Goal: Feedback & Contribution: Leave review/rating

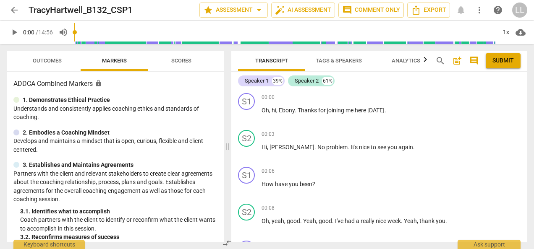
drag, startPoint x: 268, startPoint y: 146, endPoint x: 215, endPoint y: 148, distance: 52.5
click at [225, 151] on span at bounding box center [227, 146] width 5 height 205
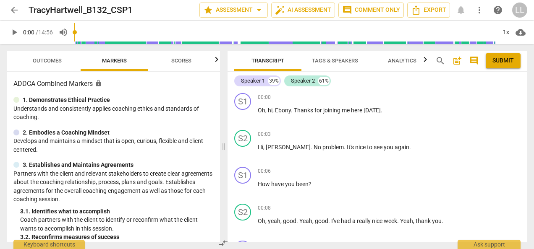
click at [15, 32] on span "play_arrow" at bounding box center [14, 32] width 10 height 10
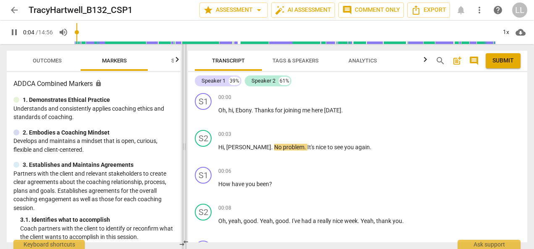
drag, startPoint x: 222, startPoint y: 147, endPoint x: 182, endPoint y: 149, distance: 39.5
click at [182, 149] on span at bounding box center [184, 146] width 5 height 205
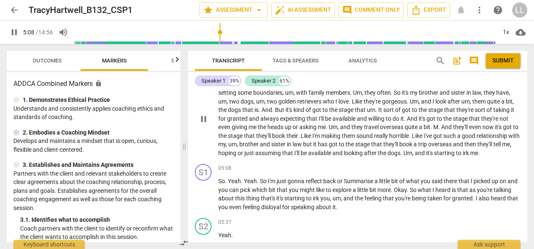
scroll to position [783, 0]
click at [203, 120] on span "pause" at bounding box center [204, 120] width 10 height 10
click at [205, 172] on div "S1" at bounding box center [203, 173] width 17 height 17
click at [205, 197] on span "play_arrow" at bounding box center [204, 196] width 10 height 10
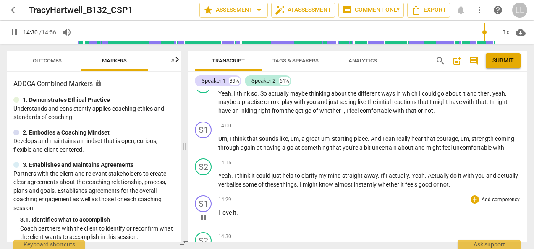
scroll to position [2236, 0]
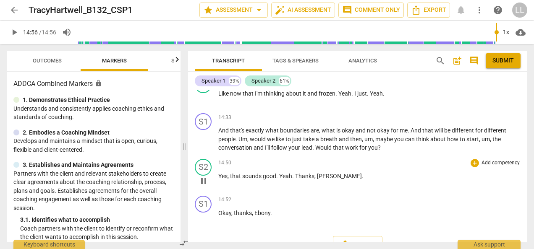
type input "896"
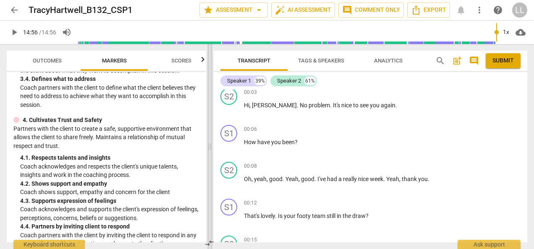
scroll to position [193, 0]
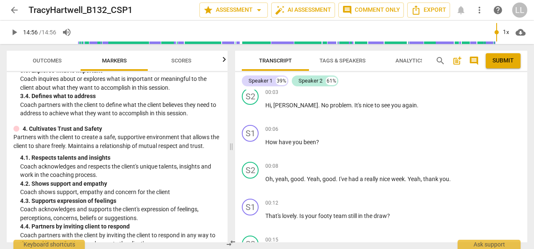
drag, startPoint x: 183, startPoint y: 149, endPoint x: 210, endPoint y: 128, distance: 34.1
click at [231, 152] on span at bounding box center [231, 146] width 5 height 205
click at [473, 128] on div "+" at bounding box center [475, 129] width 8 height 8
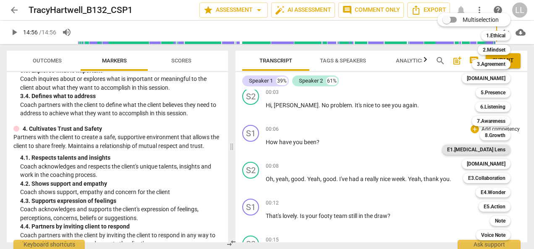
click at [487, 149] on b "E1.[MEDICAL_DATA] Lens" at bounding box center [476, 150] width 58 height 10
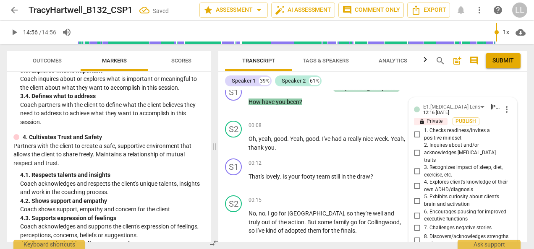
scroll to position [84, 0]
click at [415, 134] on input "1. Checks readiness/invites a positive mindset" at bounding box center [417, 134] width 13 height 10
checkbox input "true"
click at [461, 120] on span "Publish" at bounding box center [466, 120] width 13 height 7
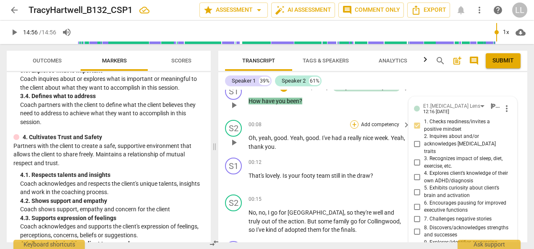
click at [355, 127] on div "+" at bounding box center [354, 125] width 8 height 8
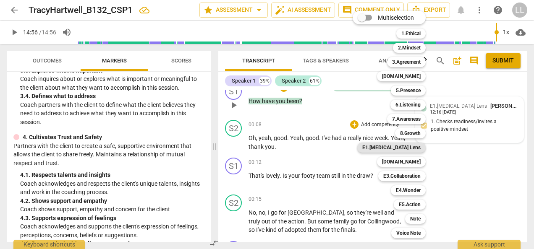
click at [405, 147] on b "E1.[MEDICAL_DATA] Lens" at bounding box center [391, 148] width 58 height 10
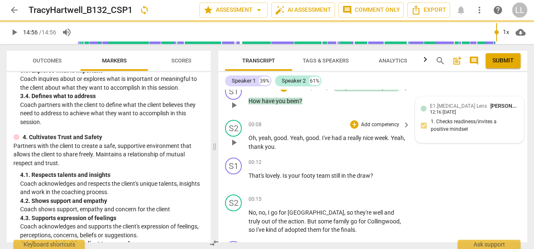
type input "896"
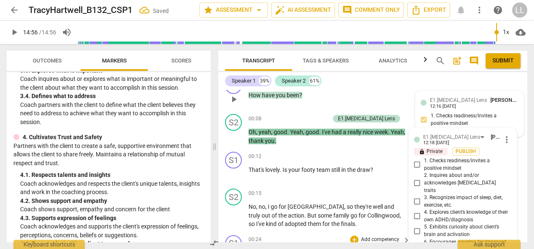
scroll to position [65, 0]
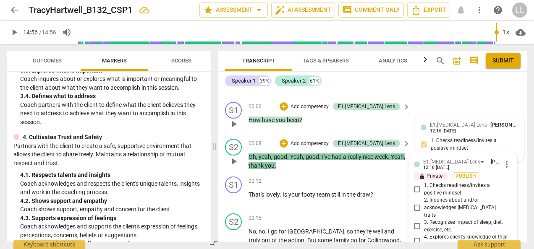
click at [505, 163] on span "more_vert" at bounding box center [507, 165] width 10 height 10
click at [511, 182] on li "Delete" at bounding box center [512, 180] width 29 height 16
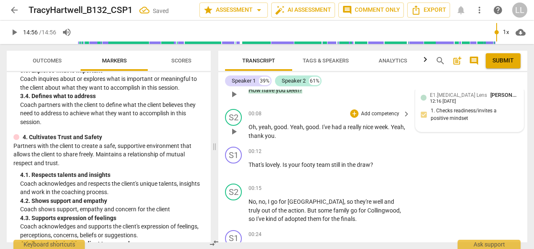
scroll to position [107, 0]
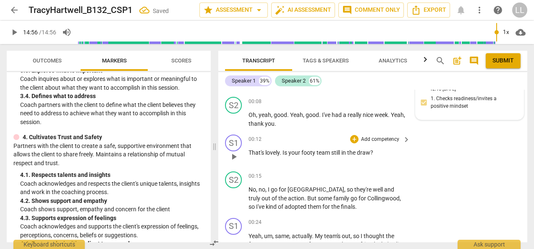
click at [371, 141] on p "Add competency" at bounding box center [380, 140] width 40 height 8
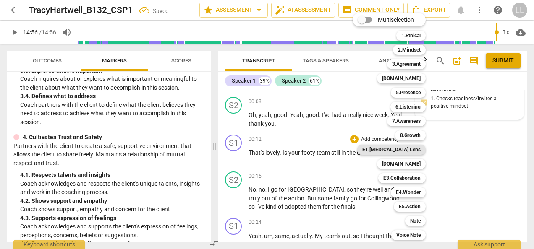
click at [404, 150] on b "E1.[MEDICAL_DATA] Lens" at bounding box center [391, 150] width 58 height 10
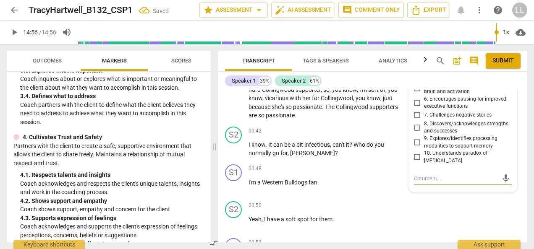
scroll to position [187, 0]
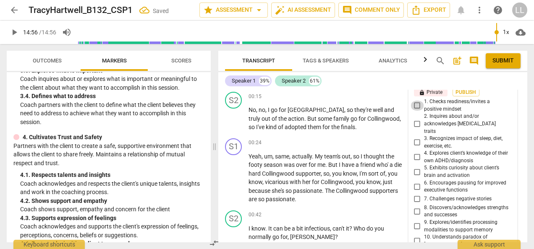
click at [415, 103] on input "1. Checks readiness/invites a positive mindset" at bounding box center [417, 106] width 13 height 10
checkbox input "true"
click at [467, 92] on span "Publish" at bounding box center [466, 92] width 13 height 7
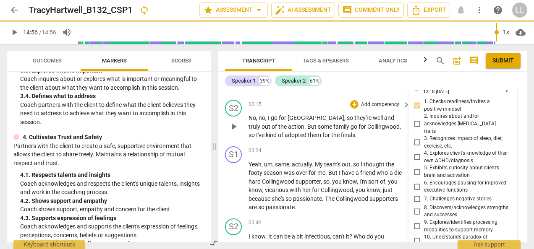
scroll to position [137, 0]
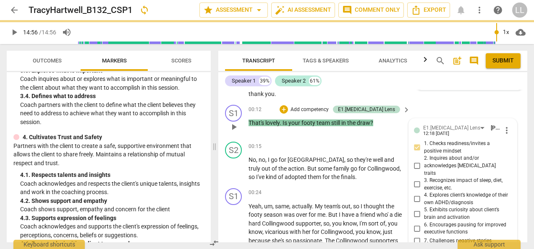
type input "896"
checkbox input "true"
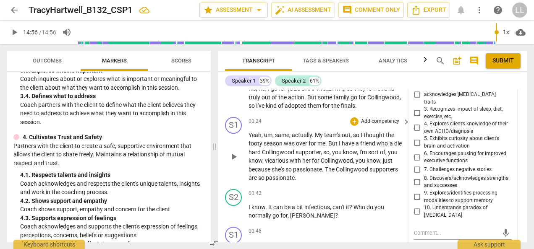
scroll to position [221, 0]
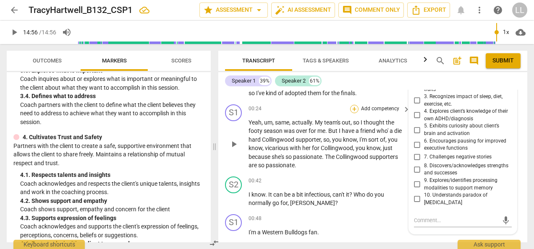
click at [354, 108] on div "+" at bounding box center [354, 109] width 8 height 8
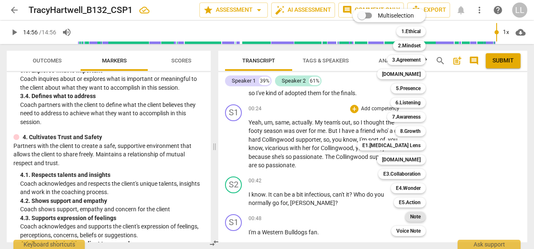
click at [417, 217] on b "Note" at bounding box center [415, 217] width 10 height 10
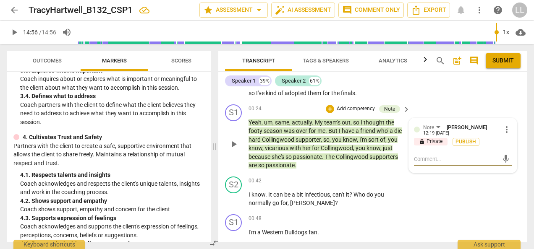
type textarea "T"
type textarea "Th"
type textarea "Thi"
type textarea "This"
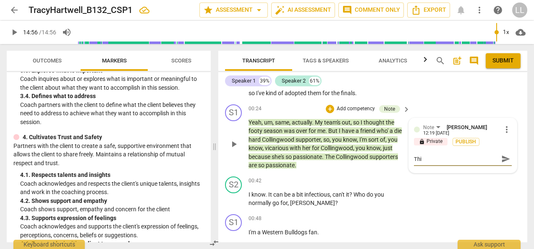
type textarea "This"
type textarea "This i"
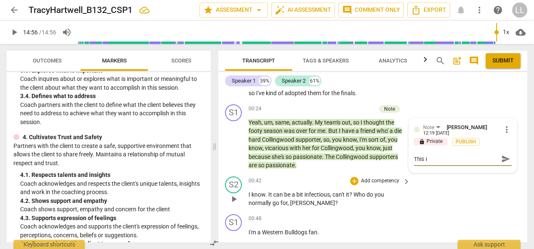
type textarea "This is"
type textarea "This is a"
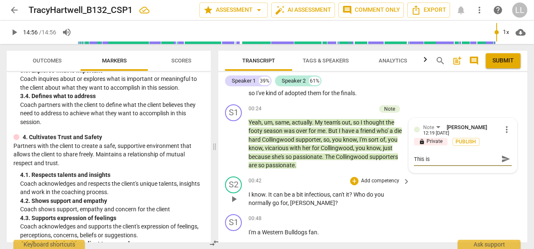
type textarea "This is a"
type textarea "This is a g"
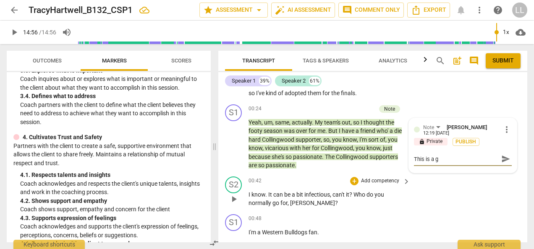
type textarea "This is a gr"
type textarea "This is a gre"
type textarea "This is a grea"
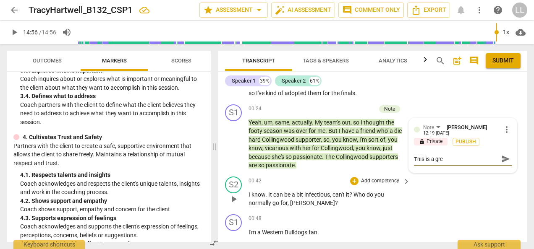
type textarea "This is a grea"
type textarea "This is a great"
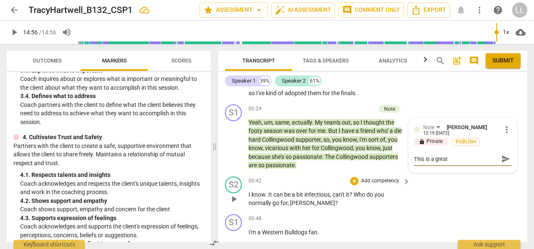
type textarea "This is a great s"
type textarea "This is a great sm"
type textarea "This is a great sma"
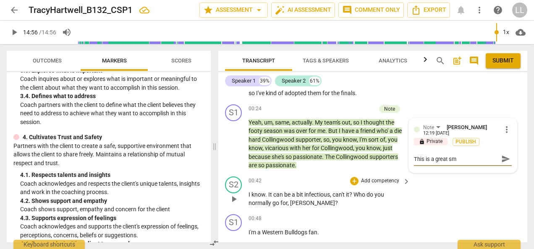
type textarea "This is a great sma"
type textarea "This is a great smal"
type textarea "This is a great small"
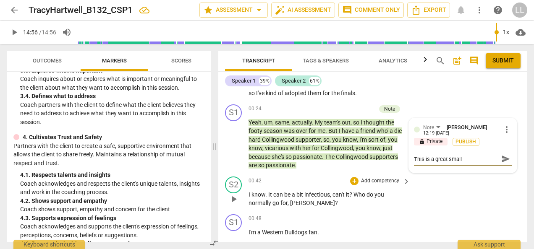
type textarea "This is a great small"
type textarea "This is a great small t"
type textarea "This is a great small ta"
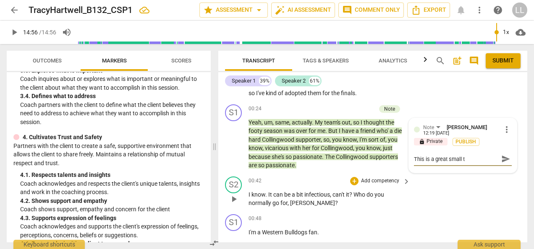
type textarea "This is a great small ta"
type textarea "This is a great small tal"
type textarea "This is a great small talk"
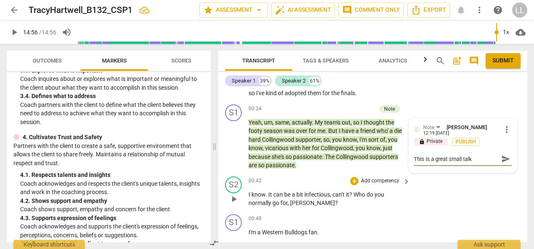
type textarea "This is a great small talk"
click at [449, 158] on textarea "This is a great small talk" at bounding box center [456, 159] width 84 height 8
click at [446, 159] on textarea "This is a great small talk" at bounding box center [456, 159] width 84 height 8
type textarea "This is a grea small talk"
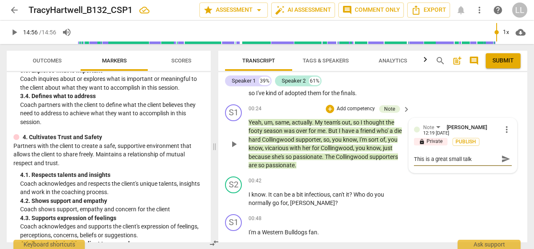
type textarea "This is a grea small talk"
type textarea "This is a gre small talk"
type textarea "This is a gr small talk"
type textarea "This is a g small talk"
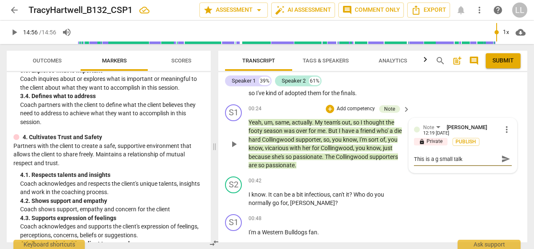
type textarea "This is a small talk"
type textarea "This is small talk"
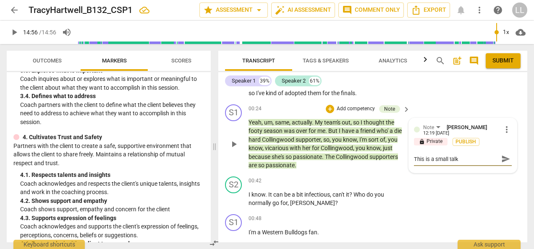
type textarea "This is small talk"
type textarea "This i small talk"
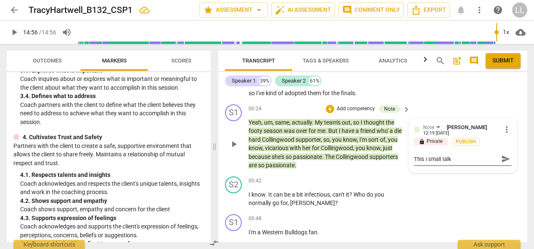
type textarea "This small talk"
type textarea "Thi small talk"
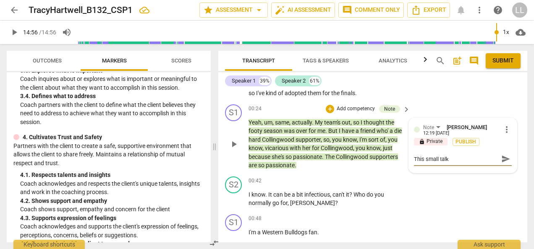
type textarea "Thi small talk"
type textarea "Th small talk"
type textarea "The small talk"
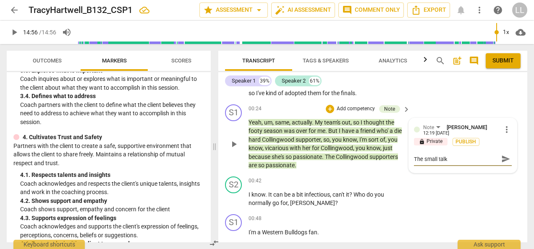
type textarea "The small talk"
type textarea "The small talk b"
type textarea "The small talk"
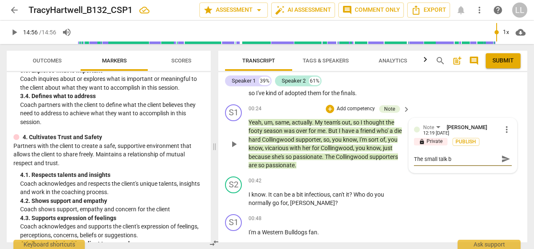
type textarea "The small talk"
type textarea "The small talk h"
type textarea "The small talk he"
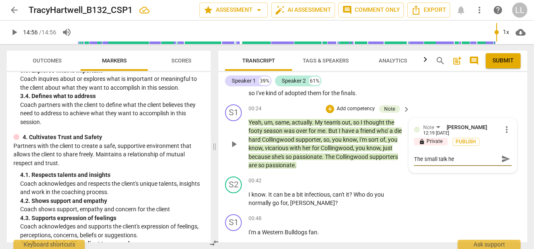
type textarea "The small talk hel"
type textarea "The small talk help"
type textarea "The small talk helpe"
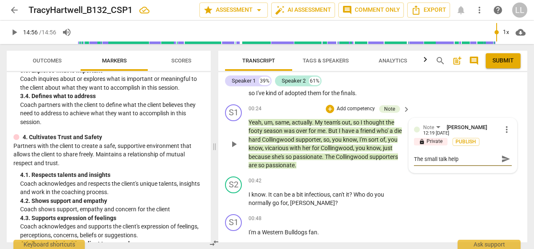
type textarea "The small talk helpe"
type textarea "The small talk helped"
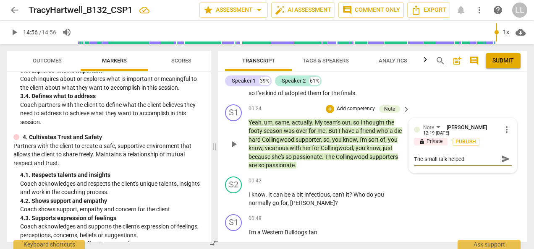
type textarea "The small talk helped t"
type textarea "The small talk helped to"
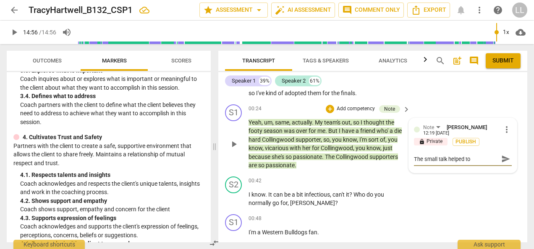
type textarea "The small talk helped to"
type textarea "The small talk helped to s"
type textarea "The small talk helped to se"
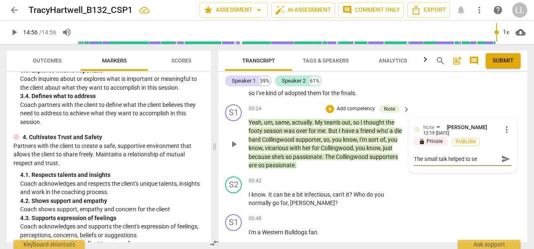
type textarea "The small talk helped to set"
type textarea "The small talk helped to set u"
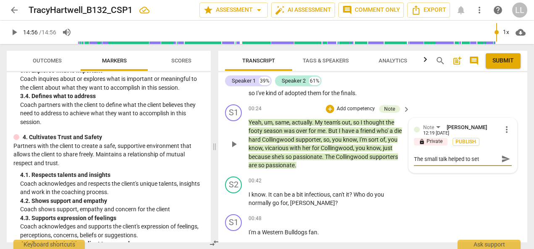
type textarea "The small talk helped to set u"
type textarea "The small talk helped to set up"
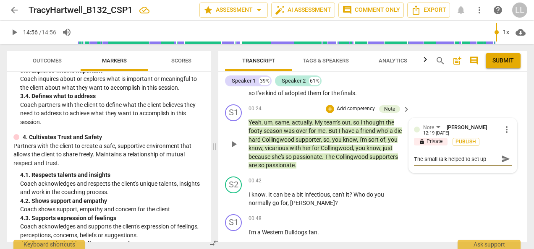
type textarea "The small talk helped to set up a"
type textarea "The small talk helped to set up a r"
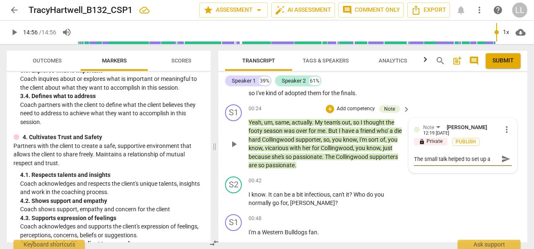
type textarea "The small talk helped to set up a r"
type textarea "The small talk helped to set up a re"
type textarea "The small talk helped to set up a rel"
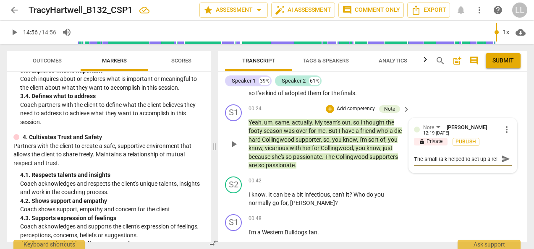
scroll to position [7, 0]
type textarea "The small talk helped to set up a rele"
type textarea "The small talk helped to set up a relex"
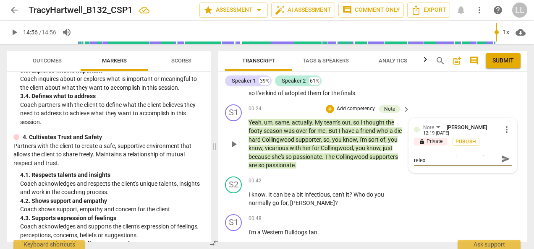
type textarea "The small talk helped to set up a relex"
type textarea "The small talk helped to set up a relex a"
type textarea "The small talk helped to set up a relex an"
type textarea "The small talk helped to set up a relex and"
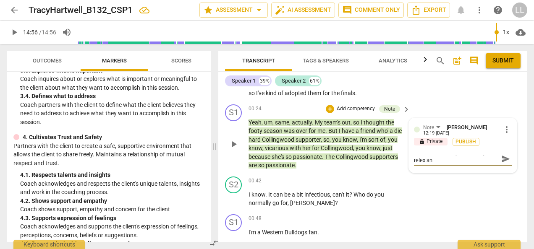
type textarea "The small talk helped to set up a relex and"
type textarea "The small talk helped to set up a relex and s"
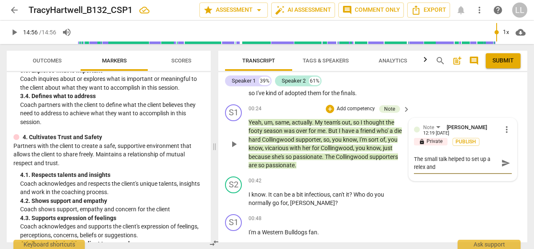
type textarea "The small talk helped to set up a relex and s"
type textarea "The small talk helped to set up a relex and sa"
type textarea "The small talk helped to set up a relex and saf"
type textarea "The small talk helped to set up a relex and safe"
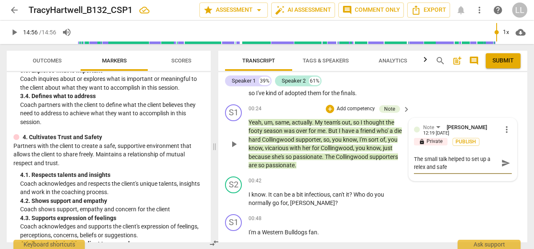
type textarea "The small talk helped to set up a relex and safe"
type textarea "The small talk helped to set up a relex and safe s"
type textarea "The small talk helped to set up a relex and safe sp"
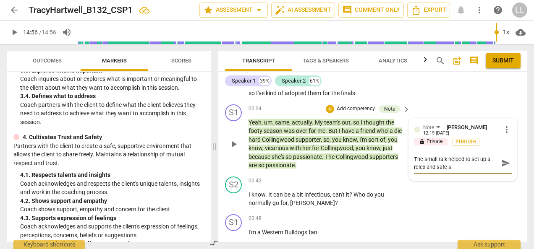
type textarea "The small talk helped to set up a relex and safe sp"
type textarea "The small talk helped to set up a relex and safe spa"
type textarea "The small talk helped to set up a relex and safe spac"
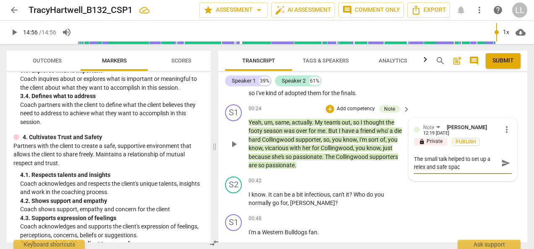
type textarea "The small talk helped to set up a relex and safe space"
type textarea "The small talk helped to set up a relex and safe space."
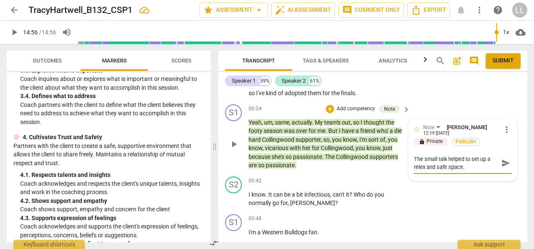
type textarea "The small talk helped to set up a relex and safe space."
type textarea "The small talk helped to set up a relex and safe space. I"
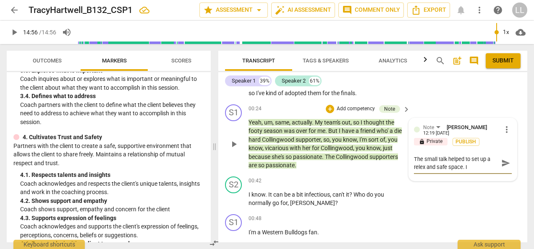
type textarea "The small talk helped to set up a relex and safe space. I c"
type textarea "The small talk helped to set up a relex and safe space. I ca"
type textarea "The small talk helped to set up a relex and safe space. I can"
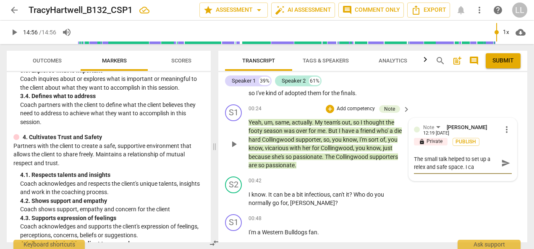
type textarea "The small talk helped to set up a relex and safe space. I can"
type textarea "The small talk helped to set up a relex and safe space. I can f"
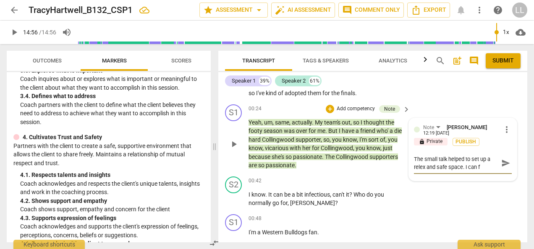
type textarea "The small talk helped to set up a relex and safe space. I can fe"
type textarea "The small talk helped to set up a relex and safe space. I can fee"
type textarea "The small talk helped to set up a relex and safe space. I can feel"
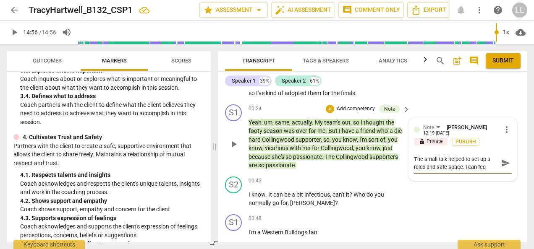
type textarea "The small talk helped to set up a relex and safe space. I can feel"
type textarea "The small talk helped to set up a relex and safe space. I can feel t"
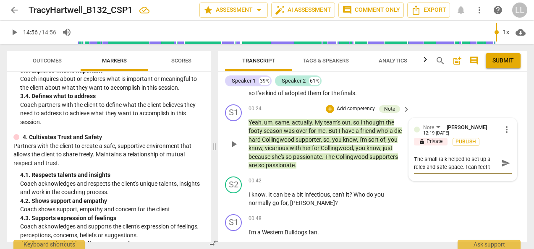
type textarea "The small talk helped to set up a relex and safe space. I can feel th"
type textarea "The small talk helped to set up a relex and safe space. I can feel the"
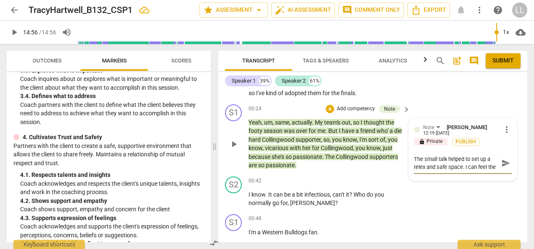
type textarea "The small talk helped to set up a relex and safe space. I can feel the"
type textarea "The small talk helped to set up a relex and safe space. I can feel the l"
click at [420, 168] on textarea "The small talk helped to set up a relex and safe space. I can feel the lightness" at bounding box center [456, 163] width 84 height 16
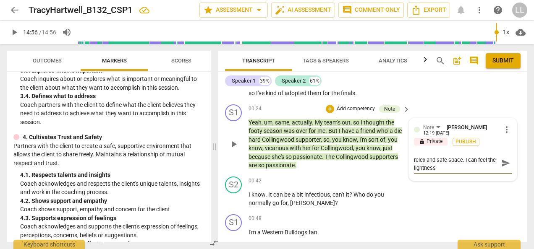
click at [454, 165] on textarea "The small talk helped to set up a relex and safe space. I can feel the lightness" at bounding box center [456, 163] width 84 height 16
click at [420, 160] on textarea at bounding box center [456, 159] width 84 height 8
paste textarea "Your small talk effectively created a relaxed and safe space. I could sense the…"
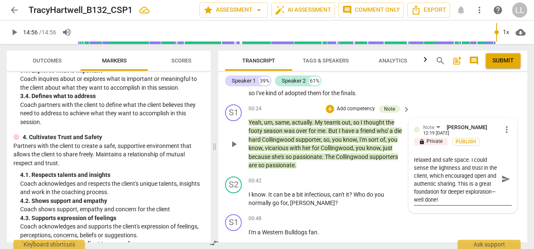
scroll to position [0, 0]
click at [462, 139] on span "Publish" at bounding box center [466, 142] width 13 height 7
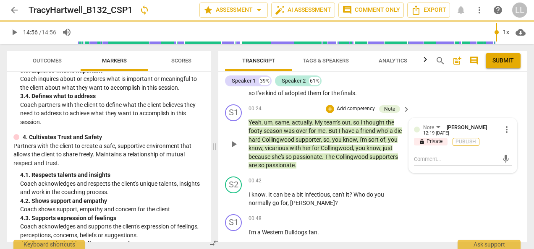
scroll to position [0, 0]
click at [330, 108] on div "+" at bounding box center [330, 109] width 8 height 8
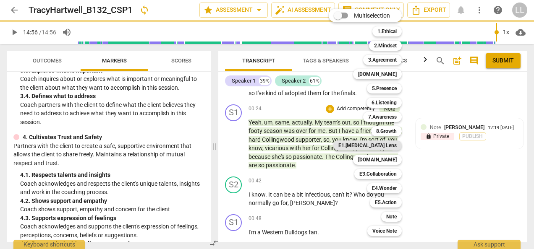
click at [378, 146] on b "E1.[MEDICAL_DATA] Lens" at bounding box center [367, 146] width 58 height 10
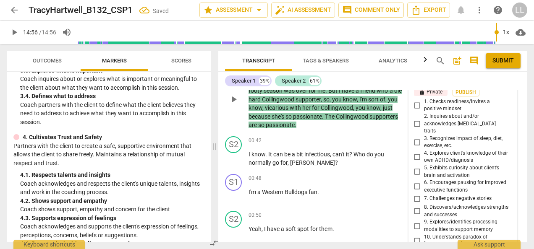
scroll to position [228, 0]
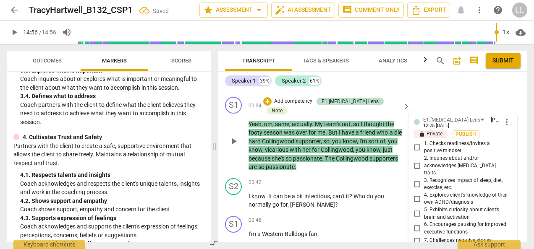
click at [418, 146] on input "1. Checks readiness/invites a positive mindset" at bounding box center [417, 147] width 13 height 10
click at [462, 134] on span "Publish" at bounding box center [466, 134] width 13 height 7
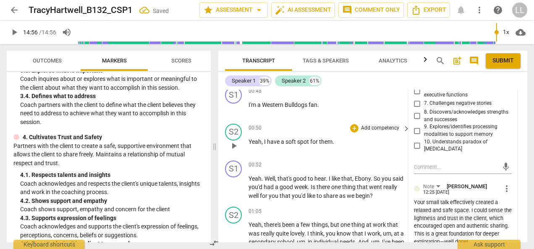
scroll to position [396, 0]
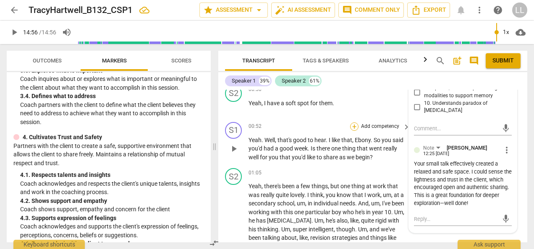
click at [357, 123] on div "+" at bounding box center [354, 127] width 8 height 8
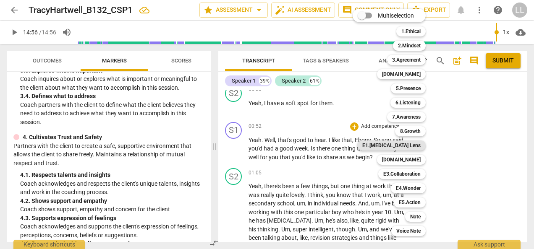
click at [418, 145] on b "E1.[MEDICAL_DATA] Lens" at bounding box center [391, 146] width 58 height 10
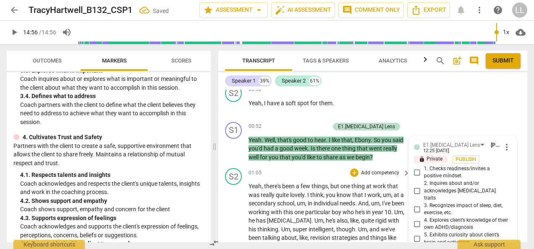
scroll to position [538, 0]
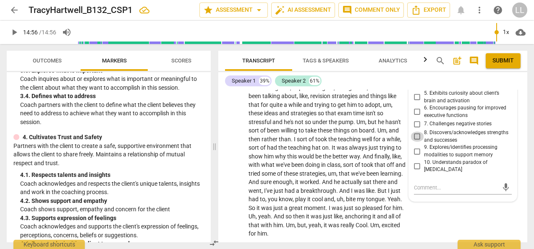
click at [416, 132] on input "8. Discovers/acknowledges strengths and successes" at bounding box center [417, 137] width 13 height 10
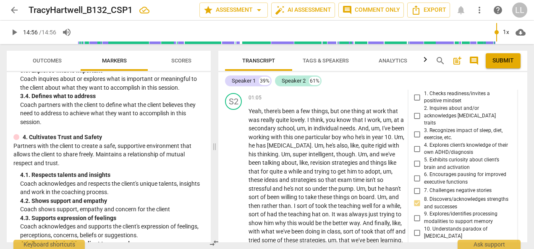
scroll to position [454, 0]
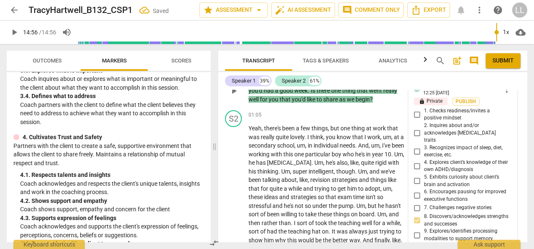
click at [417, 110] on input "1. Checks readiness/invites a positive mindset" at bounding box center [417, 115] width 13 height 10
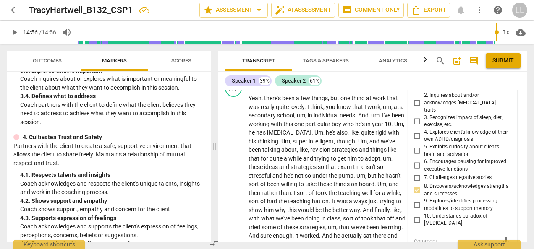
scroll to position [496, 0]
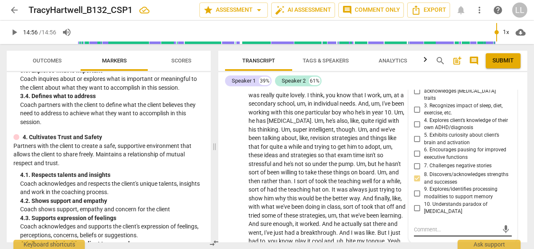
click at [415, 226] on textarea at bounding box center [456, 230] width 84 height 8
paste textarea "is an excellent question. It supports the client in recalling past successes an…"
click at [422, 226] on textarea "is an excellent question. It supports the client in recalling past successes an…" at bounding box center [456, 242] width 84 height 32
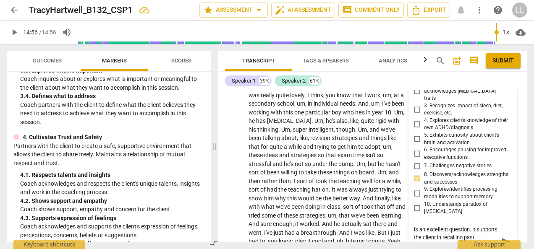
click at [414, 226] on textarea "is an excellent question. It supports the client in recalling past successes an…" at bounding box center [456, 242] width 84 height 32
click at [444, 226] on textarea "This is an excellent question. It supports the client in recalling past success…" at bounding box center [456, 242] width 84 height 32
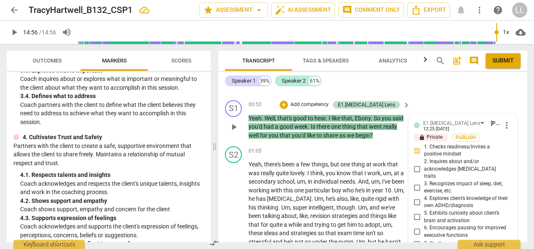
scroll to position [412, 0]
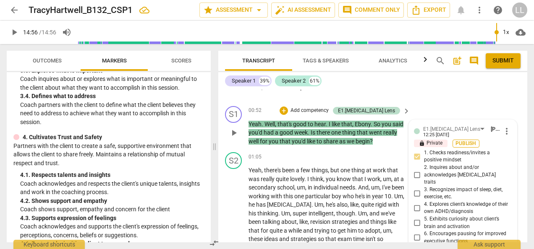
click at [465, 140] on span "Publish" at bounding box center [466, 143] width 13 height 7
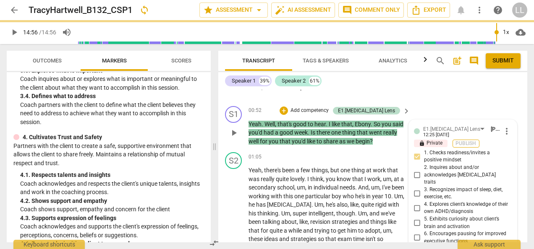
scroll to position [0, 0]
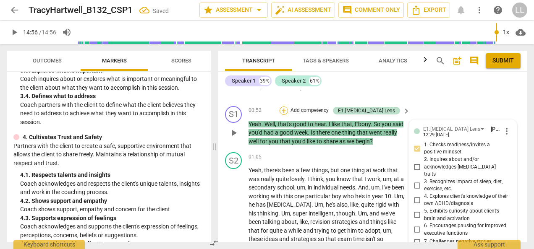
click at [288, 107] on div "+" at bounding box center [284, 111] width 8 height 8
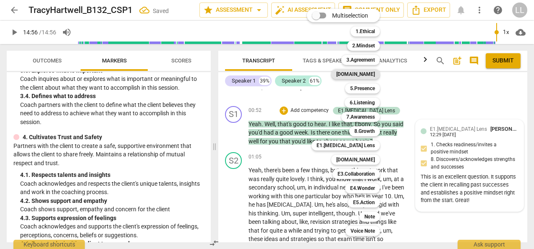
click at [370, 73] on b "[DOMAIN_NAME]" at bounding box center [355, 74] width 39 height 10
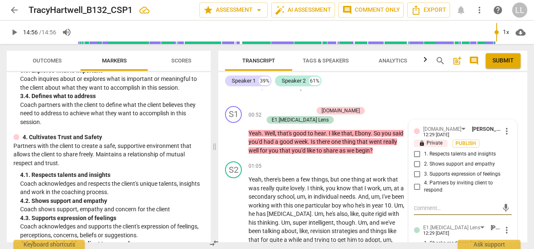
click at [418, 160] on input "2. Shows support and empathy" at bounding box center [417, 165] width 13 height 10
click at [417, 150] on input "1. Respects talents and insights" at bounding box center [417, 155] width 13 height 10
click at [466, 140] on span "Publish" at bounding box center [466, 143] width 13 height 7
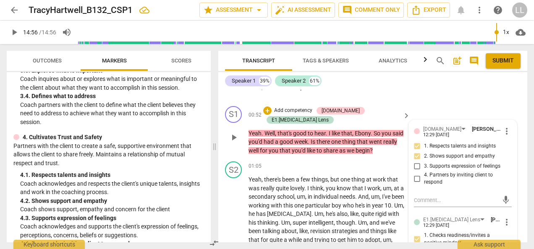
click at [289, 107] on p "Add competency" at bounding box center [293, 111] width 40 height 8
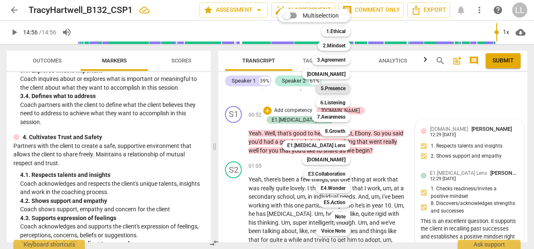
click at [333, 88] on b "5.Presence" at bounding box center [333, 89] width 25 height 10
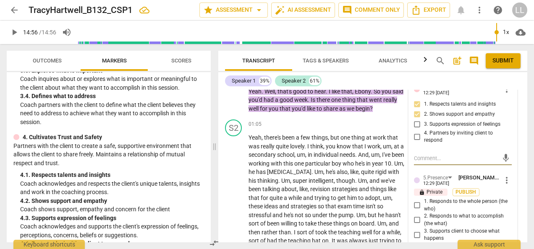
scroll to position [496, 0]
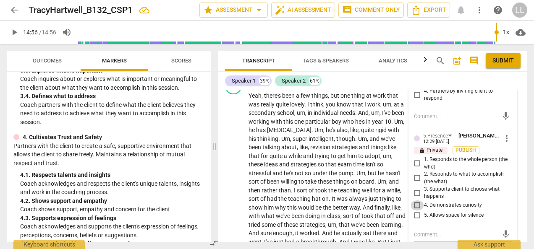
click at [415, 201] on input "4. Demonstrates curiosity" at bounding box center [417, 206] width 13 height 10
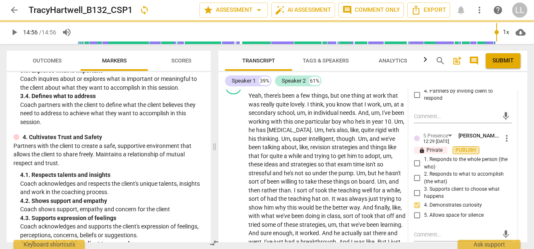
click at [468, 147] on span "Publish" at bounding box center [466, 150] width 13 height 7
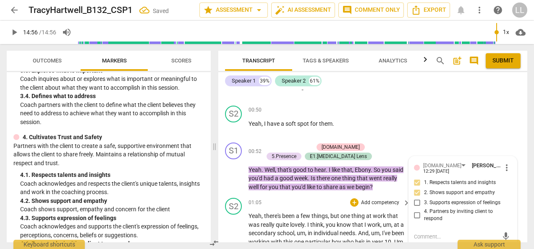
scroll to position [370, 0]
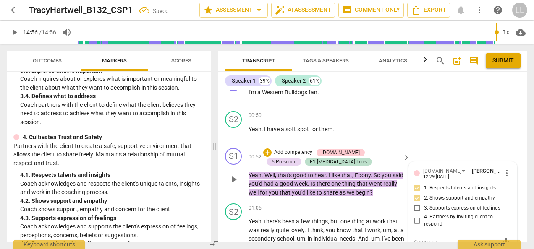
click at [273, 149] on p "Add competency" at bounding box center [293, 153] width 40 height 8
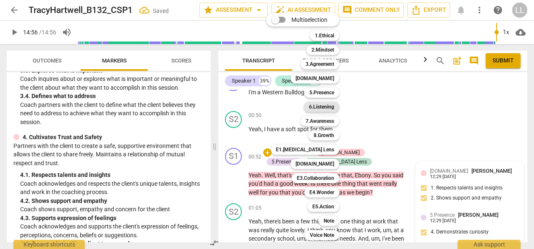
click at [319, 107] on b "6.Listening" at bounding box center [321, 107] width 25 height 10
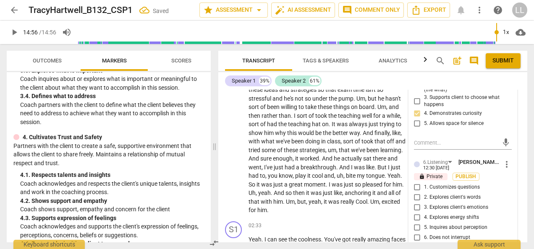
scroll to position [622, 0]
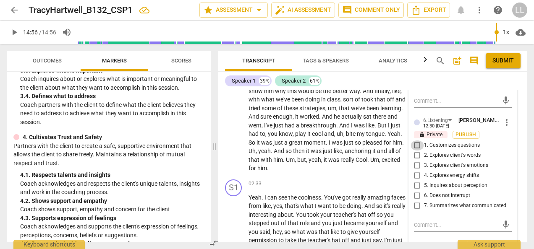
click at [417, 141] on input "1. Customizes questions" at bounding box center [417, 146] width 13 height 10
click at [469, 131] on span "Publish" at bounding box center [466, 134] width 13 height 7
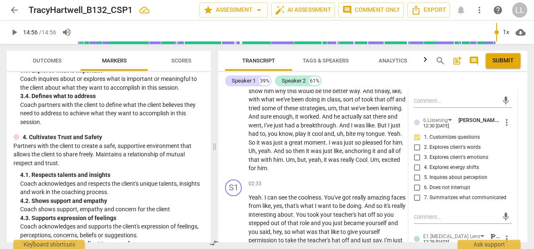
scroll to position [664, 0]
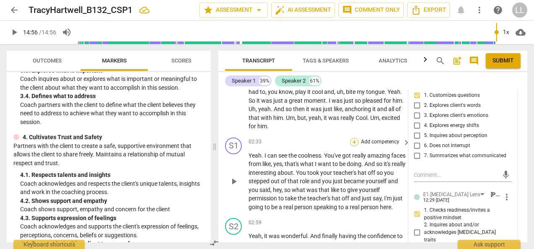
click at [356, 138] on div "+" at bounding box center [354, 142] width 8 height 8
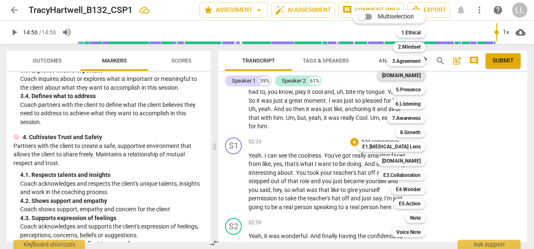
click at [417, 75] on b "[DOMAIN_NAME]" at bounding box center [401, 76] width 39 height 10
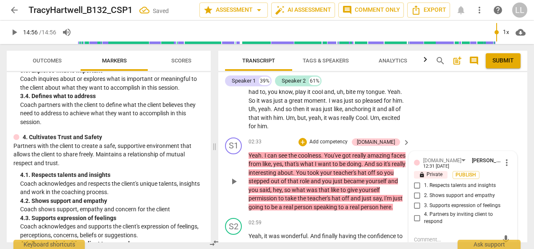
click at [419, 181] on input "1. Respects talents and insights" at bounding box center [417, 186] width 13 height 10
click at [416, 191] on input "2. Shows support and empathy" at bounding box center [417, 196] width 13 height 10
click at [417, 201] on input "3. Supports expression of feelings" at bounding box center [417, 206] width 13 height 10
click at [462, 172] on span "Publish" at bounding box center [466, 175] width 13 height 7
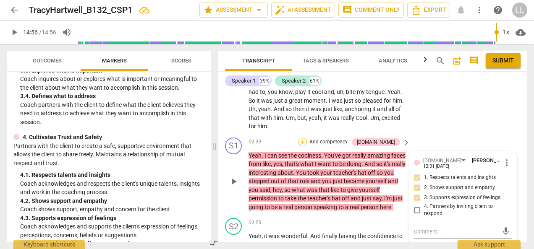
click at [307, 138] on div "+" at bounding box center [303, 142] width 8 height 8
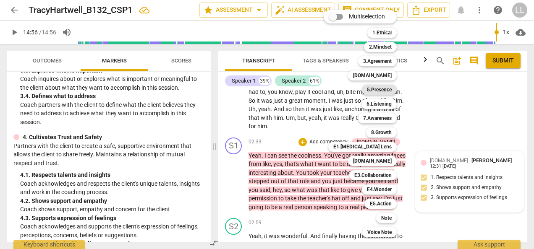
click at [384, 89] on b "5.Presence" at bounding box center [379, 90] width 25 height 10
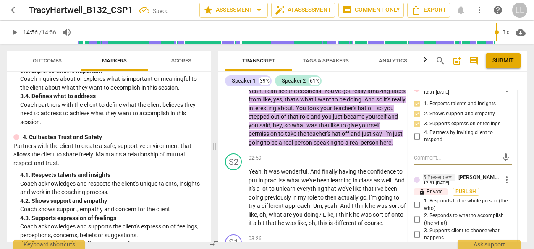
scroll to position [748, 0]
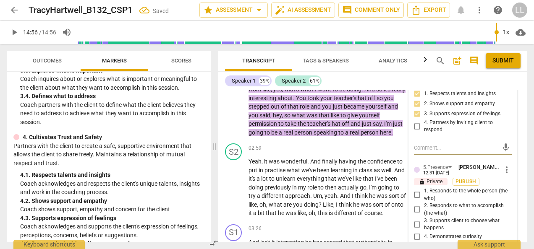
click at [418, 190] on input "1. Responds to the whole person (the who)" at bounding box center [417, 195] width 13 height 10
click at [417, 232] on input "4. Demonstrates curiosity" at bounding box center [417, 237] width 13 height 10
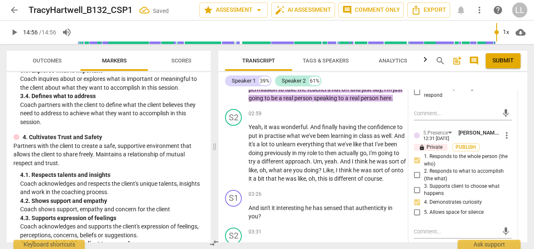
scroll to position [790, 0]
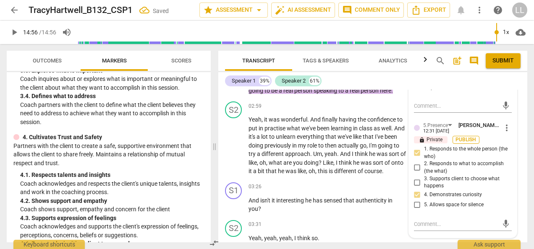
click at [468, 136] on span "Publish" at bounding box center [466, 139] width 13 height 7
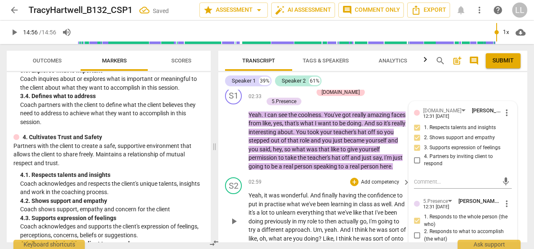
scroll to position [664, 0]
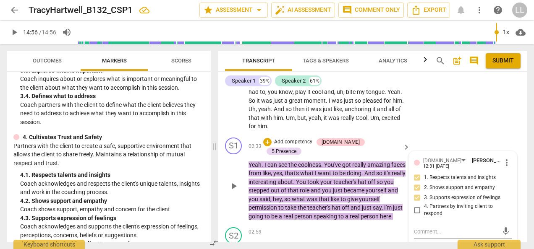
click at [304, 139] on p "Add competency" at bounding box center [293, 143] width 40 height 8
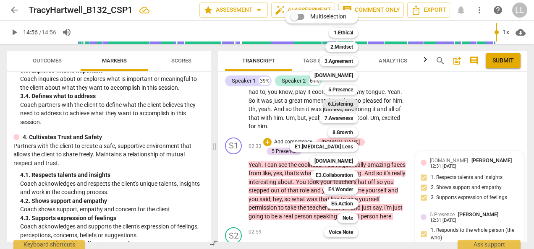
click at [349, 103] on b "6.Listening" at bounding box center [340, 104] width 25 height 10
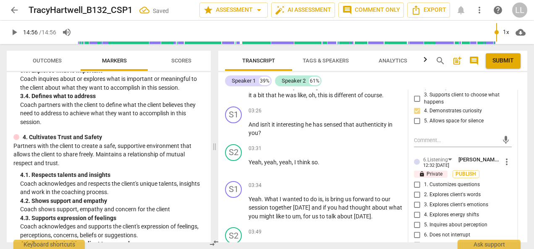
scroll to position [874, 0]
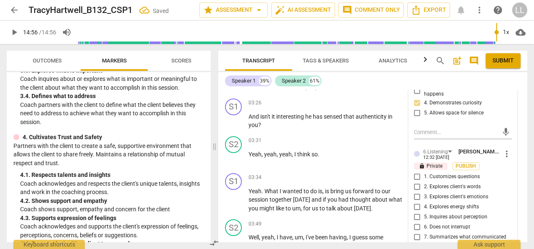
click at [416, 172] on input "1. Customizes questions" at bounding box center [417, 177] width 13 height 10
click at [417, 233] on input "7. Summarizes what communicated" at bounding box center [417, 238] width 13 height 10
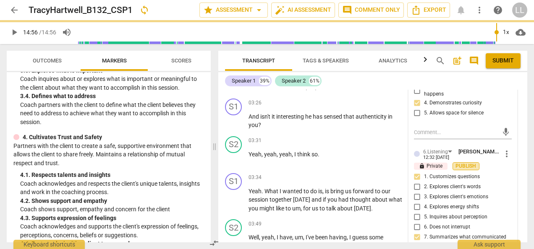
click at [460, 163] on span "Publish" at bounding box center [466, 166] width 13 height 7
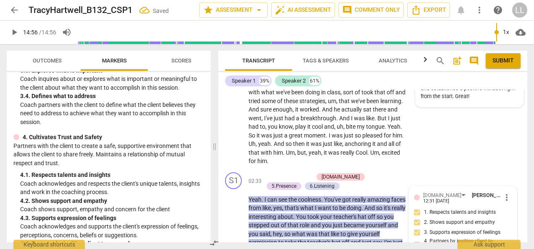
scroll to position [622, 0]
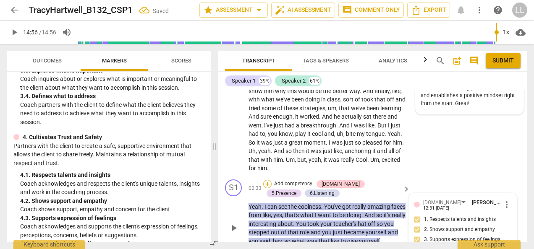
click at [265, 180] on div "+" at bounding box center [267, 184] width 8 height 8
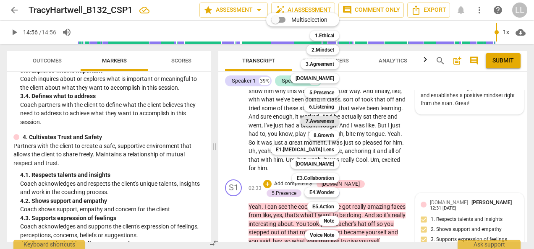
click at [326, 121] on b "7.Awareness" at bounding box center [320, 121] width 29 height 10
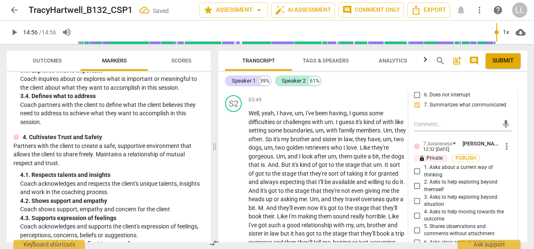
scroll to position [999, 0]
click at [413, 166] on input "1. Asks about a current way of thinking" at bounding box center [417, 171] width 13 height 10
click at [417, 225] on input "5. Shares observations and comments without attachment" at bounding box center [417, 230] width 13 height 10
click at [416, 238] on input "6. Asks clear, open-ended questions" at bounding box center [417, 243] width 13 height 10
click at [464, 155] on span "Publish" at bounding box center [466, 158] width 13 height 7
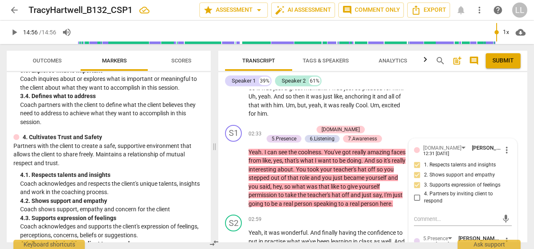
scroll to position [663, 0]
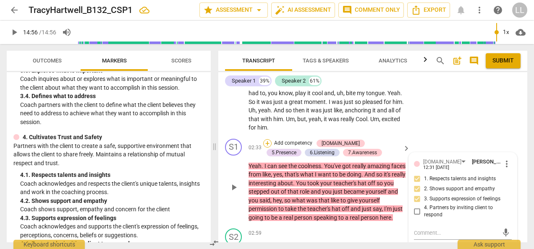
click at [269, 139] on div "+" at bounding box center [267, 143] width 8 height 8
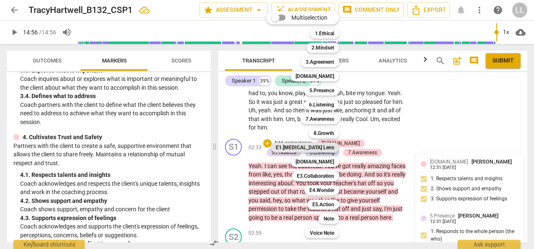
click at [320, 147] on b "E1.[MEDICAL_DATA] Lens" at bounding box center [305, 148] width 58 height 10
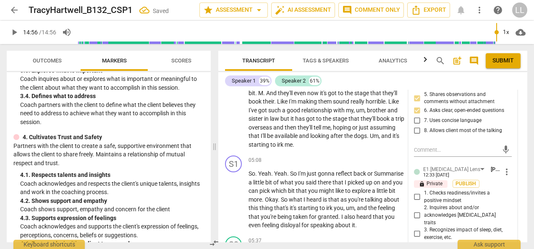
scroll to position [1167, 0]
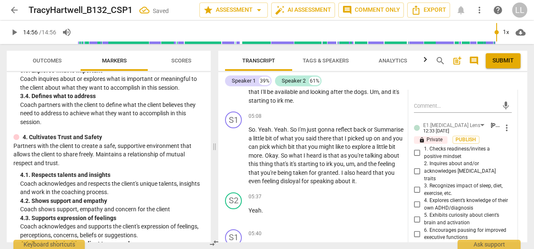
click at [416, 148] on input "1. Checks readiness/invites a positive mindset" at bounding box center [417, 153] width 13 height 10
click at [504, 123] on span "more_vert" at bounding box center [507, 128] width 10 height 10
click at [510, 127] on li "Delete" at bounding box center [512, 125] width 29 height 16
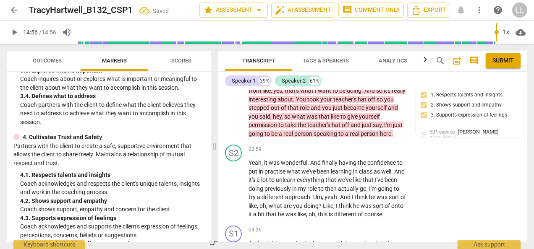
scroll to position [663, 0]
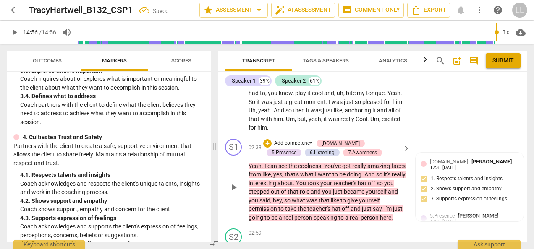
click at [282, 140] on p "Add competency" at bounding box center [293, 144] width 40 height 8
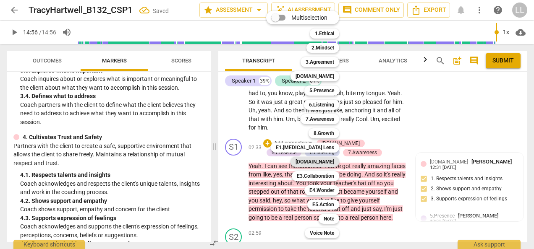
click at [319, 160] on b "[DOMAIN_NAME]" at bounding box center [315, 162] width 39 height 10
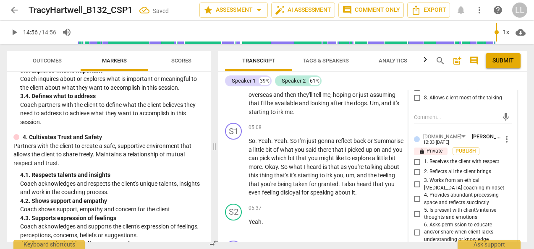
scroll to position [1167, 0]
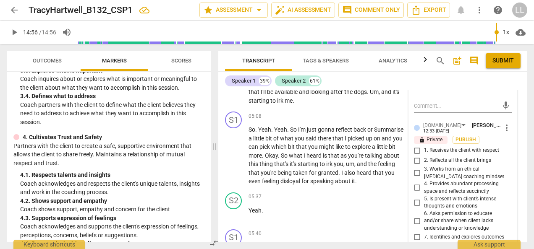
click at [417, 156] on input "2. Reflects all the client brings" at bounding box center [417, 161] width 13 height 10
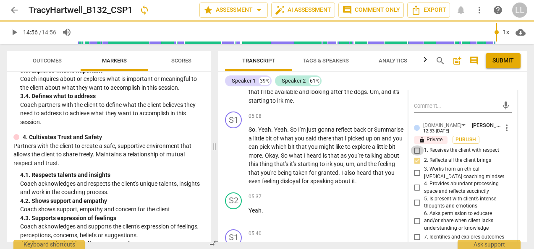
click at [416, 146] on input "1. Receives the client with respect" at bounding box center [417, 151] width 13 height 10
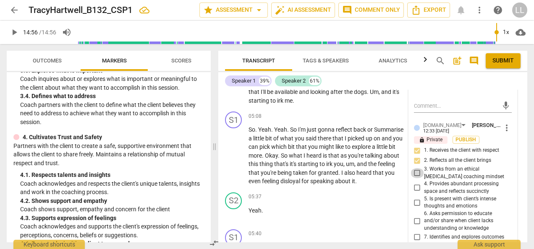
click at [417, 168] on input "3. Works from an ethical [MEDICAL_DATA] coaching mindset" at bounding box center [417, 173] width 13 height 10
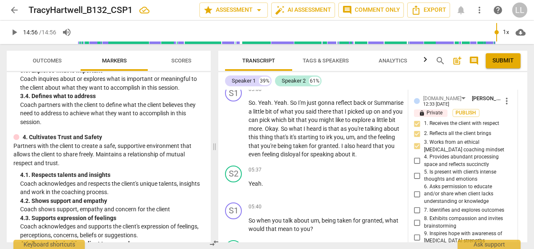
scroll to position [1209, 0]
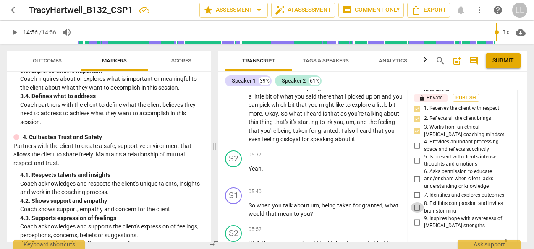
click at [415, 203] on input "8. Exhibits compassion and invites brainstorming" at bounding box center [417, 208] width 13 height 10
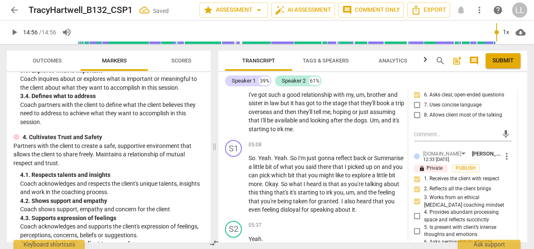
scroll to position [1167, 0]
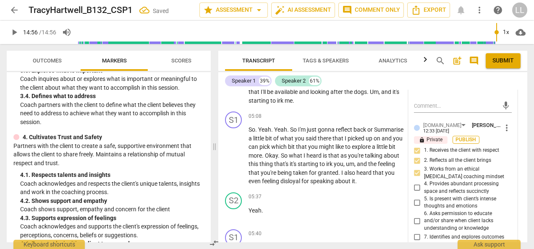
click at [464, 136] on span "Publish" at bounding box center [466, 139] width 13 height 7
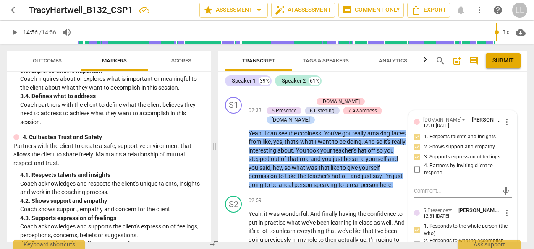
scroll to position [621, 0]
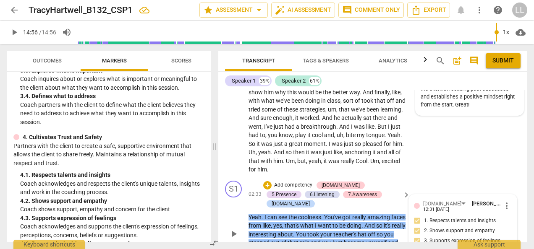
click at [273, 182] on p "Add competency" at bounding box center [293, 186] width 40 height 8
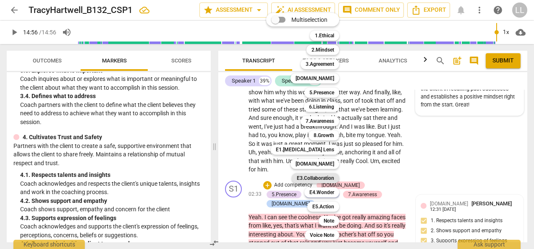
click at [316, 178] on b "E3.Collaboration" at bounding box center [315, 178] width 37 height 10
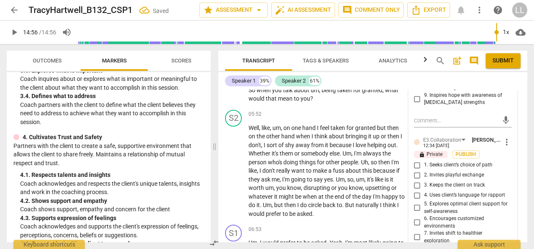
scroll to position [1335, 0]
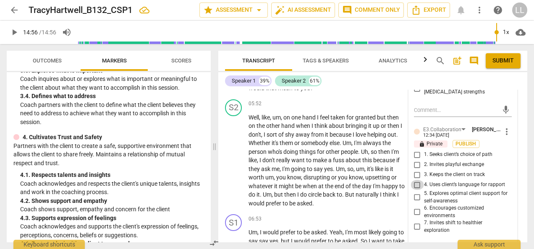
click at [419, 180] on input "4. Uses client’s language for rapport" at bounding box center [417, 185] width 13 height 10
click at [416, 193] on input "5. Explores optimal client support for self-awareness" at bounding box center [417, 198] width 13 height 10
click at [467, 141] on span "Publish" at bounding box center [466, 144] width 13 height 7
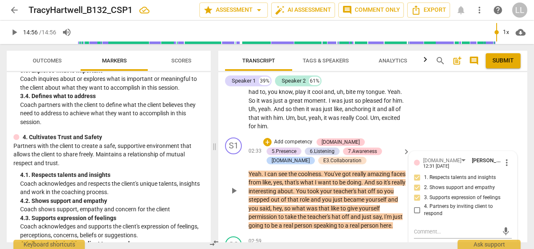
scroll to position [663, 0]
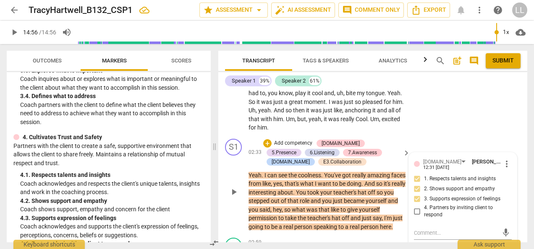
click at [272, 139] on div "+ Add competency" at bounding box center [288, 143] width 50 height 8
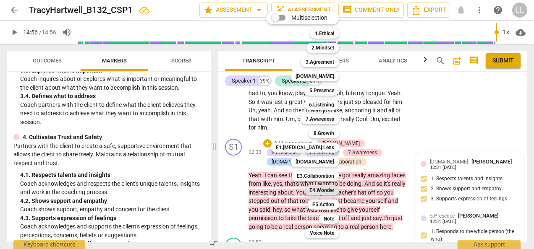
click at [329, 191] on b "E4.Wonder" at bounding box center [321, 191] width 25 height 10
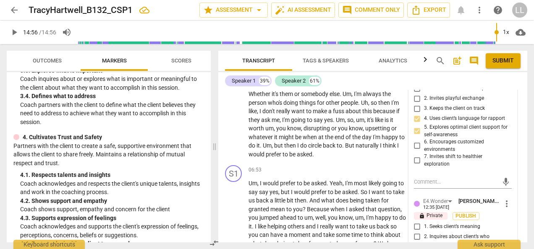
scroll to position [1435, 0]
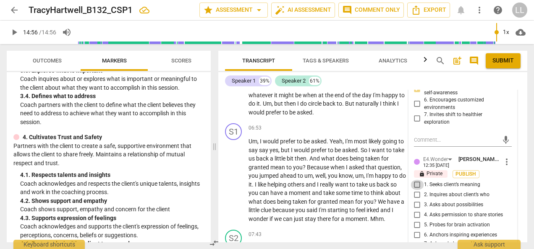
click at [416, 180] on input "1. Seeks client’s meaning" at bounding box center [417, 185] width 13 height 10
click at [414, 190] on input "2. Inquires about client’s who" at bounding box center [417, 195] width 13 height 10
click at [467, 171] on span "Publish" at bounding box center [466, 174] width 13 height 7
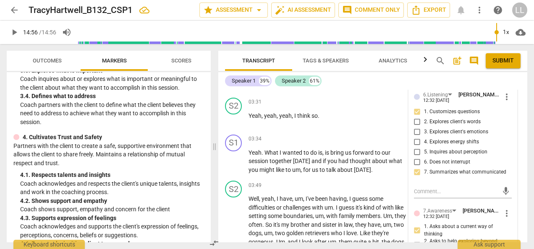
scroll to position [679, 0]
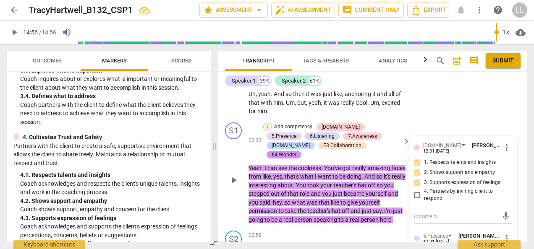
click at [267, 123] on div "+" at bounding box center [267, 127] width 8 height 8
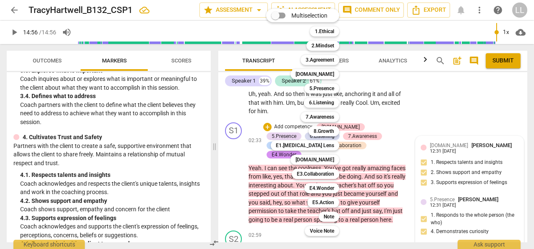
click at [289, 216] on div "Multiselection m 1.Ethical 1 2.Mindset 2 3.Agreement 3 [DOMAIN_NAME] 4 5.Presen…" at bounding box center [309, 123] width 92 height 232
click at [396, 208] on div at bounding box center [267, 124] width 534 height 249
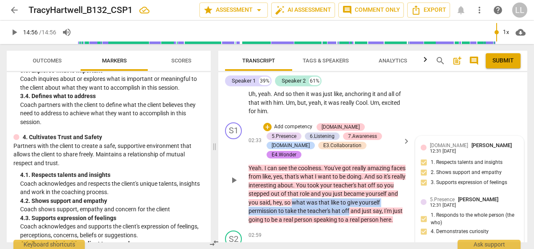
drag, startPoint x: 328, startPoint y: 173, endPoint x: 372, endPoint y: 183, distance: 45.6
click at [372, 183] on p "Yeah . I can see the coolness . You've got really amazing faces from like , yes…" at bounding box center [327, 194] width 157 height 60
drag, startPoint x: 372, startPoint y: 183, endPoint x: 346, endPoint y: 178, distance: 26.6
click at [319, 199] on span "was" at bounding box center [313, 202] width 12 height 7
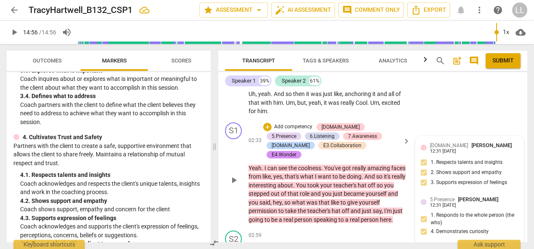
drag, startPoint x: 346, startPoint y: 178, endPoint x: 334, endPoint y: 181, distance: 12.1
click at [338, 187] on p "Yeah . I can see the coolness . You've got really amazing faces from like , yes…" at bounding box center [327, 194] width 157 height 60
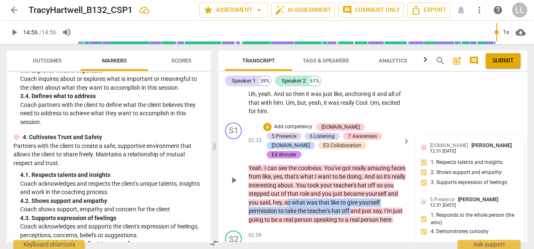
drag, startPoint x: 320, startPoint y: 173, endPoint x: 374, endPoint y: 184, distance: 54.9
click at [374, 184] on p "Yeah . I can see the coolness . You've got really amazing faces from like , yes…" at bounding box center [327, 194] width 157 height 60
copy p "o what was that like to give yourself permission to take the teacher's hat off"
click at [265, 123] on div "+" at bounding box center [267, 127] width 8 height 8
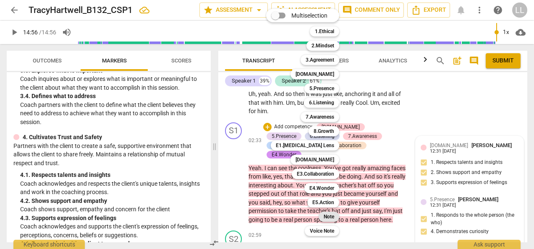
click at [331, 217] on b "Note" at bounding box center [329, 217] width 10 height 10
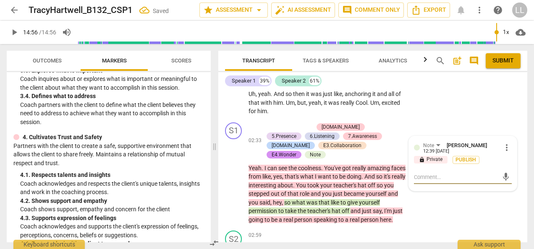
click at [423, 173] on textarea at bounding box center [456, 177] width 84 height 8
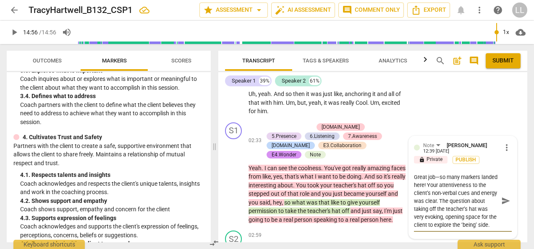
scroll to position [0, 0]
click at [454, 173] on textarea "Great job—so many markers landed here! Your attentiveness to the client’s non-v…" at bounding box center [456, 201] width 84 height 56
click at [467, 157] on span "Publish" at bounding box center [466, 160] width 13 height 7
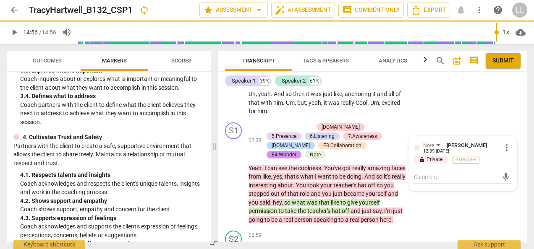
scroll to position [0, 0]
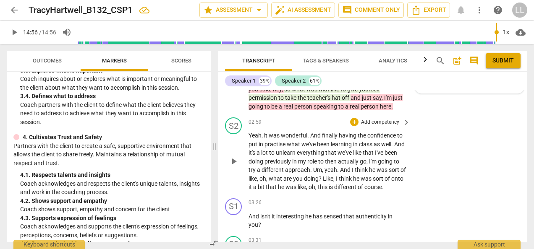
scroll to position [805, 0]
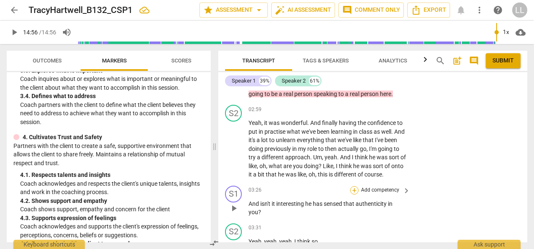
click at [355, 186] on div "+" at bounding box center [354, 190] width 8 height 8
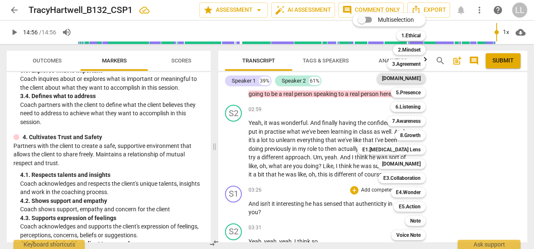
click at [413, 79] on b "[DOMAIN_NAME]" at bounding box center [401, 78] width 39 height 10
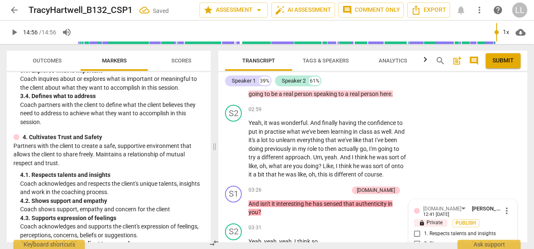
scroll to position [917, 0]
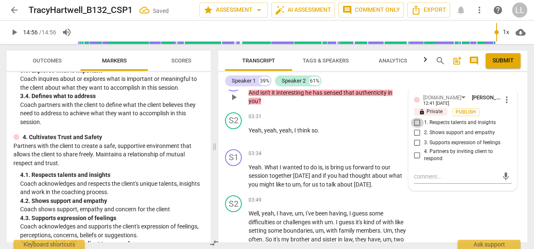
click at [417, 118] on input "1. Respects talents and insights" at bounding box center [417, 123] width 13 height 10
click at [417, 128] on input "2. Shows support and empathy" at bounding box center [417, 133] width 13 height 10
click at [417, 150] on input "4. Partners by inviting client to respond" at bounding box center [417, 155] width 13 height 10
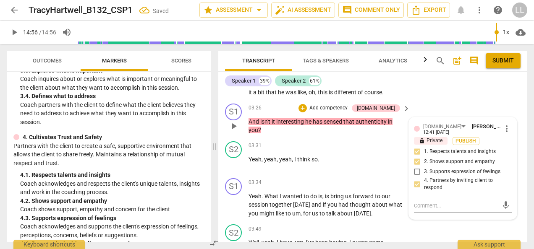
scroll to position [875, 0]
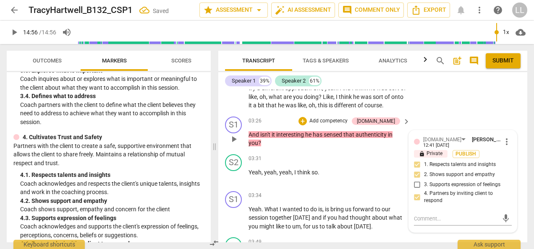
click at [417, 192] on input "4. Partners by inviting client to respond" at bounding box center [417, 197] width 13 height 10
click at [418, 192] on input "4. Partners by inviting client to respond" at bounding box center [417, 197] width 13 height 10
click at [466, 151] on span "Publish" at bounding box center [466, 154] width 13 height 7
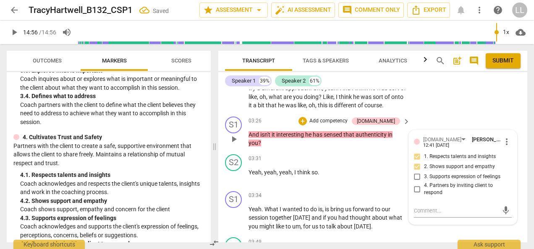
click at [334, 118] on p "Add competency" at bounding box center [329, 122] width 40 height 8
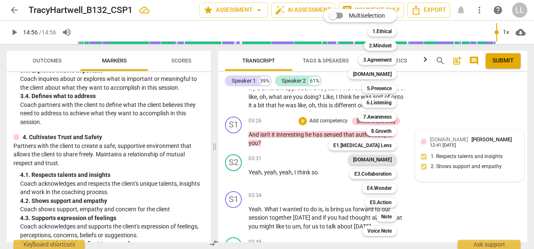
click at [385, 159] on b "[DOMAIN_NAME]" at bounding box center [372, 160] width 39 height 10
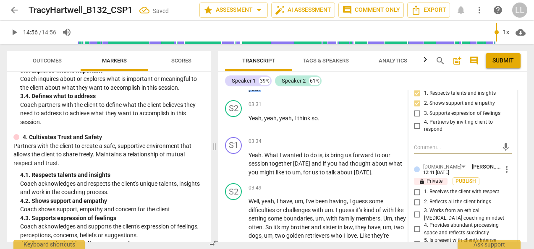
scroll to position [959, 0]
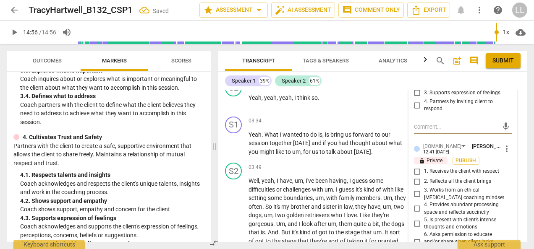
click at [426, 168] on span "1. Receives the client with respect" at bounding box center [461, 172] width 75 height 8
click at [424, 167] on input "1. Receives the client with respect" at bounding box center [417, 172] width 13 height 10
click at [415, 177] on input "2. Reflects all the client brings" at bounding box center [417, 182] width 13 height 10
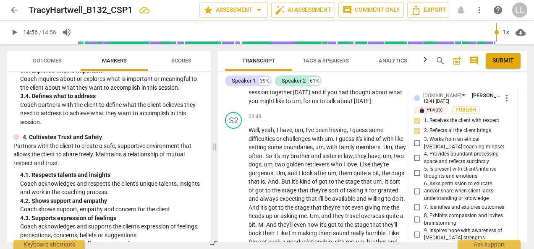
scroll to position [1001, 0]
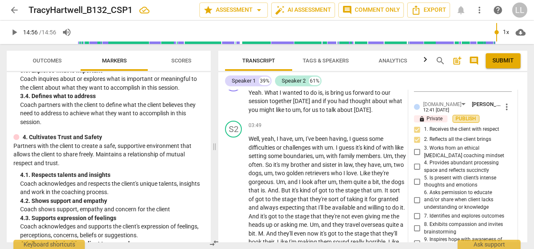
click at [460, 115] on span "Publish" at bounding box center [466, 118] width 13 height 7
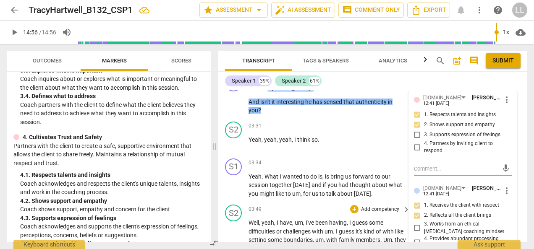
scroll to position [875, 0]
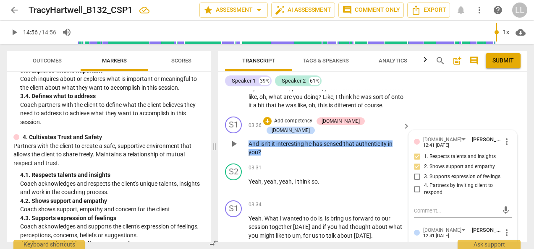
click at [297, 118] on p "Add competency" at bounding box center [293, 122] width 40 height 8
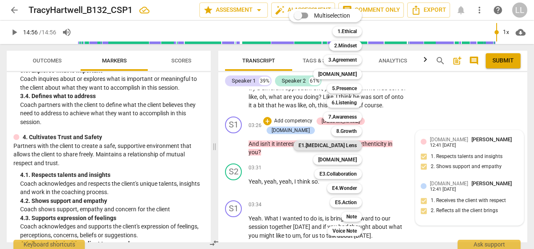
click at [349, 144] on b "E1.[MEDICAL_DATA] Lens" at bounding box center [328, 146] width 58 height 10
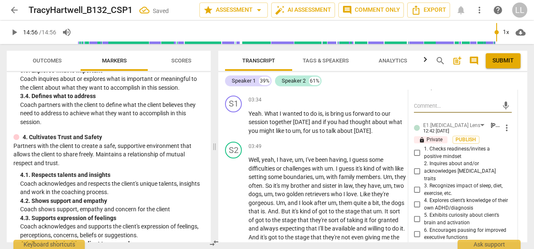
scroll to position [1001, 0]
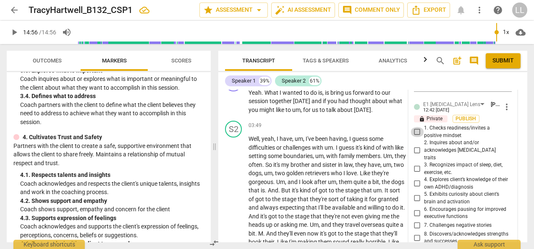
click at [417, 127] on input "1. Checks readiness/invites a positive mindset" at bounding box center [417, 132] width 13 height 10
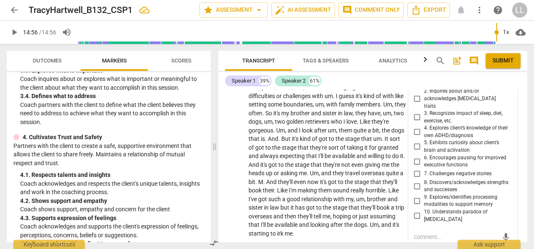
scroll to position [1085, 0]
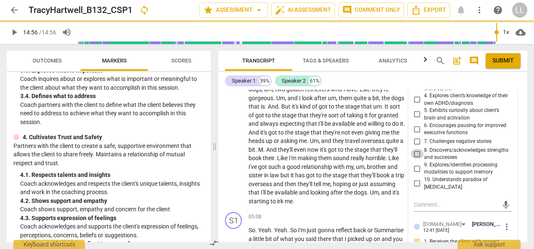
click at [416, 149] on input "8. Discovers/acknowledges strengths and successes" at bounding box center [417, 154] width 13 height 10
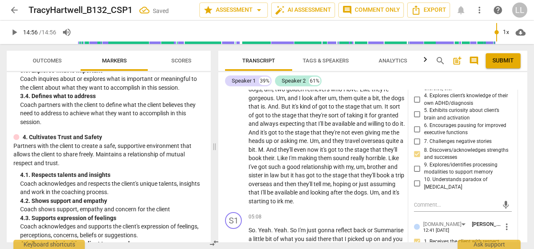
scroll to position [959, 0]
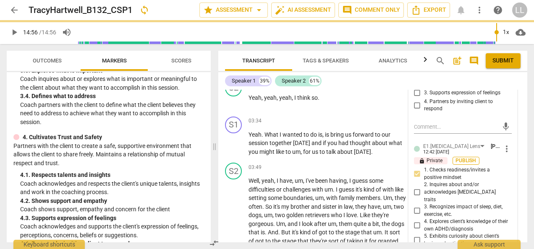
click at [462, 157] on span "Publish" at bounding box center [466, 160] width 13 height 7
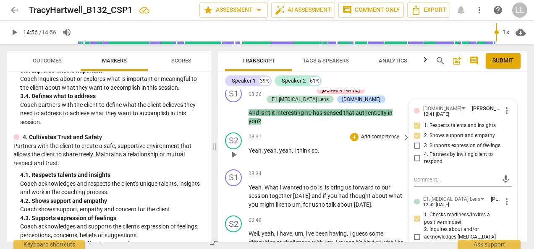
scroll to position [917, 0]
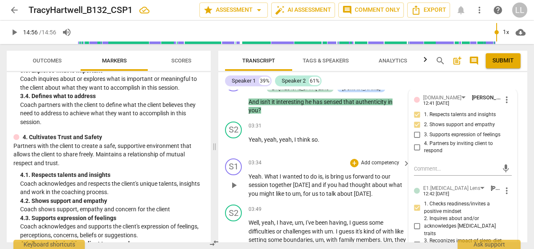
click at [387, 189] on div "S1 play_arrow pause 03:34 + Add competency keyboard_arrow_right Yeah . What I w…" at bounding box center [372, 178] width 309 height 47
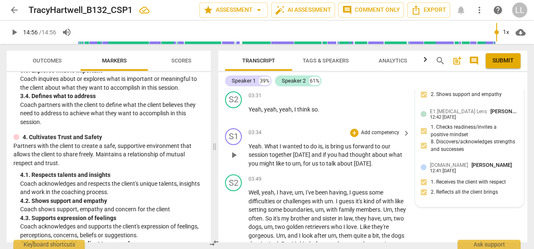
scroll to position [959, 0]
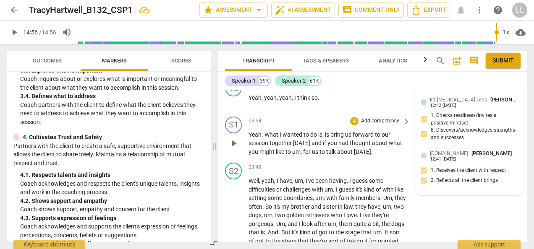
click at [383, 118] on p "Add competency" at bounding box center [380, 122] width 40 height 8
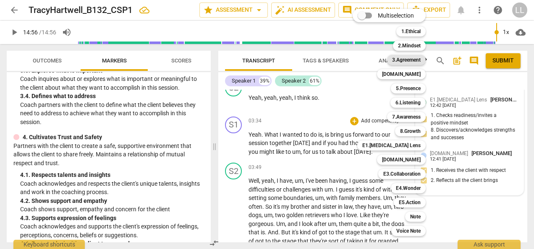
click at [413, 60] on b "3.Agreement" at bounding box center [406, 60] width 29 height 10
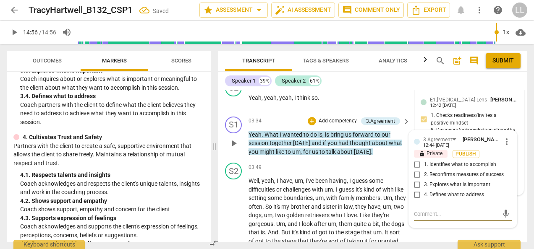
click at [419, 160] on input "1. Identifies what to accomplish" at bounding box center [417, 165] width 13 height 10
click at [463, 151] on span "Publish" at bounding box center [466, 154] width 13 height 7
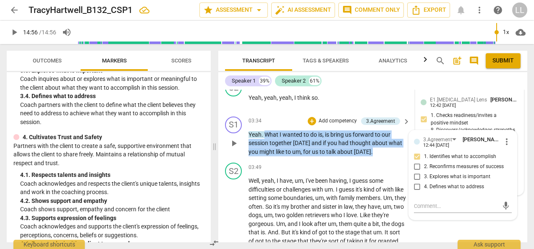
drag, startPoint x: 372, startPoint y: 142, endPoint x: 265, endPoint y: 127, distance: 108.1
click at [265, 131] on p "Yeah . What I wanted to do is , is bring us forward to our session together [DA…" at bounding box center [327, 144] width 157 height 26
copy p "What I wanted to do is , is bring us forward to our session together [DATE] and…"
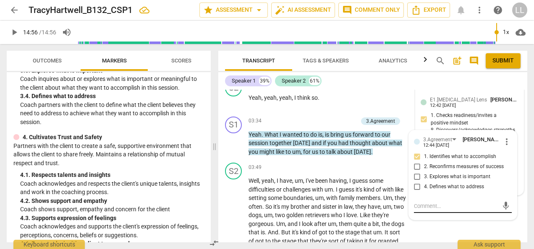
click at [422, 202] on textarea at bounding box center [456, 206] width 84 height 8
paste textarea "Your phrasing leaned a bit toward coach-led. In coaching, the client is in the …"
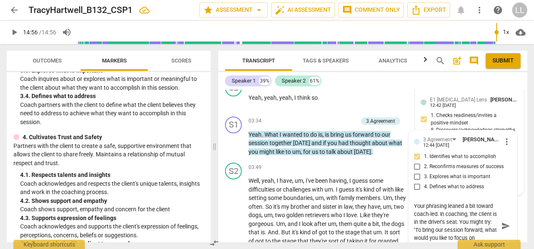
scroll to position [7, 0]
click at [439, 204] on textarea "Your phrasing leaned a bit toward coach-led. In coaching, the client is in the …" at bounding box center [456, 226] width 84 height 48
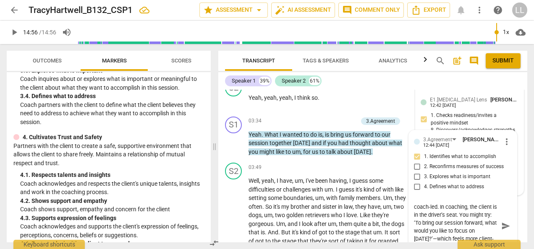
click at [433, 235] on textarea "Your phrasing leaned a bit toward coach-led. In coaching, the client is in the …" at bounding box center [456, 226] width 84 height 48
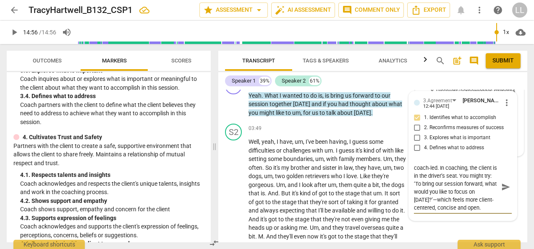
scroll to position [1001, 0]
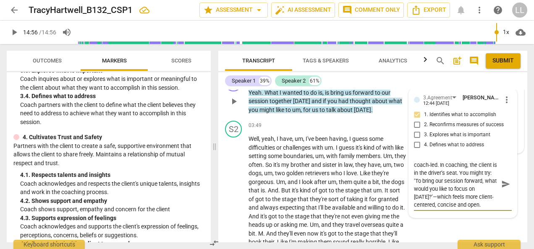
click at [503, 180] on span "send" at bounding box center [505, 184] width 9 height 9
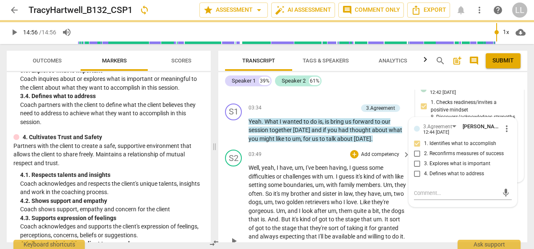
scroll to position [959, 0]
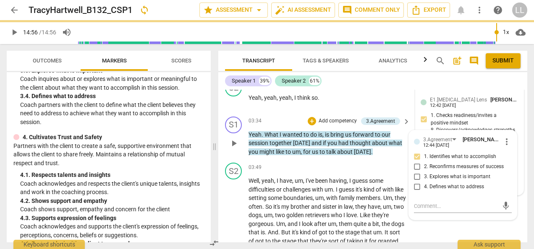
click at [318, 118] on p "Add competency" at bounding box center [338, 122] width 40 height 8
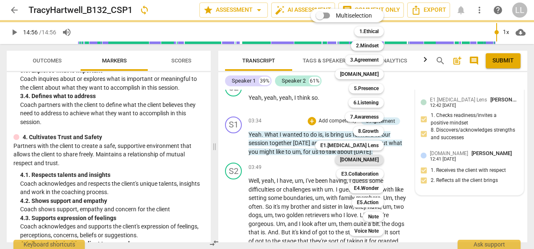
click at [369, 161] on b "[DOMAIN_NAME]" at bounding box center [359, 160] width 39 height 10
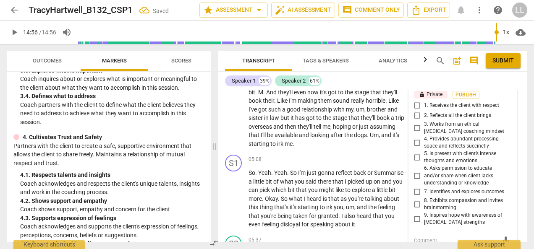
scroll to position [1169, 0]
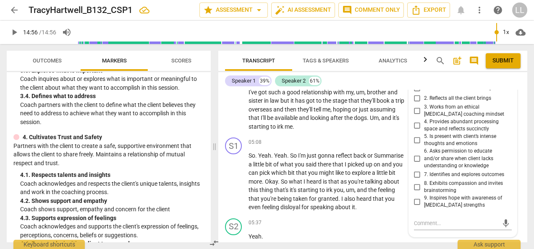
click at [418, 170] on input "7. Identifies and explores outcomes" at bounding box center [417, 175] width 13 height 10
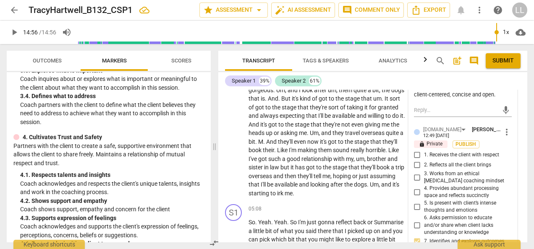
scroll to position [1085, 0]
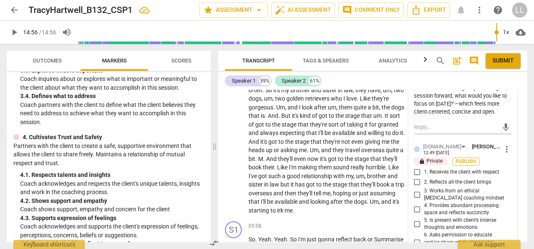
click at [470, 158] on button "Publish" at bounding box center [466, 162] width 27 height 8
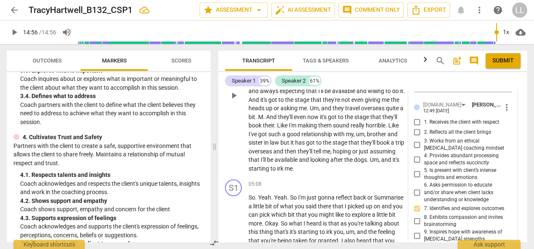
scroll to position [1169, 0]
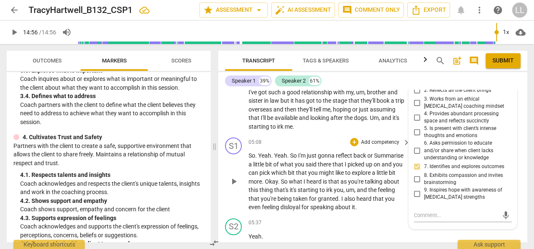
click at [364, 139] on p "Add competency" at bounding box center [380, 143] width 40 height 8
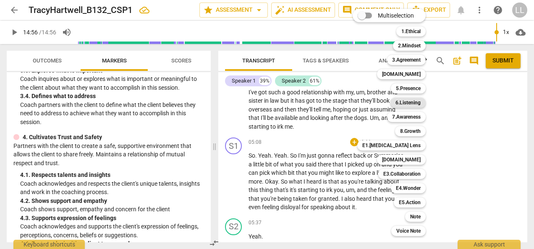
click at [412, 102] on b "6.Listening" at bounding box center [408, 103] width 25 height 10
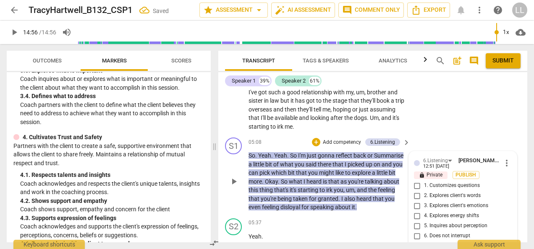
scroll to position [1175, 0]
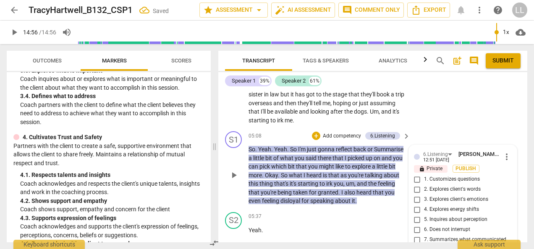
click at [414, 235] on input "7. Summarizes what communicated" at bounding box center [417, 240] width 13 height 10
click at [468, 165] on span "Publish" at bounding box center [466, 168] width 13 height 7
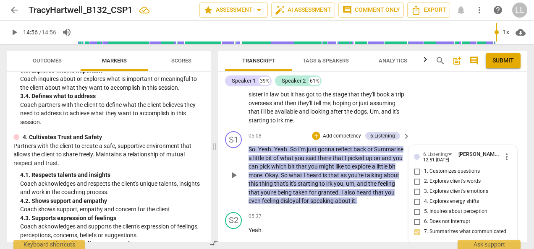
click at [328, 133] on p "Add competency" at bounding box center [342, 137] width 40 height 8
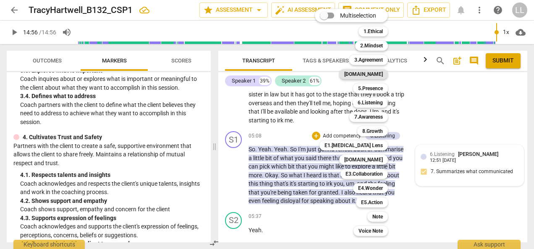
click at [374, 75] on b "[DOMAIN_NAME]" at bounding box center [363, 74] width 39 height 10
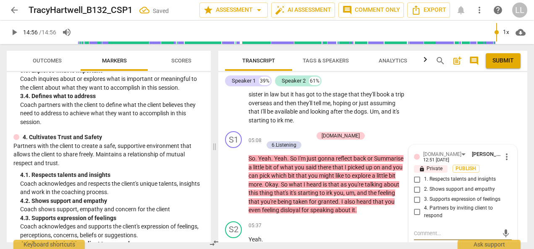
click at [416, 185] on input "2. Shows support and empathy" at bounding box center [417, 190] width 13 height 10
click at [419, 195] on input "3. Supports expression of feelings" at bounding box center [417, 200] width 13 height 10
click at [426, 230] on textarea at bounding box center [456, 234] width 84 height 8
click at [423, 230] on textarea at bounding box center [456, 234] width 84 height 8
paste textarea "can see that you noticed the client’s feelings and offered a thoughtful summary…"
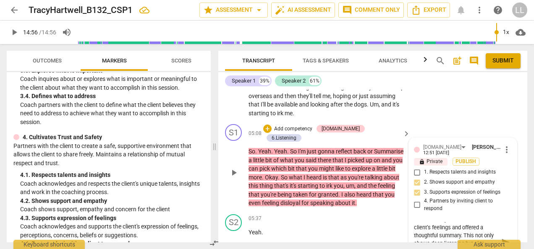
scroll to position [0, 0]
click at [414, 223] on textarea "can see that you noticed the client’s feelings and offered a thoughtful summary…" at bounding box center [456, 243] width 84 height 40
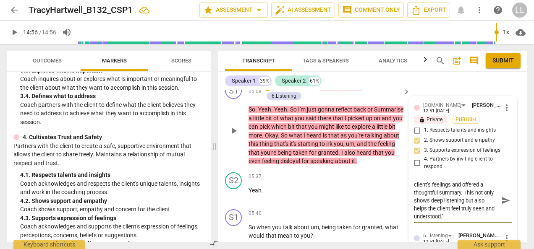
scroll to position [8, 0]
click at [467, 195] on textarea "I can see that you noticed the client’s feelings and offered a thoughtful summa…" at bounding box center [456, 201] width 84 height 40
click at [501, 196] on span "send" at bounding box center [505, 200] width 9 height 9
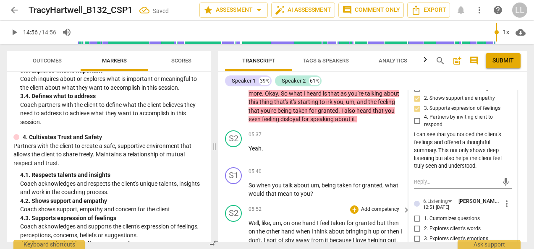
scroll to position [1182, 0]
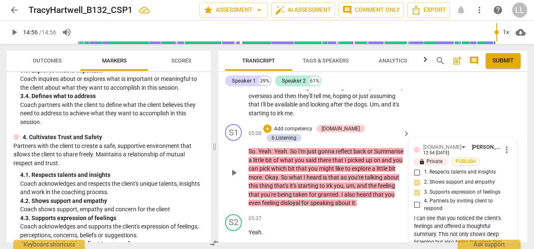
click at [302, 126] on p "Add competency" at bounding box center [293, 130] width 40 height 8
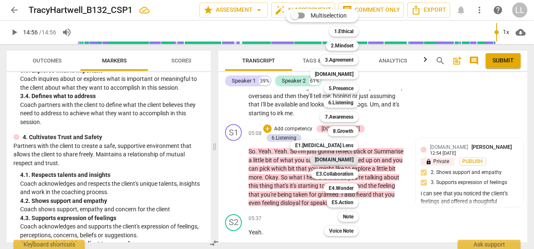
click at [347, 160] on b "[DOMAIN_NAME]" at bounding box center [334, 160] width 39 height 10
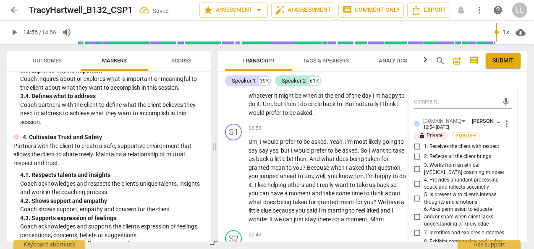
scroll to position [1476, 0]
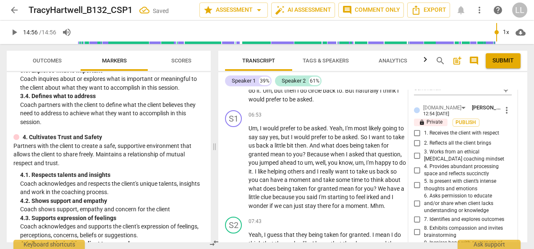
click at [414, 227] on input "8. Exhibits compassion and invites brainstorming" at bounding box center [417, 232] width 13 height 10
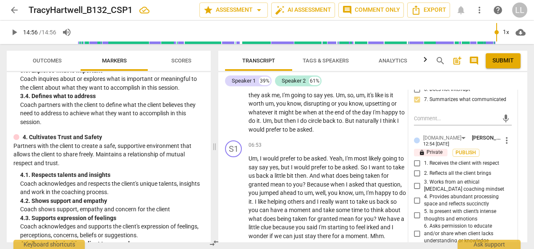
scroll to position [1434, 0]
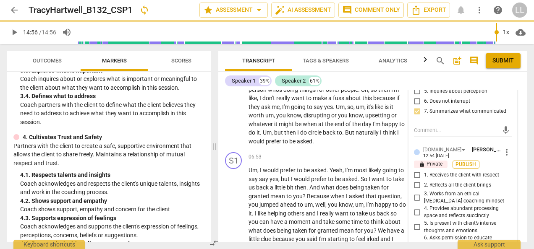
click at [462, 161] on span "Publish" at bounding box center [466, 164] width 13 height 7
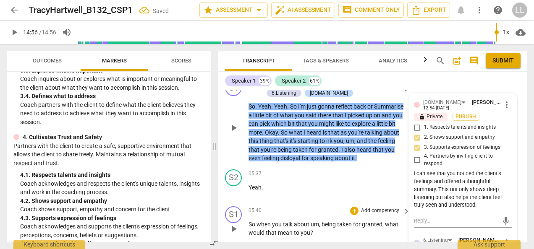
scroll to position [1224, 0]
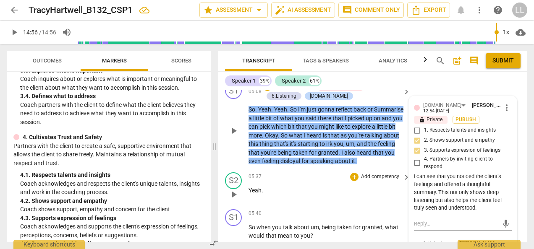
click at [338, 184] on div "S2 play_arrow pause 05:37 + Add competency keyboard_arrow_right Yeah ." at bounding box center [372, 187] width 309 height 37
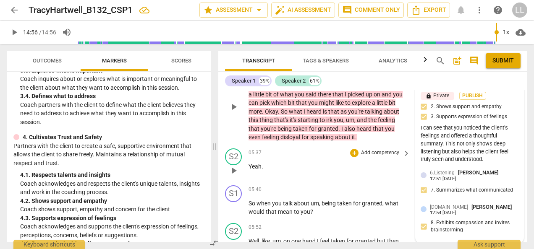
scroll to position [1266, 0]
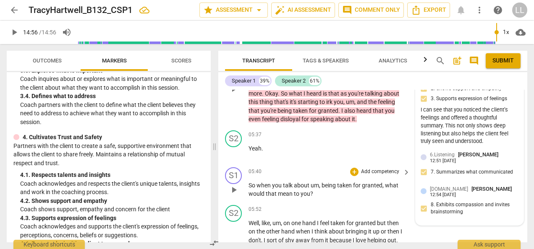
click at [361, 168] on p "Add competency" at bounding box center [380, 172] width 40 height 8
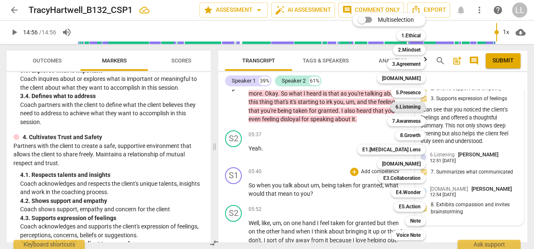
click at [410, 108] on b "6.Listening" at bounding box center [408, 107] width 25 height 10
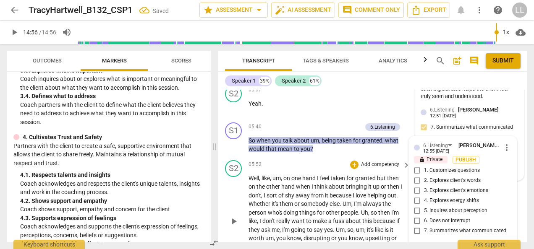
scroll to position [1291, 0]
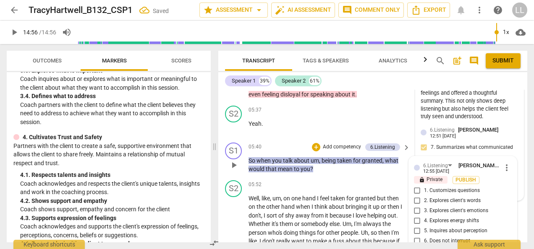
click at [417, 196] on input "2. Explores client's words" at bounding box center [417, 201] width 13 height 10
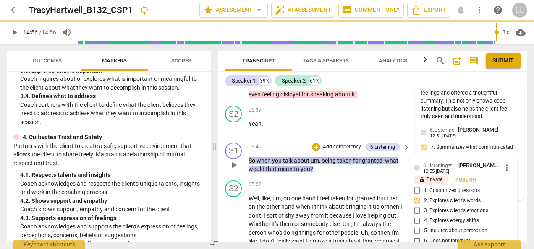
click at [417, 186] on input "1. Customizes questions" at bounding box center [417, 191] width 13 height 10
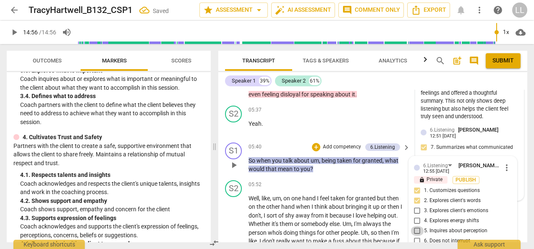
click at [414, 226] on input "5. Inquires about perception" at bounding box center [417, 231] width 13 height 10
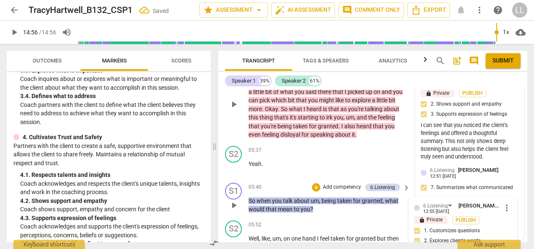
scroll to position [1249, 0]
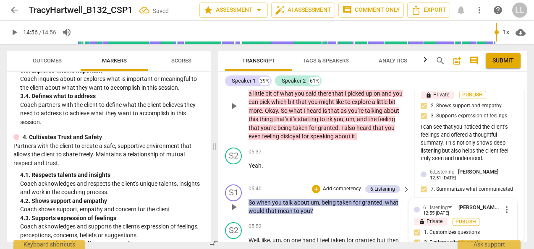
click at [469, 219] on span "Publish" at bounding box center [466, 222] width 13 height 7
click at [323, 186] on p "Add competency" at bounding box center [342, 190] width 40 height 8
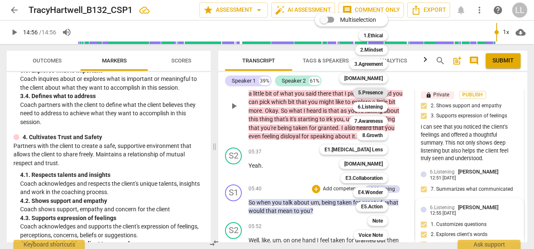
click at [371, 92] on b "5.Presence" at bounding box center [370, 93] width 25 height 10
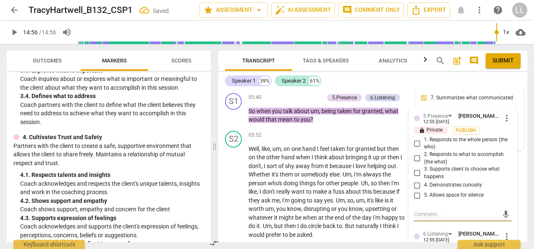
scroll to position [1327, 0]
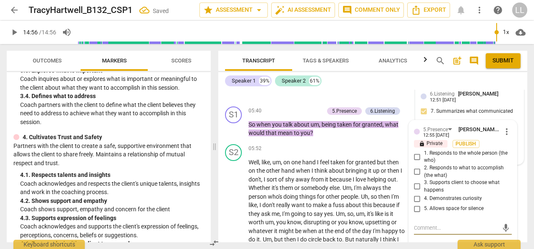
click at [413, 152] on input "1. Responds to the whole person (the who)" at bounding box center [417, 157] width 13 height 10
click at [416, 194] on input "4. Demonstrates curiosity" at bounding box center [417, 199] width 13 height 10
click at [463, 141] on span "Publish" at bounding box center [466, 144] width 13 height 7
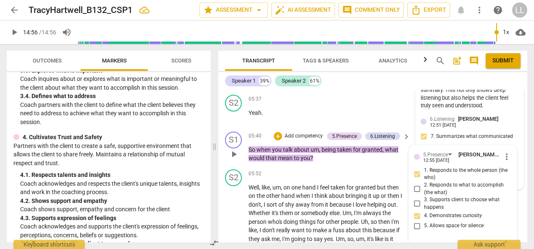
scroll to position [1285, 0]
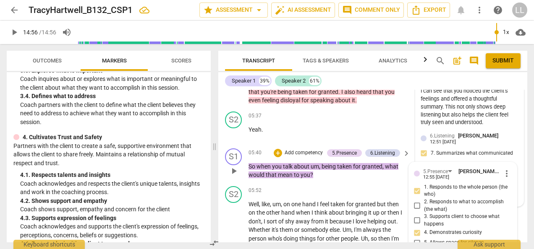
click at [288, 150] on p "Add competency" at bounding box center [304, 154] width 40 height 8
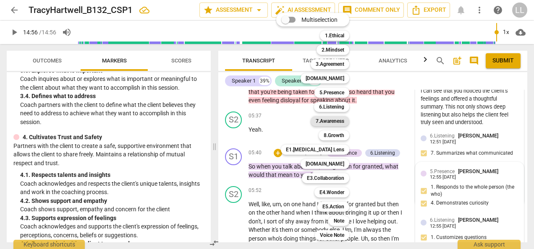
click at [337, 121] on b "7.Awareness" at bounding box center [330, 121] width 29 height 10
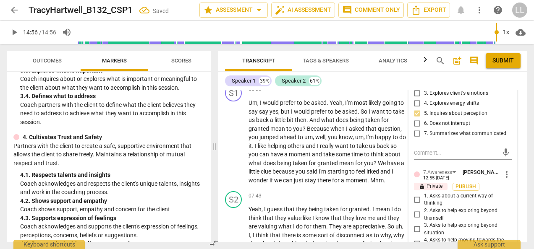
scroll to position [1529, 0]
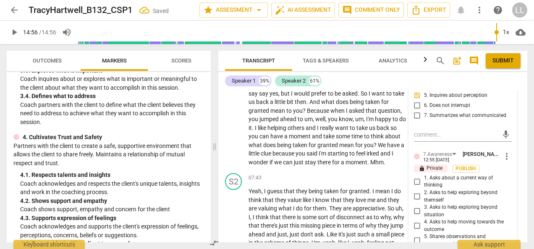
click at [414, 177] on input "1. Asks about a current way of thinking" at bounding box center [417, 182] width 13 height 10
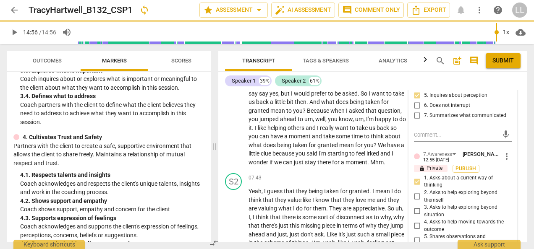
click at [417, 192] on input "2. Asks to help exploring beyond themself" at bounding box center [417, 197] width 13 height 10
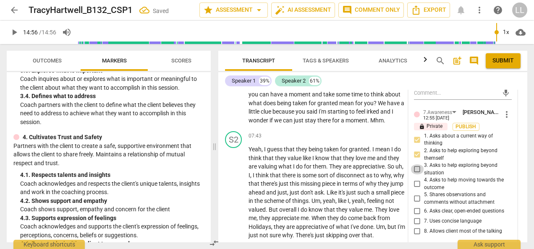
click at [415, 165] on input "3. Asks to help exploring beyond situation" at bounding box center [417, 170] width 13 height 10
click at [417, 194] on input "5. Shares observations and comments without attachment" at bounding box center [417, 199] width 13 height 10
click at [415, 207] on input "6. Asks clear, open-ended questions" at bounding box center [417, 212] width 13 height 10
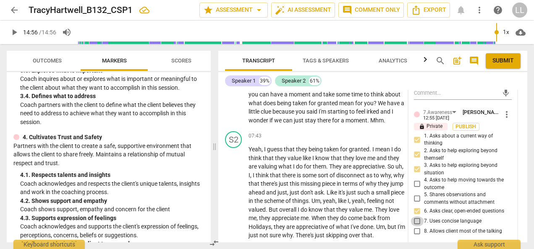
click at [417, 217] on input "7. Uses concise language" at bounding box center [417, 222] width 13 height 10
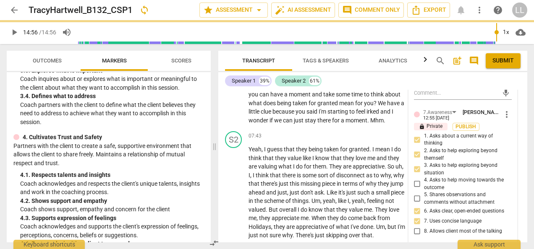
scroll to position [1529, 0]
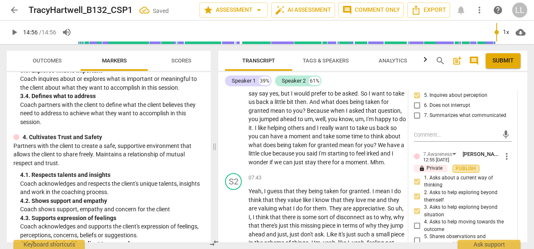
click at [463, 165] on span "Publish" at bounding box center [466, 168] width 13 height 7
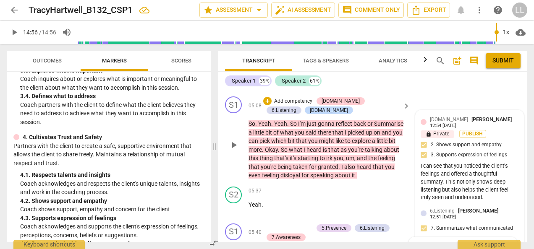
scroll to position [1193, 0]
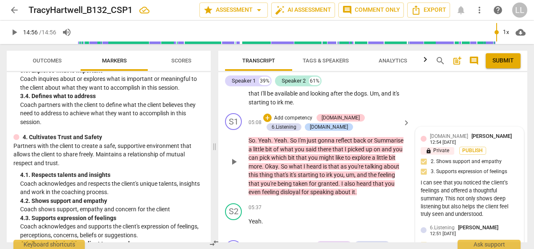
click at [286, 115] on p "Add competency" at bounding box center [293, 119] width 40 height 8
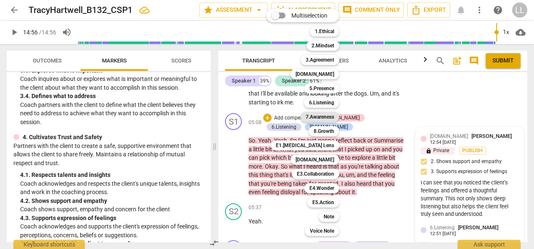
click at [323, 115] on b "7.Awareness" at bounding box center [320, 117] width 29 height 10
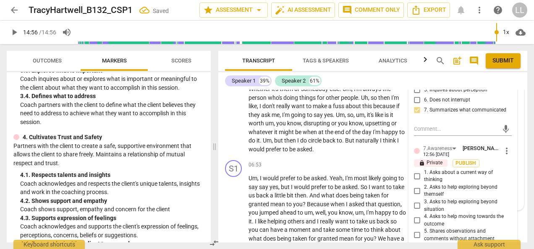
scroll to position [1445, 0]
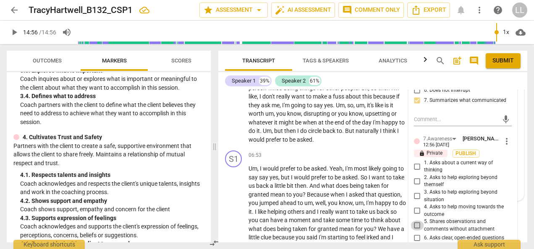
click at [416, 221] on input "5. Shares observations and comments without attachment" at bounding box center [417, 226] width 13 height 10
click at [465, 150] on span "Publish" at bounding box center [466, 153] width 13 height 7
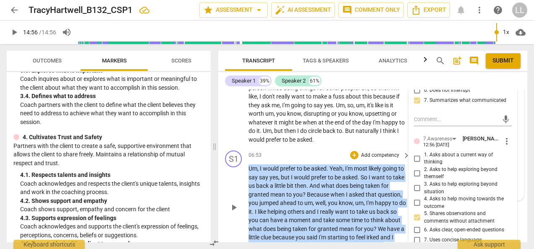
drag, startPoint x: 249, startPoint y: 150, endPoint x: 399, endPoint y: 229, distance: 169.3
click at [399, 229] on p "Um , I would prefer to be asked . Yeah , I'm most likely going to say say yes ,…" at bounding box center [327, 208] width 157 height 86
copy p "Um , I would prefer to be asked . Yeah , I'm most likely going to say say yes ,…"
click at [416, 213] on input "5. Shares observations and comments without attachment" at bounding box center [417, 218] width 13 height 10
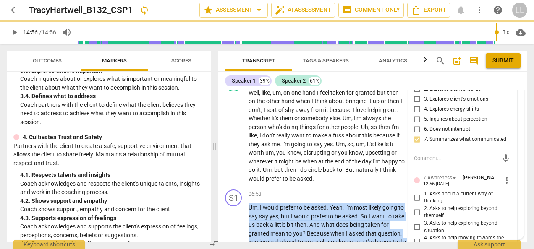
scroll to position [1403, 0]
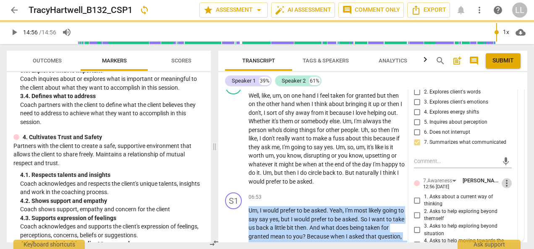
click at [506, 178] on span "more_vert" at bounding box center [507, 183] width 10 height 10
click at [512, 181] on li "Delete" at bounding box center [512, 179] width 29 height 16
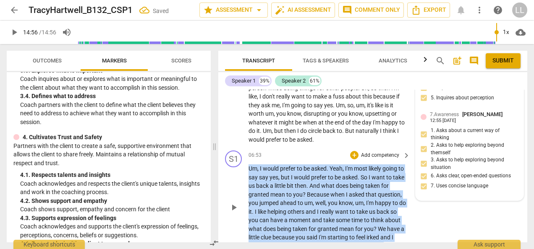
click at [360, 152] on p "Add competency" at bounding box center [380, 156] width 40 height 8
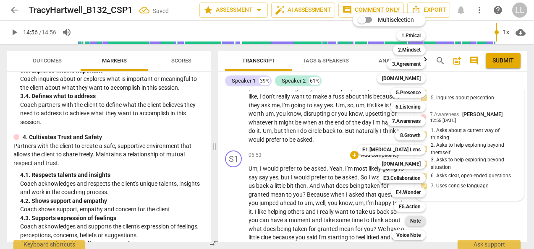
click at [417, 220] on b "Note" at bounding box center [415, 221] width 10 height 10
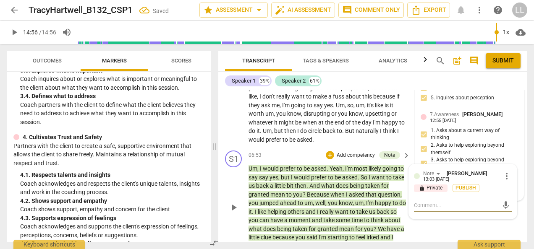
click at [421, 202] on textarea at bounding box center [456, 206] width 84 height 8
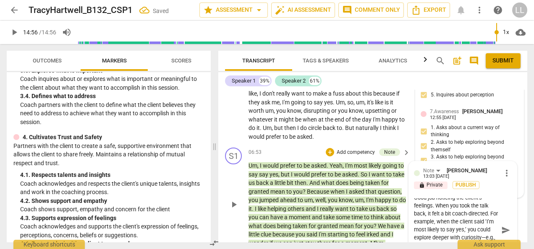
scroll to position [0, 0]
click at [454, 199] on textarea "Good job noticing the client’s feelings. When you took the talk back, it felt a…" at bounding box center [456, 231] width 84 height 64
click at [450, 206] on textarea "Good job mirroring back the client’s words. When you took the talk back, it fel…" at bounding box center [456, 231] width 84 height 64
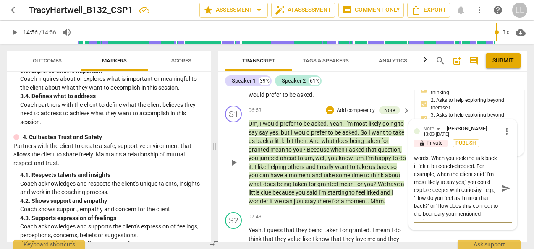
scroll to position [16, 0]
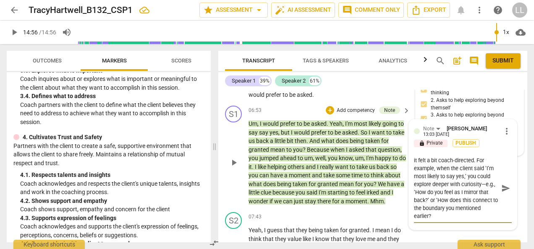
click at [490, 197] on textarea "Good job mirroring back the client’s words. When you took the talk back, it fel…" at bounding box center [456, 189] width 84 height 64
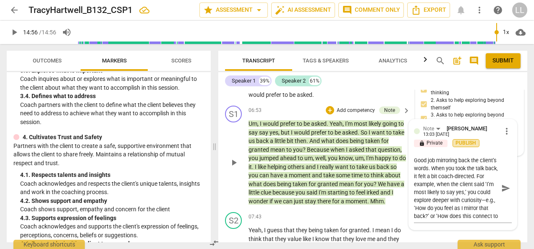
click at [467, 140] on span "Publish" at bounding box center [466, 143] width 13 height 7
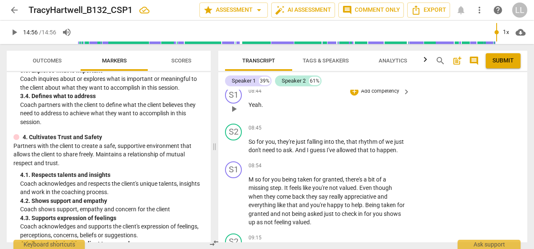
scroll to position [1742, 0]
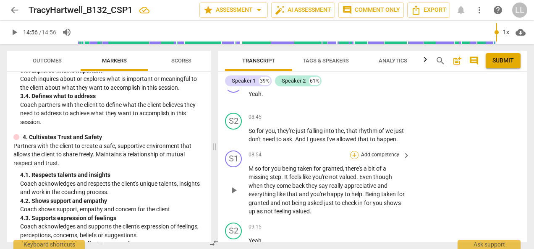
click at [355, 151] on div "+" at bounding box center [354, 155] width 8 height 8
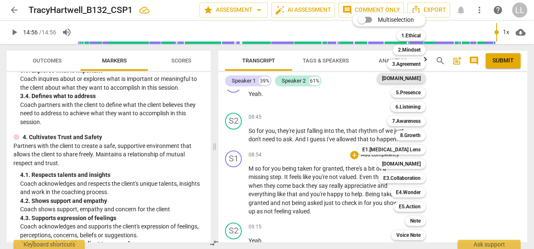
click at [413, 79] on b "[DOMAIN_NAME]" at bounding box center [401, 78] width 39 height 10
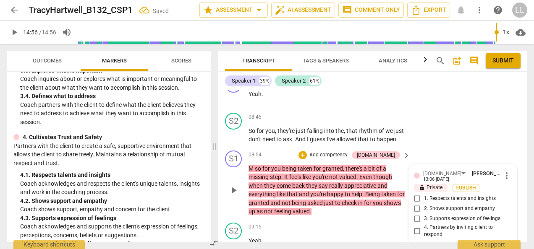
click at [414, 194] on input "1. Respects talents and insights" at bounding box center [417, 199] width 13 height 10
click at [416, 204] on input "2. Shows support and empathy" at bounding box center [417, 209] width 13 height 10
click at [415, 194] on input "1. Respects talents and insights" at bounding box center [417, 199] width 13 height 10
click at [433, 195] on span "1. Respects talents and insights" at bounding box center [460, 199] width 72 height 8
click at [424, 194] on input "1. Respects talents and insights" at bounding box center [417, 199] width 13 height 10
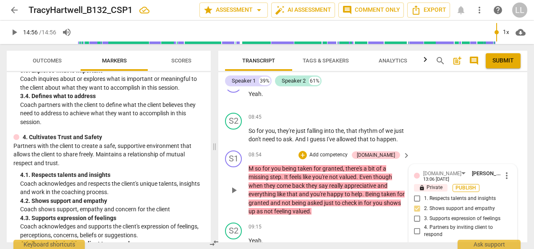
click at [463, 185] on span "Publish" at bounding box center [466, 188] width 13 height 7
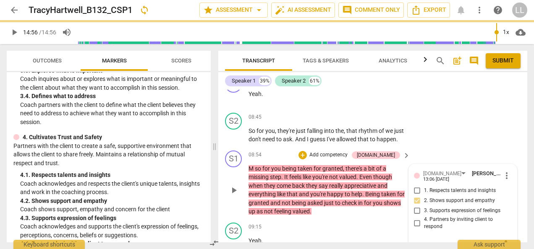
click at [338, 152] on p "Add competency" at bounding box center [329, 156] width 40 height 8
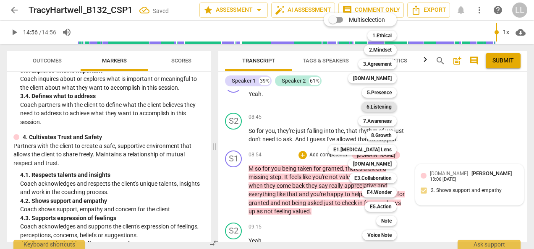
click at [380, 106] on b "6.Listening" at bounding box center [379, 107] width 25 height 10
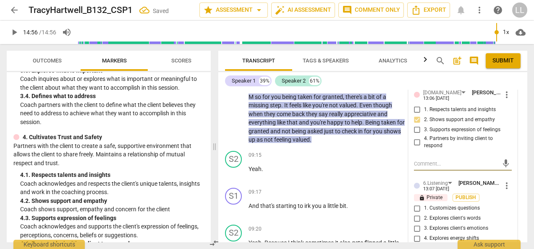
scroll to position [1868, 0]
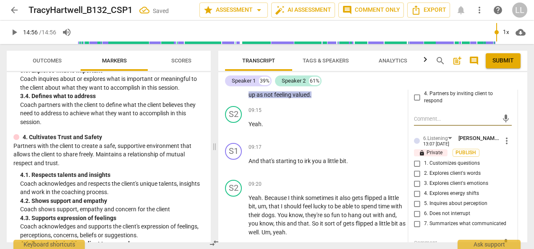
click at [415, 219] on input "7. Summarizes what communicated" at bounding box center [417, 224] width 13 height 10
click at [469, 150] on span "Publish" at bounding box center [466, 153] width 13 height 7
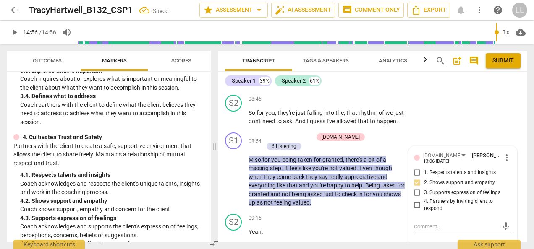
scroll to position [1742, 0]
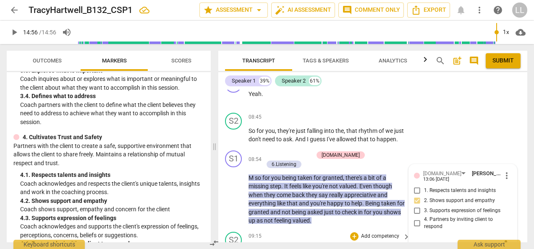
click at [319, 232] on div "09:15 + Add competency keyboard_arrow_right Yeah ." at bounding box center [330, 247] width 163 height 30
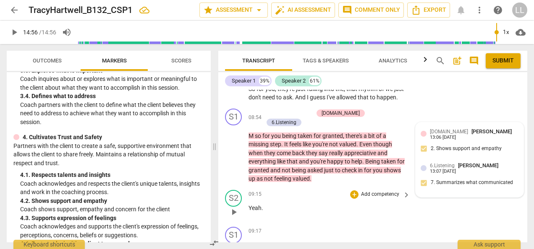
scroll to position [1826, 0]
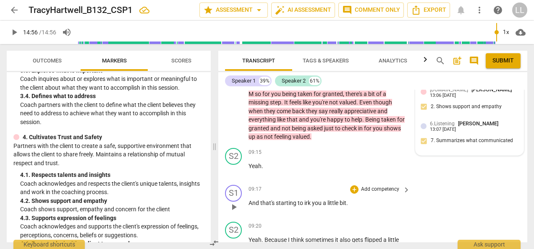
click at [361, 186] on p "Add competency" at bounding box center [380, 190] width 40 height 8
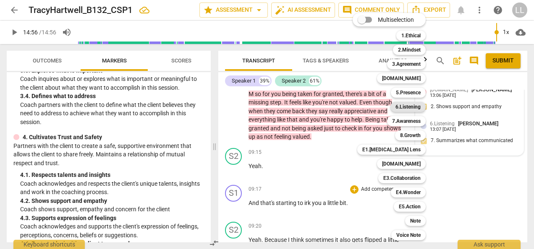
click at [409, 111] on b "6.Listening" at bounding box center [408, 107] width 25 height 10
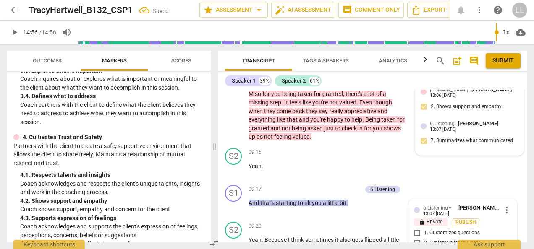
scroll to position [1944, 0]
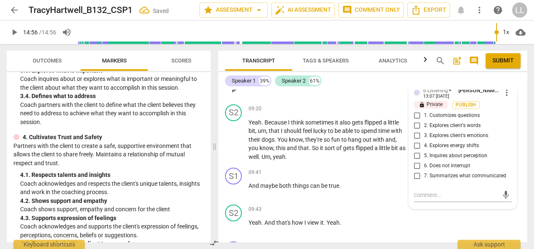
click at [427, 173] on span "7. Summarizes what communicated" at bounding box center [465, 177] width 82 height 8
click at [424, 171] on input "7. Summarizes what communicated" at bounding box center [417, 176] width 13 height 10
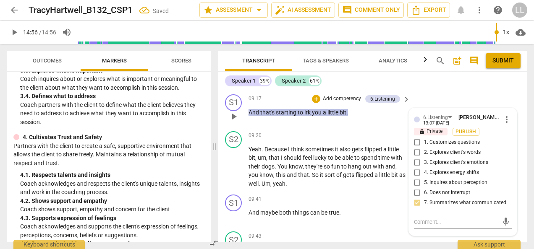
scroll to position [1860, 0]
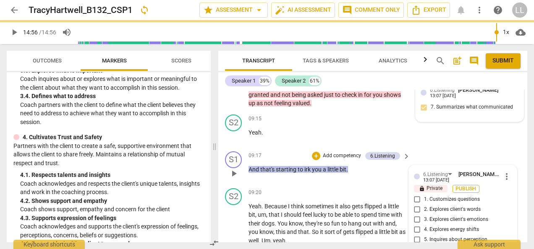
click at [463, 186] on span "Publish" at bounding box center [466, 189] width 13 height 7
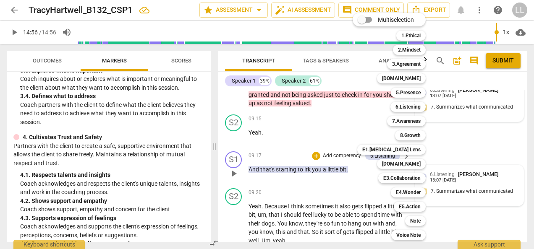
click at [327, 219] on div at bounding box center [267, 124] width 534 height 249
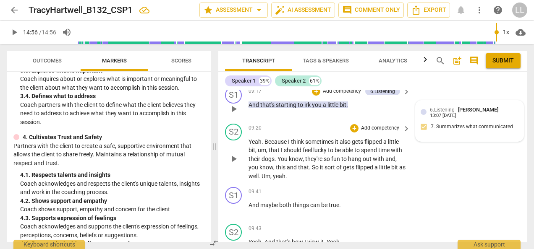
scroll to position [1944, 0]
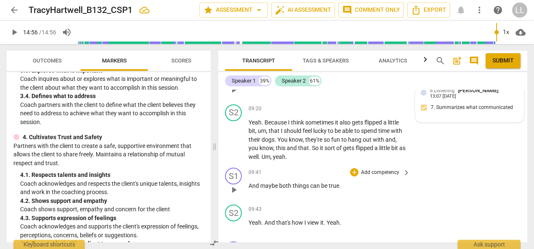
click at [360, 169] on p "Add competency" at bounding box center [380, 173] width 40 height 8
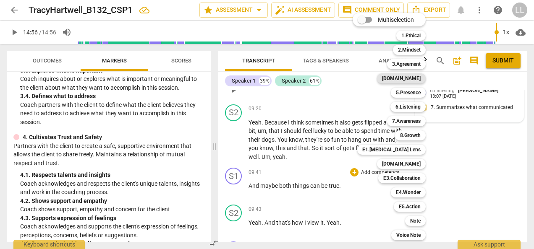
click at [414, 79] on b "[DOMAIN_NAME]" at bounding box center [401, 78] width 39 height 10
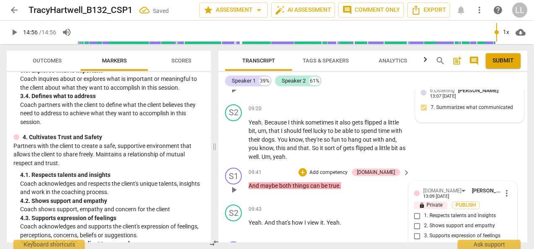
scroll to position [1945, 0]
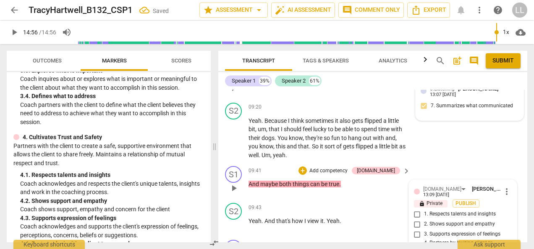
click at [445, 221] on span "2. Shows support and empathy" at bounding box center [459, 225] width 71 height 8
click at [424, 220] on input "2. Shows support and empathy" at bounding box center [417, 225] width 13 height 10
click at [461, 200] on button "Publish" at bounding box center [466, 204] width 27 height 8
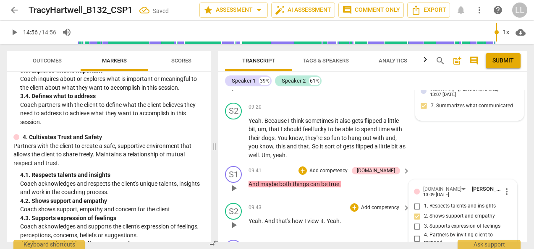
scroll to position [1987, 0]
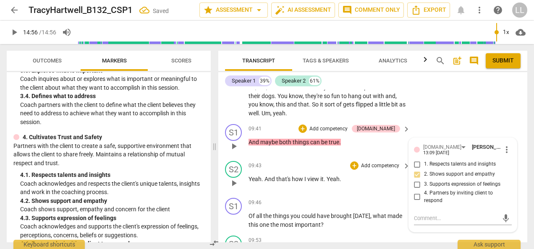
click at [385, 161] on div "09:43 + Add competency keyboard_arrow_right Yeah . And that's how I view it . Y…" at bounding box center [330, 176] width 163 height 30
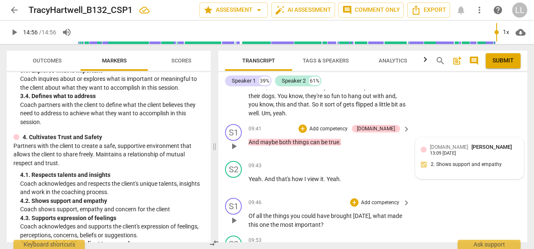
click at [360, 199] on p "Add competency" at bounding box center [380, 203] width 40 height 8
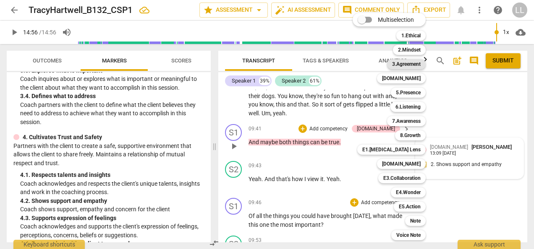
click at [415, 67] on b "3.Agreement" at bounding box center [406, 64] width 29 height 10
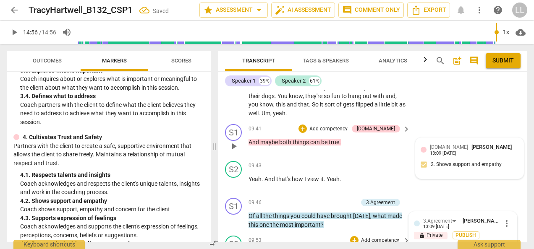
scroll to position [2088, 0]
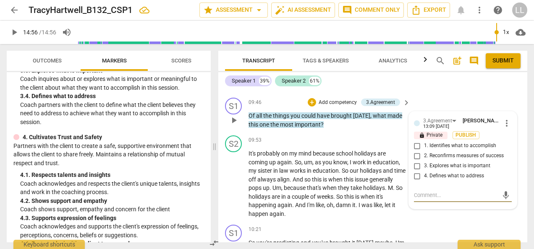
click at [417, 141] on input "1. Identifies what to accomplish" at bounding box center [417, 146] width 13 height 10
click at [463, 132] on span "Publish" at bounding box center [466, 135] width 13 height 7
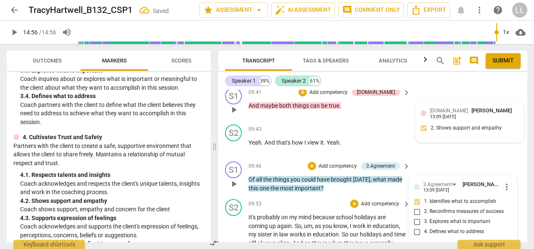
scroll to position [2004, 0]
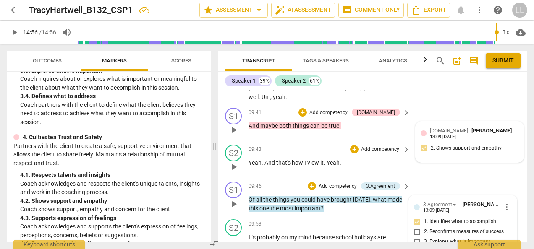
click at [428, 142] on div "S2 play_arrow pause 09:43 + Add competency keyboard_arrow_right Yeah . And that…" at bounding box center [372, 160] width 309 height 37
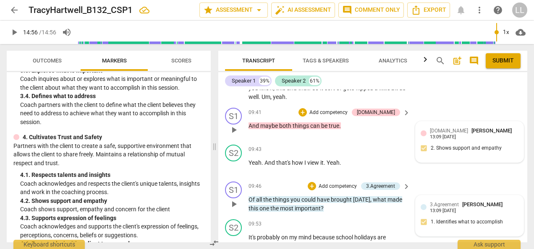
click at [345, 183] on p "Add competency" at bounding box center [338, 187] width 40 height 8
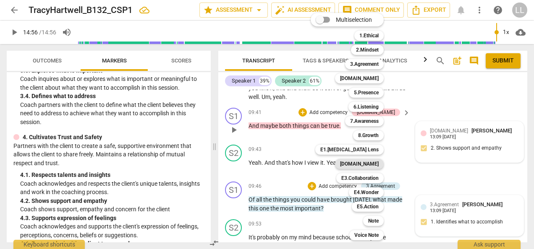
click at [365, 165] on b "[DOMAIN_NAME]" at bounding box center [359, 164] width 39 height 10
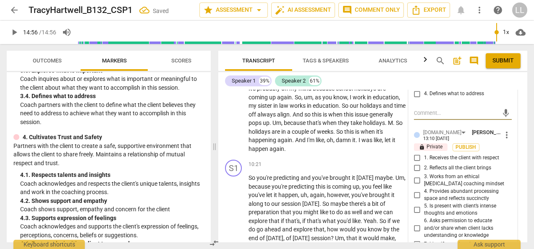
scroll to position [2174, 0]
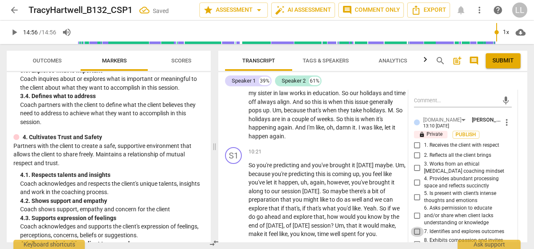
click at [416, 227] on input "7. Identifies and explores outcomes" at bounding box center [417, 232] width 13 height 10
click at [460, 131] on span "Publish" at bounding box center [466, 134] width 13 height 7
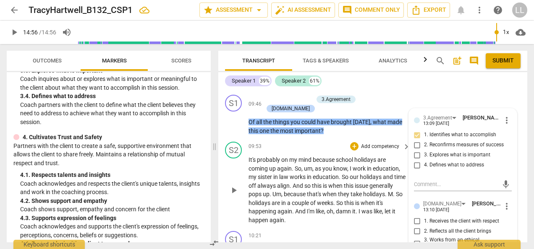
scroll to position [2048, 0]
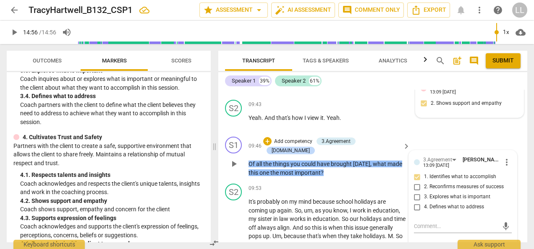
click at [307, 138] on p "Add competency" at bounding box center [293, 142] width 40 height 8
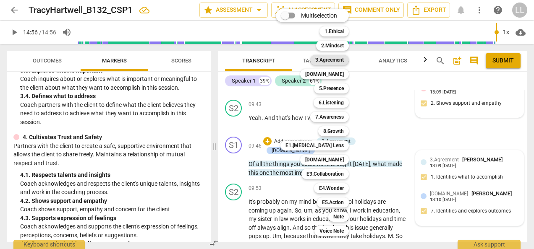
click at [341, 62] on b "3.Agreement" at bounding box center [329, 60] width 29 height 10
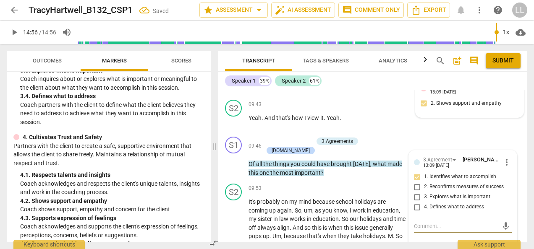
scroll to position [2090, 0]
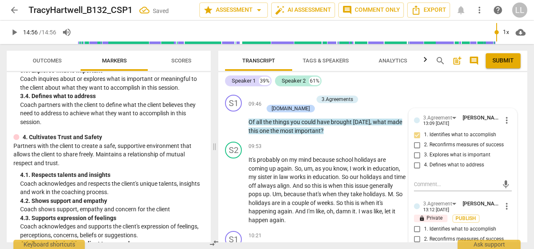
click at [417, 245] on input "3. Explores what is important" at bounding box center [417, 250] width 13 height 10
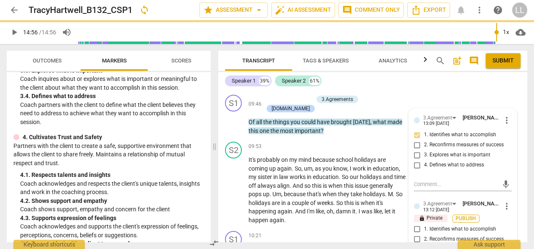
click at [463, 215] on span "Publish" at bounding box center [466, 218] width 13 height 7
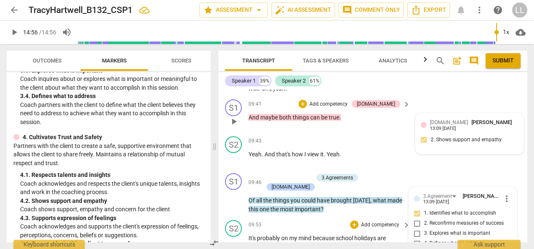
scroll to position [2006, 0]
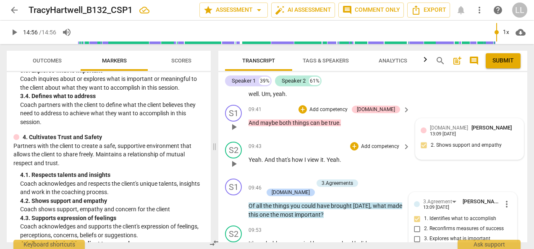
click at [373, 156] on p "Yeah . And that's how I view it . Yeah ." at bounding box center [327, 160] width 157 height 9
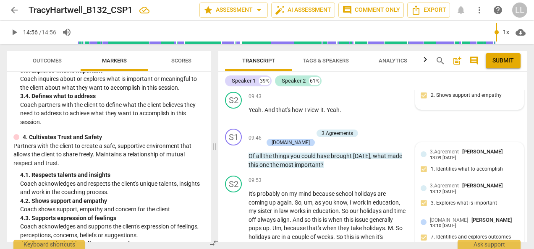
scroll to position [2048, 0]
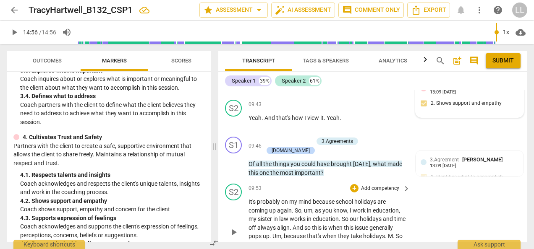
click at [409, 198] on div "It's probably on my mind because school holidays are coming up again . So , um …" at bounding box center [330, 232] width 163 height 69
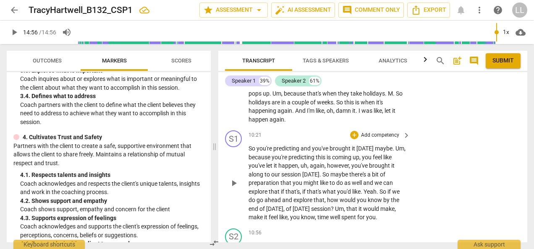
scroll to position [2174, 0]
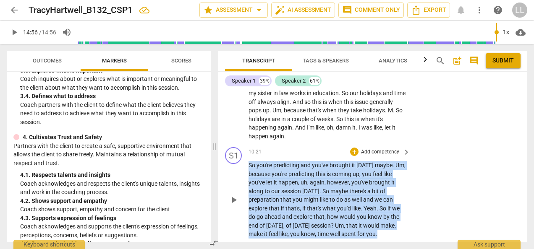
drag, startPoint x: 249, startPoint y: 126, endPoint x: 382, endPoint y: 198, distance: 151.8
click at [382, 198] on p "So you're predicting and you've brought it [DATE] maybe . Um , because you're p…" at bounding box center [327, 200] width 157 height 78
copy p "So you're predicting and you've brought it [DATE] maybe . Um , because you're p…"
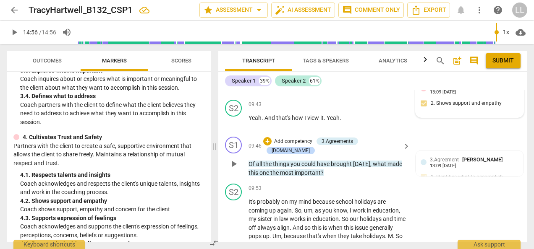
scroll to position [2090, 0]
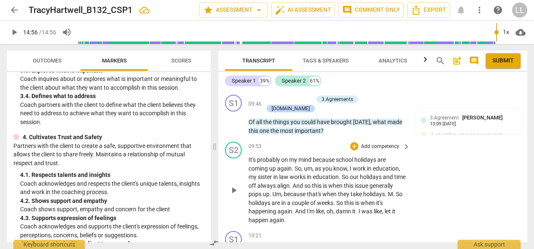
click at [323, 183] on p "It's probably on my mind because school holidays are coming up again . So , um …" at bounding box center [327, 190] width 157 height 69
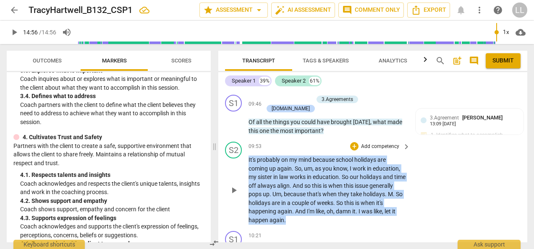
drag, startPoint x: 312, startPoint y: 183, endPoint x: 248, endPoint y: 125, distance: 86.5
click at [248, 139] on div "S2 play_arrow pause 09:53 + Add competency keyboard_arrow_right It's probably o…" at bounding box center [372, 183] width 309 height 89
copy p "It's probably on my mind because school holidays are coming up again . So , um …"
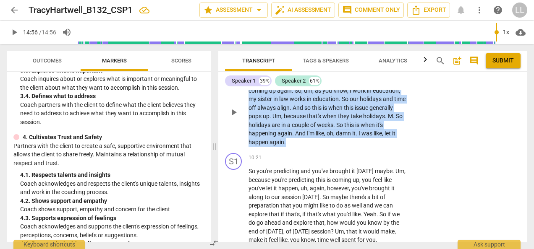
scroll to position [2174, 0]
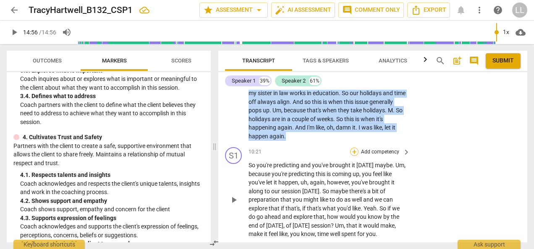
click at [354, 148] on div "+" at bounding box center [354, 152] width 8 height 8
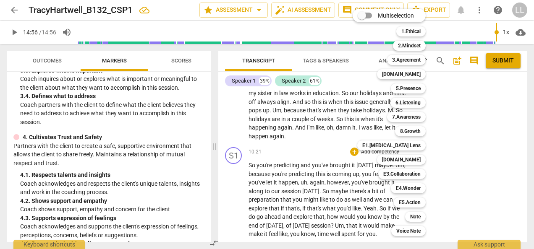
click at [450, 179] on div at bounding box center [267, 124] width 534 height 249
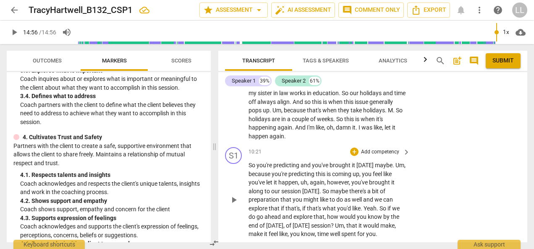
click at [365, 149] on p "Add competency" at bounding box center [380, 153] width 40 height 8
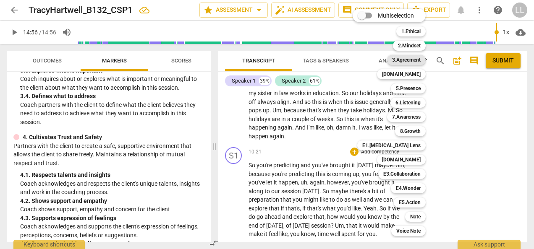
click at [412, 61] on b "3.Agreement" at bounding box center [406, 60] width 29 height 10
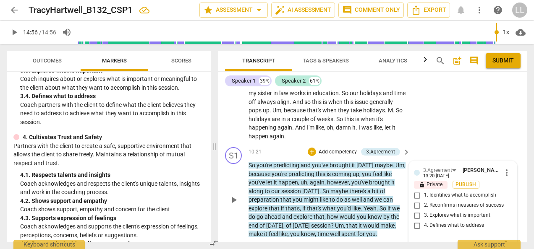
click at [414, 191] on input "1. Identifies what to accomplish" at bounding box center [417, 196] width 13 height 10
click at [413, 201] on input "2. Reconfirms measures of success" at bounding box center [417, 206] width 13 height 10
click at [417, 211] on input "3. Explores what is important" at bounding box center [417, 216] width 13 height 10
click at [417, 241] on textarea at bounding box center [456, 245] width 84 height 8
click at [465, 181] on span "Publish" at bounding box center [466, 184] width 13 height 7
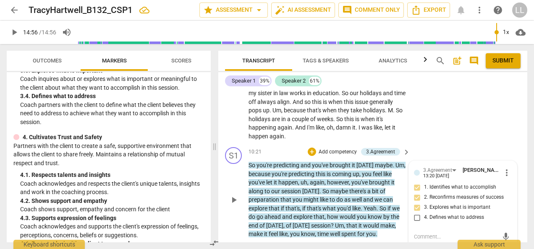
click at [331, 149] on p "Add competency" at bounding box center [338, 153] width 40 height 8
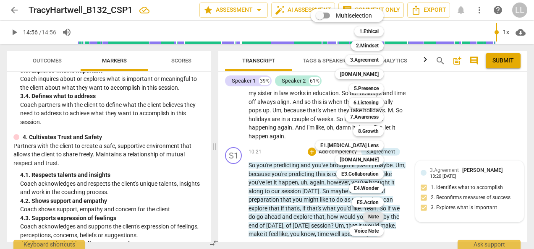
click at [375, 217] on b "Note" at bounding box center [373, 217] width 10 height 10
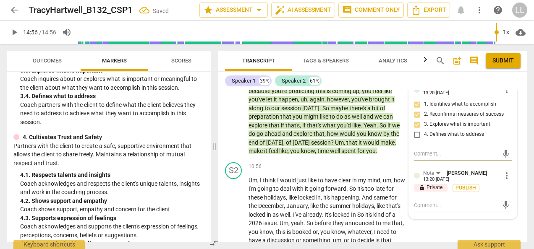
scroll to position [2258, 0]
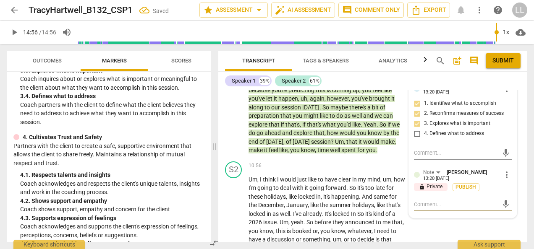
click at [418, 201] on textarea at bounding box center [456, 205] width 84 height 8
paste textarea "Nice job noticing the client’s concern about the holidays. Your reframing was a…"
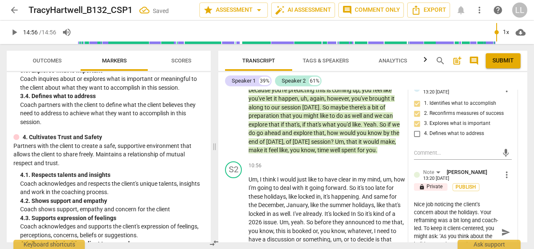
scroll to position [23, 0]
click at [418, 201] on textarea "Nice job noticing the client’s concern about the holidays. Your reframing was a…" at bounding box center [456, 233] width 84 height 64
click at [460, 201] on textarea "Nice job noticing the client’s concern about the holidays. Your reframing was a…" at bounding box center [456, 233] width 84 height 64
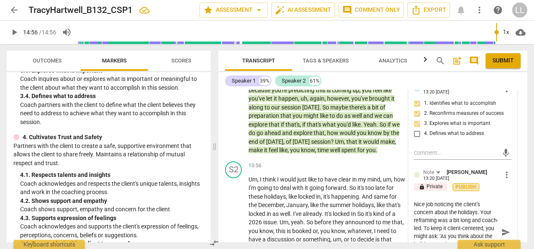
click at [464, 184] on span "Publish" at bounding box center [466, 187] width 13 height 7
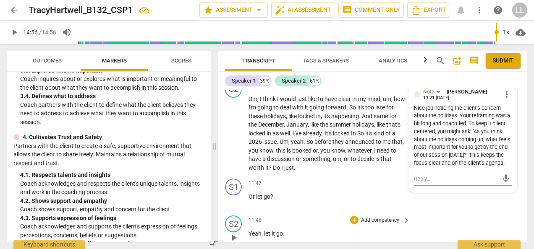
scroll to position [2342, 0]
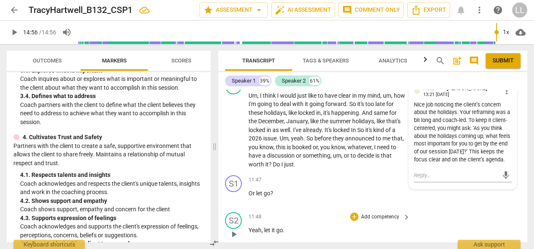
click at [323, 226] on p "Yeah , let it go ." at bounding box center [327, 230] width 157 height 9
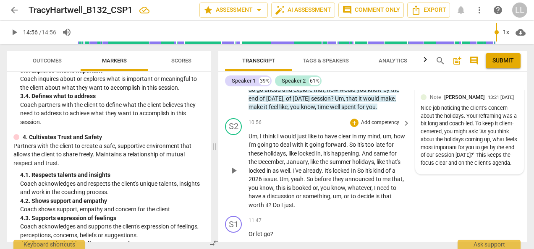
scroll to position [2300, 0]
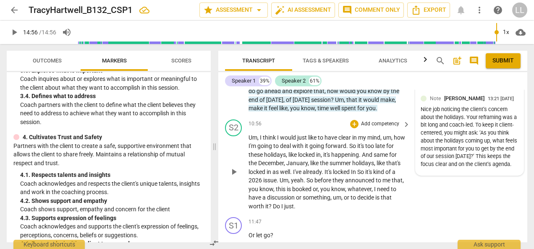
drag, startPoint x: 236, startPoint y: 133, endPoint x: 317, endPoint y: 136, distance: 81.1
click at [236, 167] on span "play_arrow" at bounding box center [234, 172] width 10 height 10
click at [235, 167] on span "pause" at bounding box center [234, 172] width 10 height 10
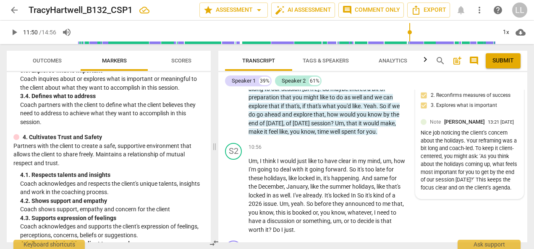
scroll to position [2268, 0]
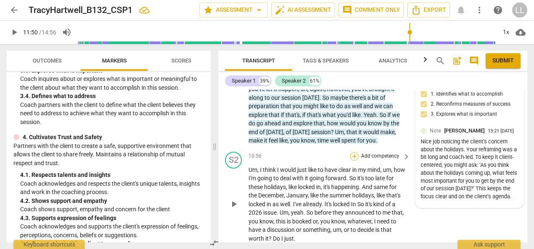
click at [355, 152] on div "+" at bounding box center [354, 156] width 8 height 8
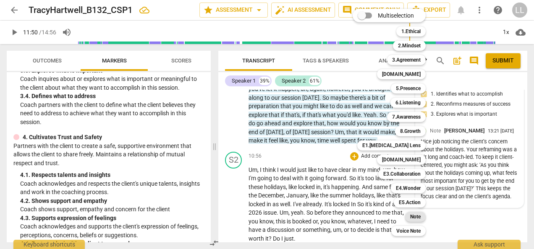
click at [416, 215] on b "Note" at bounding box center [415, 217] width 10 height 10
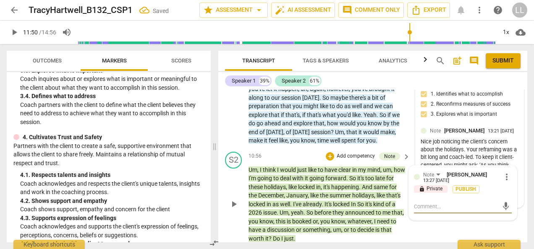
click at [426, 203] on textarea at bounding box center [456, 207] width 84 height 8
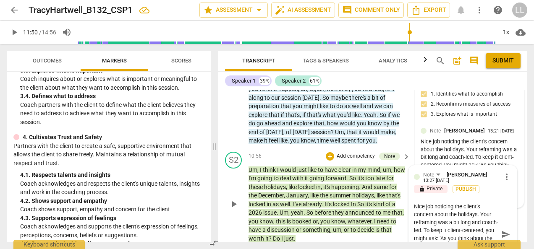
scroll to position [24, 0]
click at [428, 215] on textarea "Nice job noticing the client’s concern about the holidays. Your reframing was a…" at bounding box center [456, 235] width 84 height 64
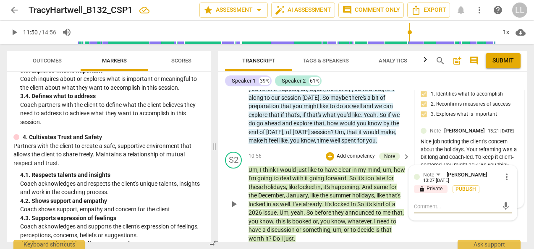
scroll to position [0, 0]
paste textarea "“I noticed you used fillers like ‘um… yeah…’ while the client was reflecting. T…"
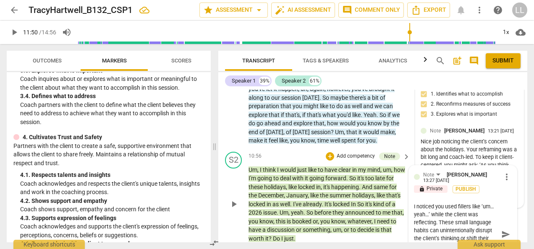
click at [486, 203] on textarea "I noticed you used fillers like ‘um… yeah…’ while the client was reflecting. Th…" at bounding box center [456, 235] width 84 height 64
click at [456, 218] on textarea "I noticed you used fillers like ‘um… yeah…’ while the client was reflecting. Th…" at bounding box center [456, 235] width 84 height 64
click at [481, 223] on textarea "I noticed you used fillers like ‘um… yeah…’ while the client was reflecting. Th…" at bounding box center [456, 235] width 84 height 64
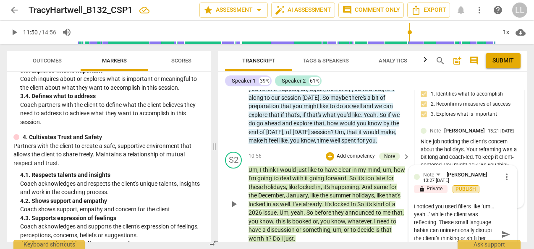
click at [463, 186] on span "Publish" at bounding box center [466, 189] width 13 height 7
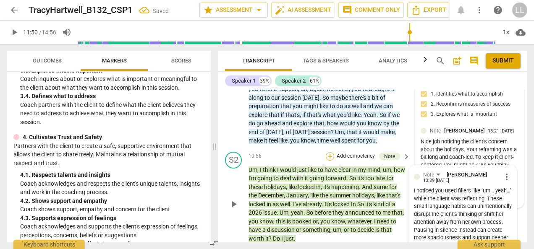
click at [332, 152] on div "+" at bounding box center [330, 156] width 8 height 8
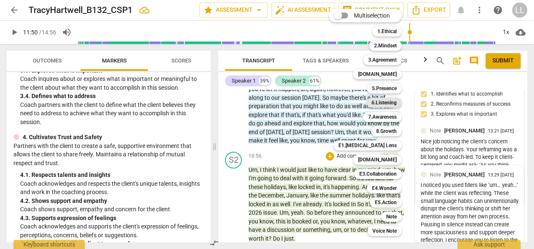
click at [381, 102] on b "6.Listening" at bounding box center [384, 103] width 25 height 10
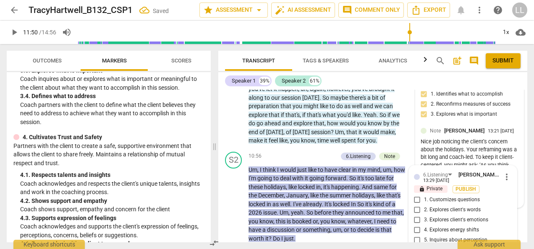
scroll to position [2270, 0]
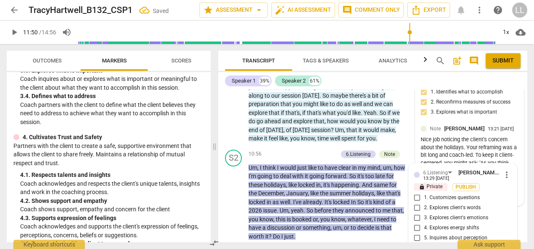
click at [413, 244] on input "6. Does not interrupt" at bounding box center [417, 249] width 13 height 10
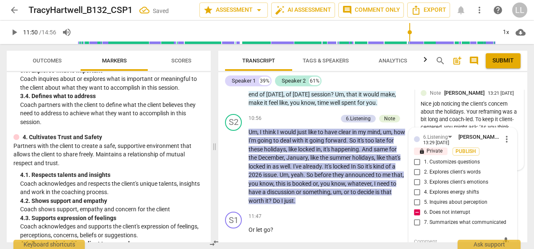
scroll to position [2312, 0]
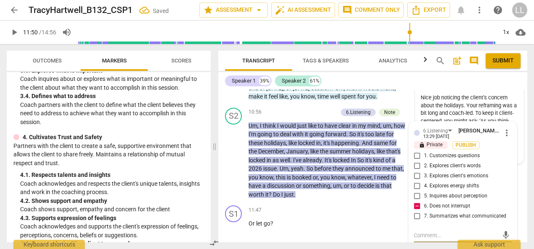
click at [420, 232] on textarea at bounding box center [456, 236] width 84 height 8
paste textarea "“I noticed you used fillers like ‘um… yeah…’ while the client was reflecting. T…"
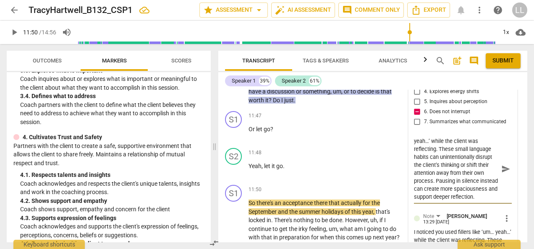
scroll to position [2410, 0]
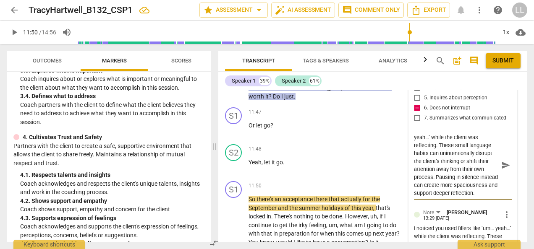
click at [462, 154] on textarea "I noticed you used fillers like ‘um… yeah…’ while the client was reflecting. Th…" at bounding box center [456, 166] width 84 height 64
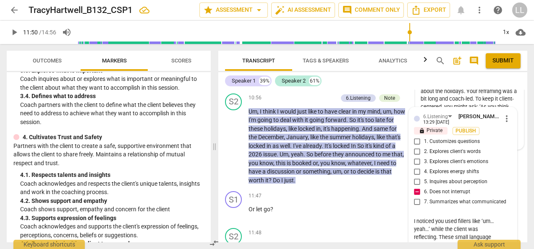
scroll to position [2285, 0]
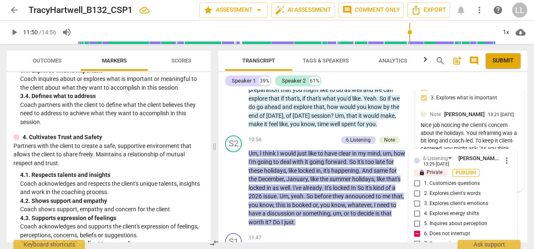
click at [462, 170] on span "Publish" at bounding box center [466, 173] width 13 height 7
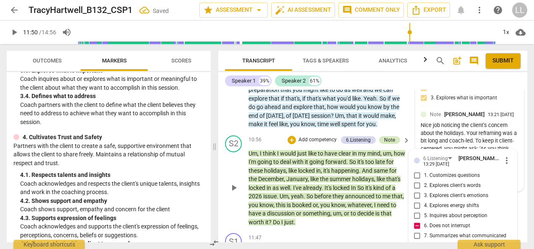
click at [387, 136] on div "Note" at bounding box center [389, 140] width 11 height 8
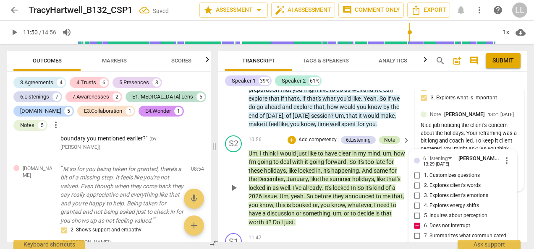
scroll to position [3733, 0]
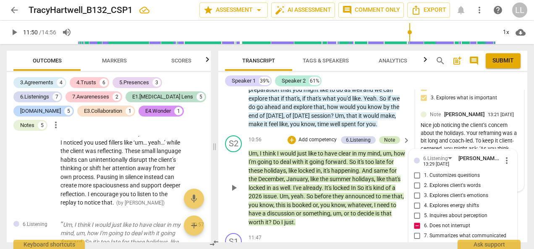
click at [392, 136] on div "Note" at bounding box center [389, 140] width 11 height 8
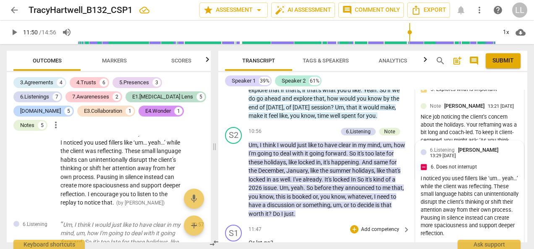
scroll to position [2285, 0]
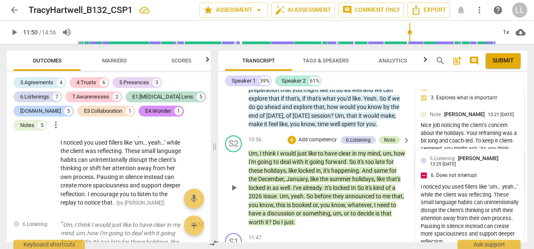
click at [386, 136] on div "Note" at bounding box center [389, 140] width 11 height 8
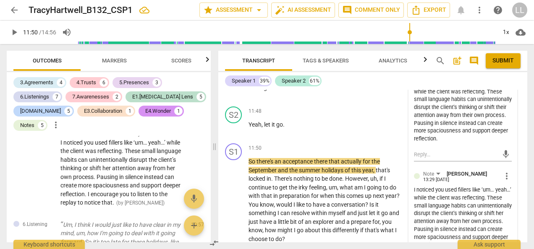
scroll to position [2452, 0]
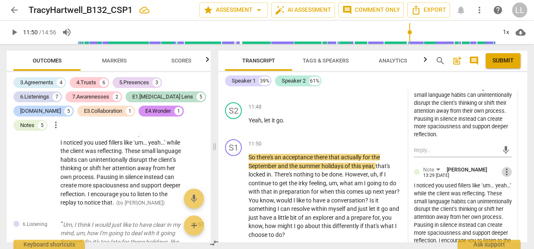
click at [505, 167] on span "more_vert" at bounding box center [507, 172] width 10 height 10
click at [509, 157] on li "Delete" at bounding box center [512, 158] width 29 height 16
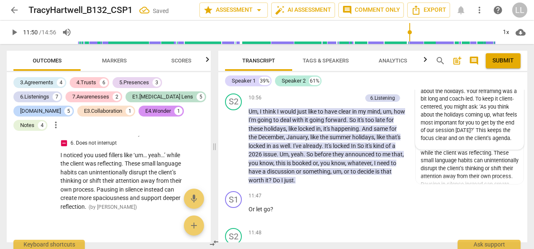
scroll to position [2285, 0]
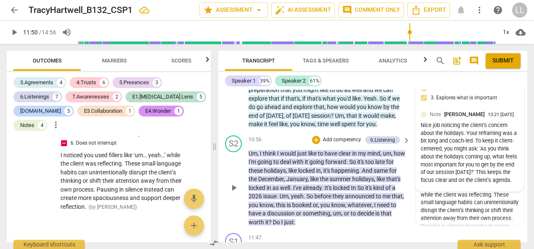
click at [283, 136] on div "10:56 + Add competency 6.Listening keyboard_arrow_right" at bounding box center [330, 140] width 163 height 9
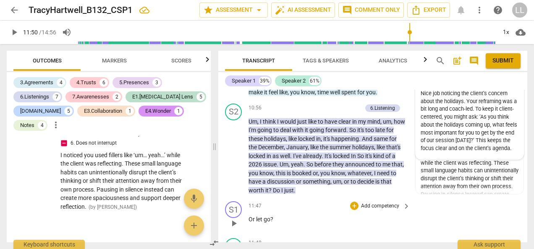
scroll to position [2326, 0]
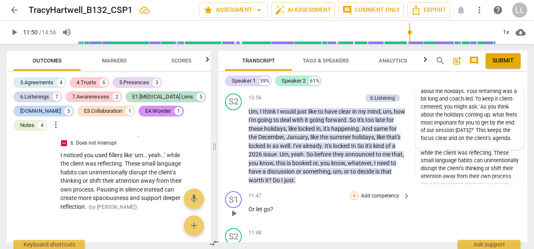
click at [353, 192] on div "+" at bounding box center [354, 196] width 8 height 8
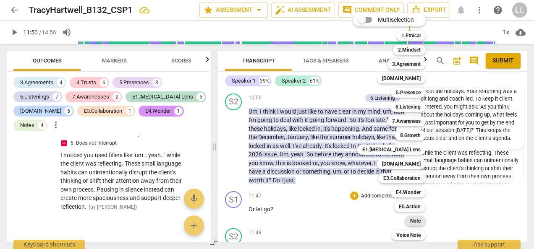
click at [413, 221] on b "Note" at bounding box center [415, 221] width 10 height 10
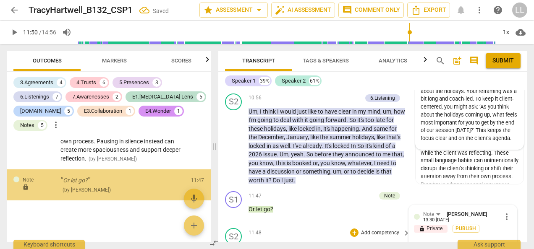
scroll to position [3846, 0]
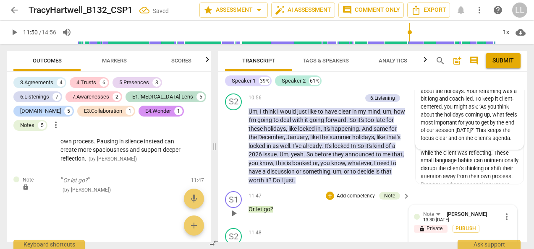
click at [425, 242] on textarea at bounding box center [456, 246] width 84 height 8
drag, startPoint x: 433, startPoint y: 210, endPoint x: 411, endPoint y: 207, distance: 22.5
click at [411, 207] on div "Note [PERSON_NAME] 13:30 [DATE] more_vert lock Private Publish when you when yo…" at bounding box center [463, 232] width 108 height 55
paste textarea "When you ended the client’s sentence by adding ‘or let go,’ it shifted the focu…"
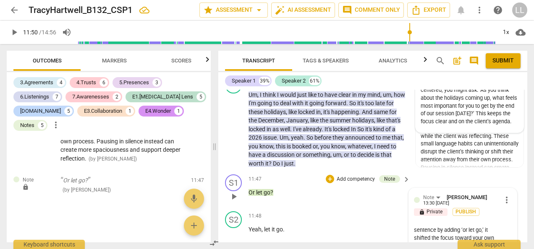
click at [428, 226] on textarea "When you ended the client’s sentence by adding ‘or let go,’ it shifted the focu…" at bounding box center [456, 254] width 84 height 56
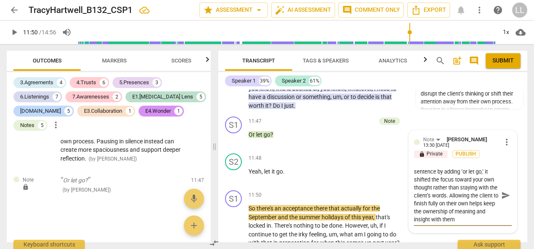
scroll to position [2407, 0]
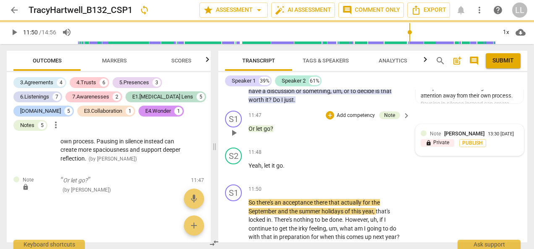
click at [438, 131] on span "Note" at bounding box center [435, 134] width 11 height 6
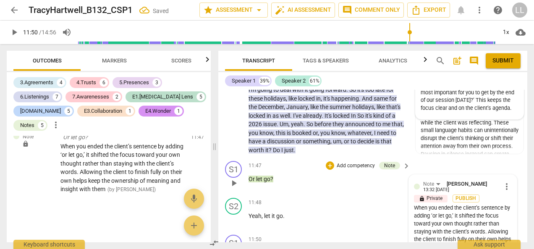
scroll to position [2365, 0]
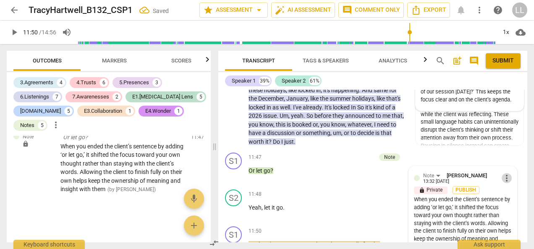
click at [504, 173] on span "more_vert" at bounding box center [507, 178] width 10 height 10
click at [510, 138] on li "Edit" at bounding box center [512, 140] width 29 height 16
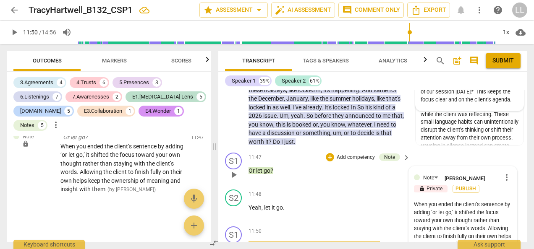
click at [486, 201] on textarea "When you ended the client’s sentence by adding ‘or let go,’ it shifted the focu…" at bounding box center [463, 229] width 98 height 56
click at [459, 215] on textarea "When you ended the client’s sentence by adding ‘or let go,’ it shifted the focu…" at bounding box center [463, 229] width 98 height 56
click at [465, 186] on span "Publish" at bounding box center [466, 189] width 13 height 7
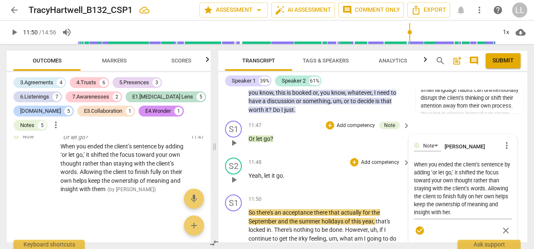
scroll to position [2407, 0]
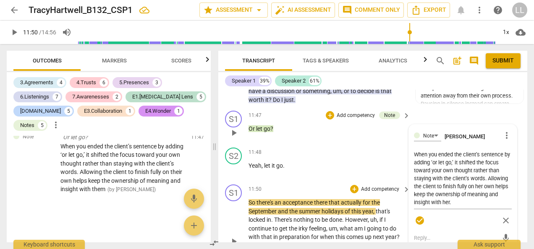
click at [235, 202] on div "play_arrow pause" at bounding box center [237, 242] width 21 height 81
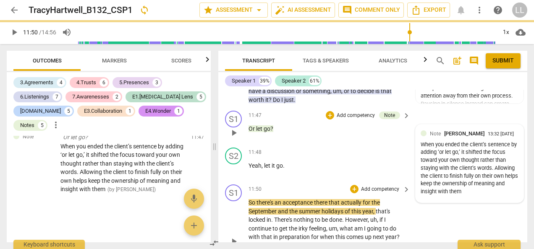
scroll to position [2449, 0]
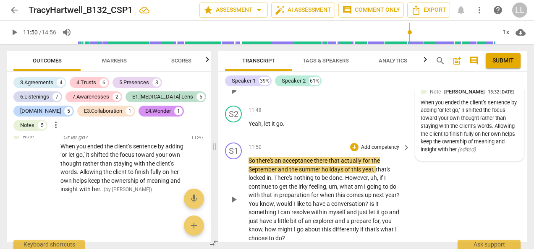
click at [426, 149] on div "S1 play_arrow pause 11:50 + Add competency keyboard_arrow_right So there's an a…" at bounding box center [372, 192] width 309 height 107
click at [425, 158] on div "S1 play_arrow pause 11:50 + Add competency keyboard_arrow_right So there's an a…" at bounding box center [372, 192] width 309 height 107
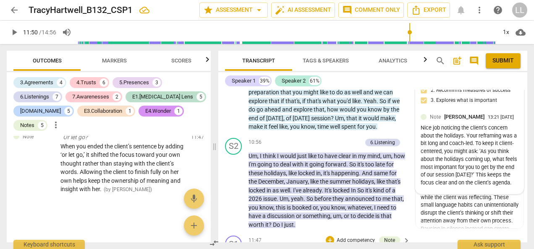
scroll to position [2281, 0]
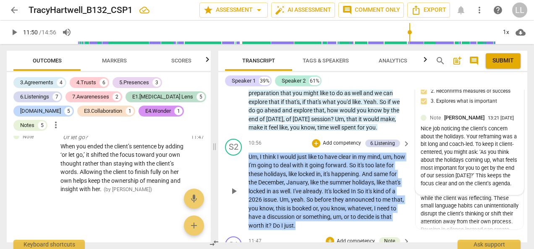
drag, startPoint x: 249, startPoint y: 117, endPoint x: 308, endPoint y: 186, distance: 90.9
click at [308, 186] on p "Um , I think I would just like to have clear in my mind , um , how I'm going to…" at bounding box center [327, 192] width 157 height 78
copy p "Um , I think I would just like to have clear in my mind , um , how I'm going to…"
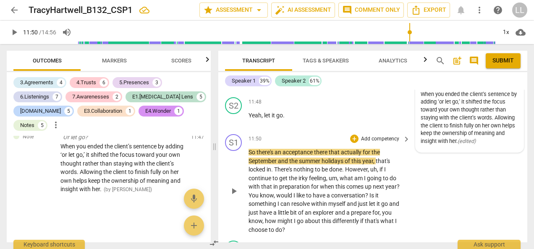
scroll to position [2449, 0]
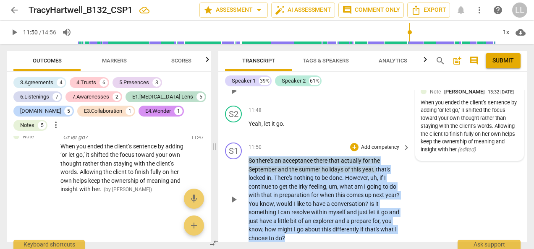
drag, startPoint x: 287, startPoint y: 199, endPoint x: 246, endPoint y: 126, distance: 83.9
click at [246, 139] on div "S1 play_arrow pause 11:50 + Add competency keyboard_arrow_right So there's an a…" at bounding box center [372, 192] width 309 height 107
copy p "So there's an acceptance there that actually for the September and the summer h…"
click at [373, 144] on p "Add competency" at bounding box center [380, 148] width 40 height 8
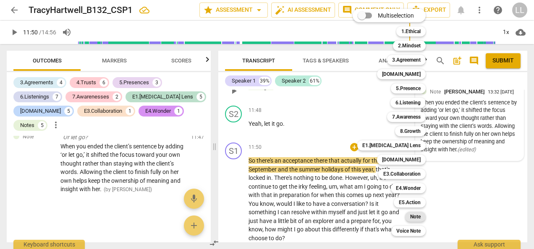
click at [415, 217] on b "Note" at bounding box center [415, 217] width 10 height 10
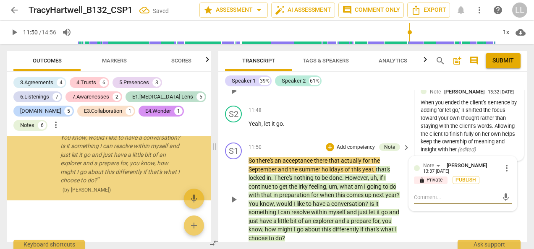
scroll to position [3967, 0]
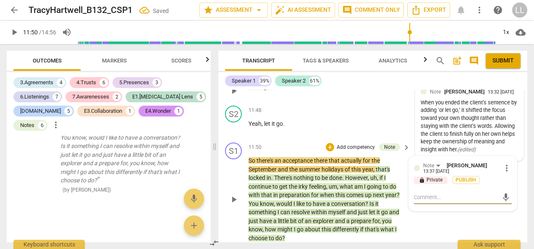
click at [425, 194] on textarea at bounding box center [456, 198] width 84 height 8
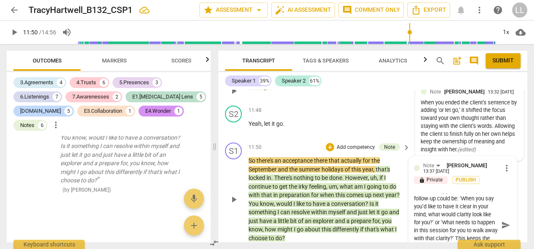
scroll to position [47, 0]
click at [467, 214] on textarea "The client was clear that she wanted to ‘have clear in my mind how I’m going to…" at bounding box center [456, 226] width 84 height 64
click at [465, 177] on span "Publish" at bounding box center [466, 180] width 13 height 7
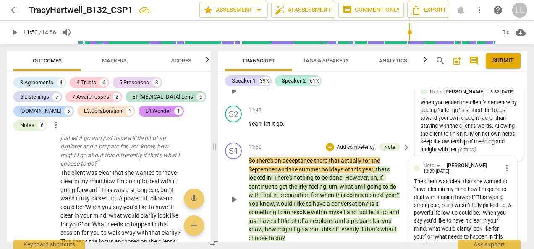
click at [502, 163] on span "more_vert" at bounding box center [507, 168] width 10 height 10
click at [514, 129] on li "Edit" at bounding box center [512, 130] width 29 height 16
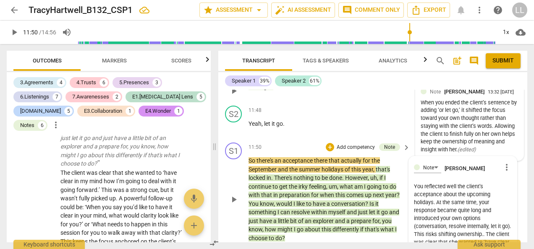
click at [465, 183] on textarea "You reflected well the client’s acceptance about the upcoming holidays. At the …" at bounding box center [463, 215] width 98 height 64
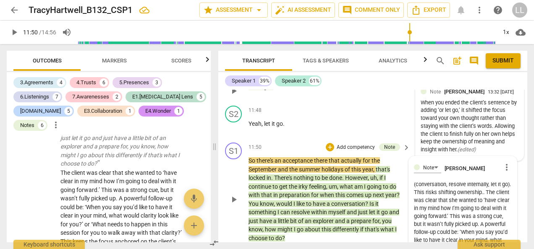
click at [495, 183] on textarea "You reflected well the client’s acceptance about the upcoming holidays. At the …" at bounding box center [463, 215] width 98 height 64
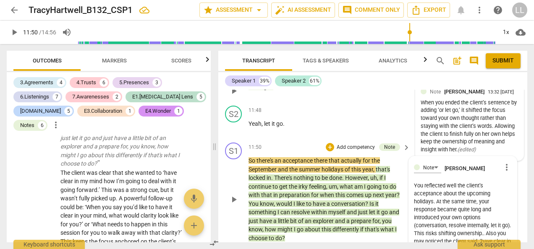
scroll to position [0, 0]
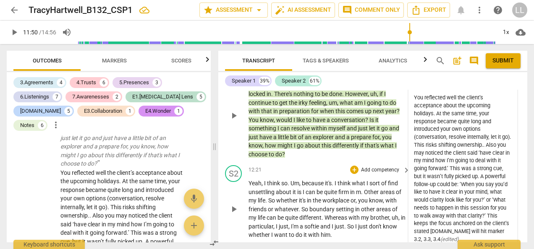
scroll to position [2491, 0]
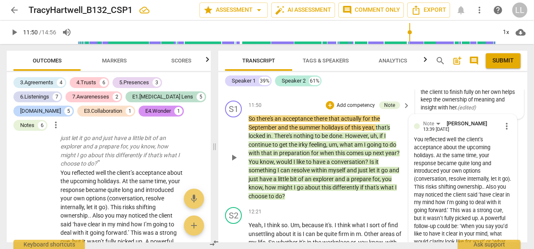
click at [229, 140] on div "play_arrow pause" at bounding box center [237, 158] width 21 height 81
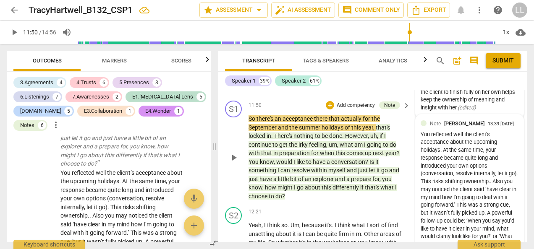
scroll to position [2449, 0]
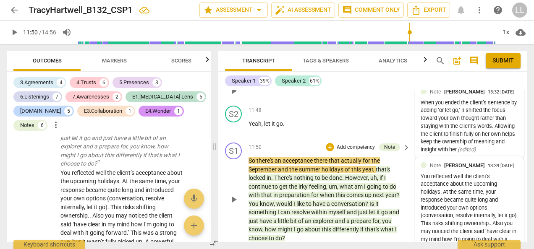
click at [347, 144] on p "Add competency" at bounding box center [356, 148] width 40 height 8
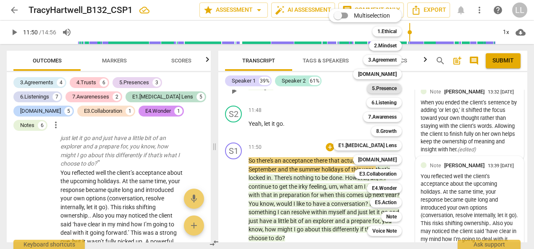
click at [386, 89] on b "5.Presence" at bounding box center [384, 89] width 25 height 10
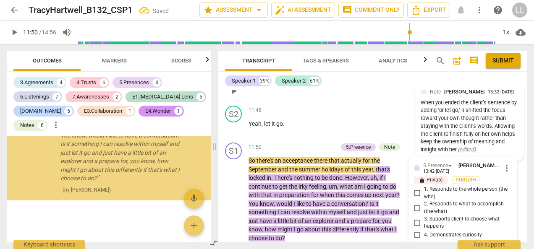
scroll to position [4223, 0]
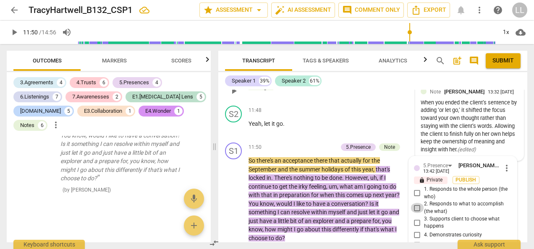
click at [414, 203] on input "2. Responds to what to accomplish (the what)" at bounding box center [417, 208] width 13 height 10
click at [464, 177] on span "Publish" at bounding box center [466, 180] width 13 height 7
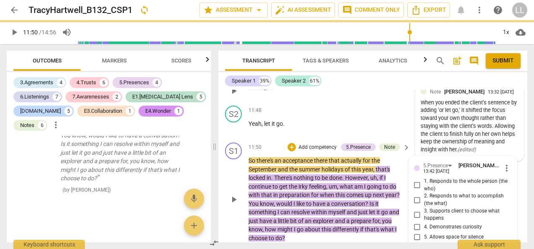
click at [307, 144] on p "Add competency" at bounding box center [318, 148] width 40 height 8
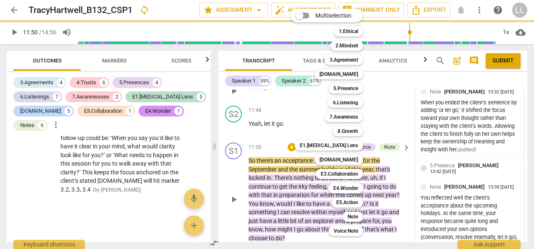
scroll to position [3968, 0]
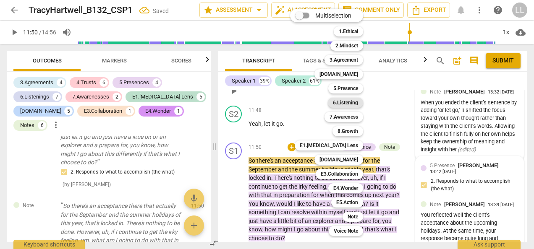
click at [349, 103] on b "6.Listening" at bounding box center [345, 103] width 25 height 10
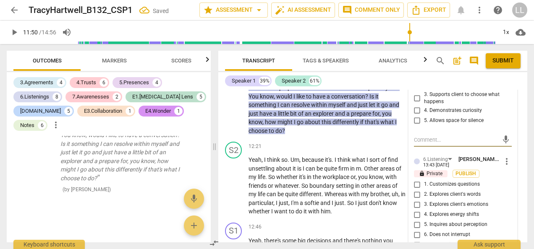
scroll to position [2575, 0]
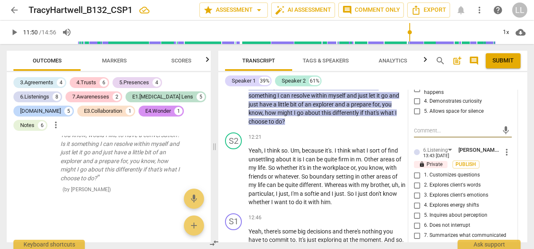
click at [416, 231] on input "7. Summarizes what communicated" at bounding box center [417, 236] width 13 height 10
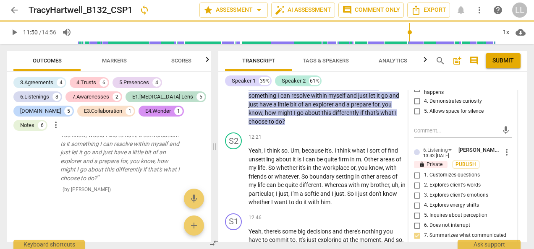
click at [416, 170] on input "1. Customizes questions" at bounding box center [417, 175] width 13 height 10
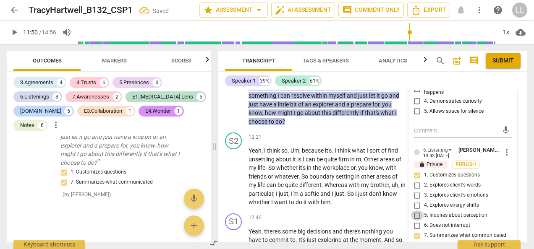
click at [417, 211] on input "5. Inquires about perception" at bounding box center [417, 216] width 13 height 10
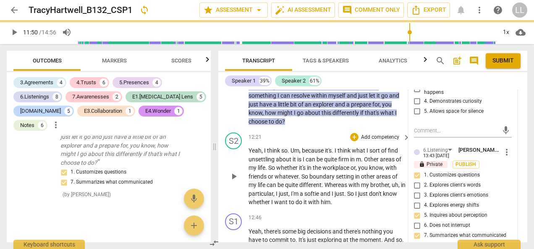
click at [461, 161] on span "Publish" at bounding box center [466, 164] width 13 height 7
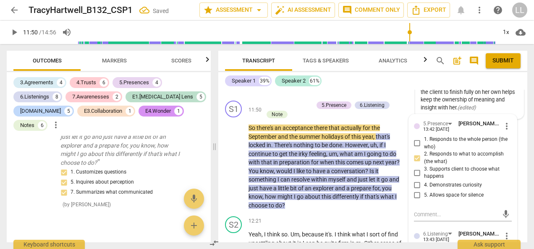
scroll to position [2449, 0]
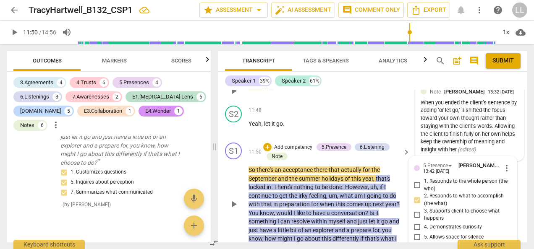
click at [290, 144] on p "Add competency" at bounding box center [293, 148] width 40 height 8
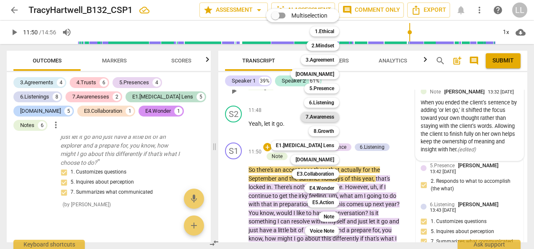
click at [329, 117] on b "7.Awareness" at bounding box center [320, 117] width 29 height 10
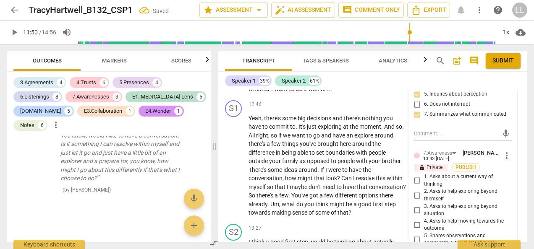
scroll to position [2701, 0]
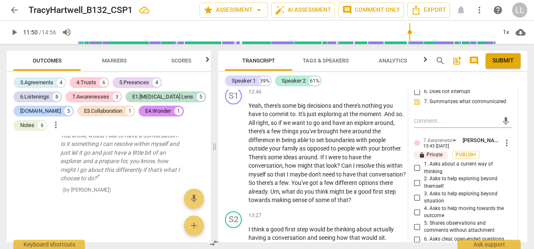
click at [417, 235] on input "6. Asks clear, open-ended questions" at bounding box center [417, 240] width 13 height 10
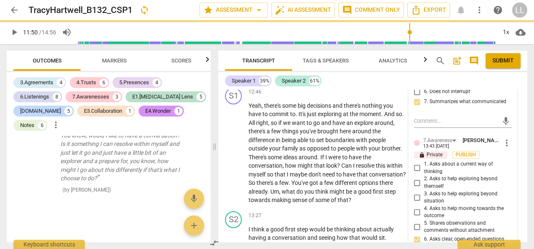
click at [419, 163] on input "1. Asks about a current way of thinking" at bounding box center [417, 168] width 13 height 10
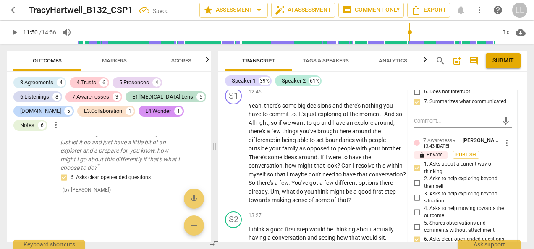
drag, startPoint x: 415, startPoint y: 145, endPoint x: 441, endPoint y: 189, distance: 50.3
click at [415, 178] on input "2. Asks to help exploring beyond themself" at bounding box center [417, 183] width 13 height 10
click at [417, 193] on input "3. Asks to help exploring beyond situation" at bounding box center [417, 198] width 13 height 10
click at [416, 207] on input "4. Asks to help moving towards the outcome" at bounding box center [417, 212] width 13 height 10
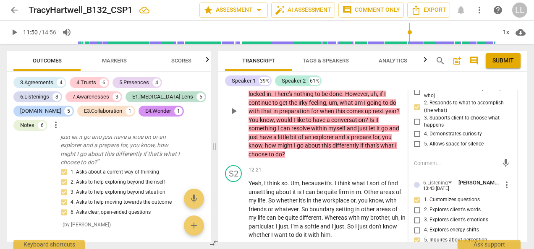
scroll to position [2533, 0]
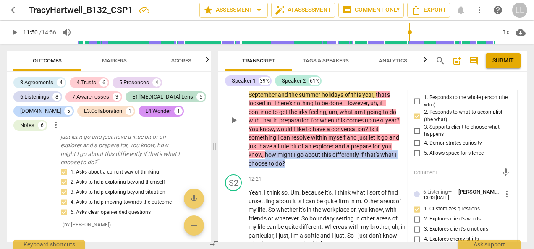
drag, startPoint x: 265, startPoint y: 116, endPoint x: 285, endPoint y: 124, distance: 21.3
click at [285, 124] on p "So there's an acceptance there that actually for the September and the summer h…" at bounding box center [327, 125] width 157 height 86
copy p "how might I go about this differently if that's what I choose to do ?"
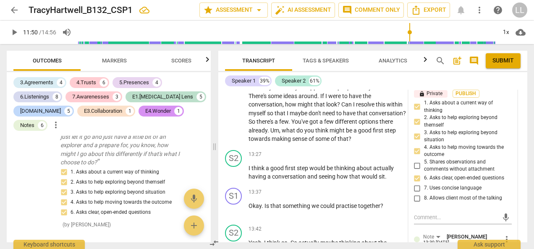
scroll to position [2785, 0]
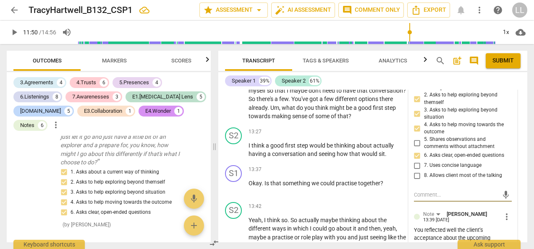
click at [422, 191] on textarea at bounding box center [456, 195] width 84 height 8
paste textarea "how might I go about this differently if that's what I choose to do?"
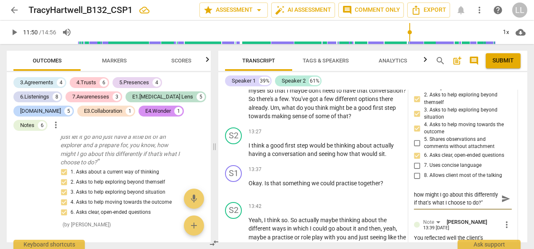
scroll to position [0, 0]
click at [439, 191] on textarea ""how might I go about this differently if that's what I choose to do?"" at bounding box center [456, 199] width 84 height 16
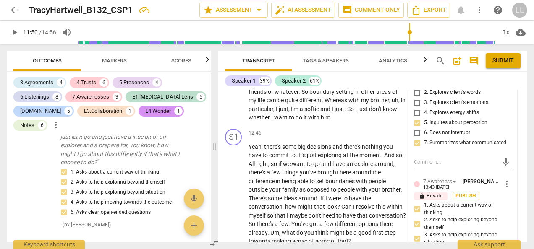
scroll to position [2659, 0]
click at [463, 194] on span "Publish" at bounding box center [466, 197] width 13 height 7
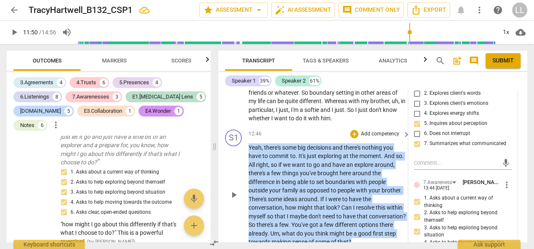
drag, startPoint x: 249, startPoint y: 108, endPoint x: 393, endPoint y: 210, distance: 176.1
click at [393, 210] on div "S1 play_arrow pause 12:46 + Add competency keyboard_arrow_right Yeah , there's …" at bounding box center [372, 188] width 309 height 124
copy p "Yeah , there's some big decisions and there's nothing you have to commit to . I…"
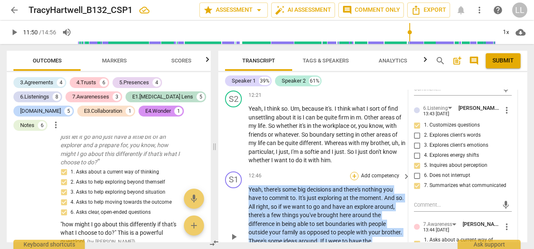
click at [354, 172] on div "+" at bounding box center [354, 176] width 8 height 8
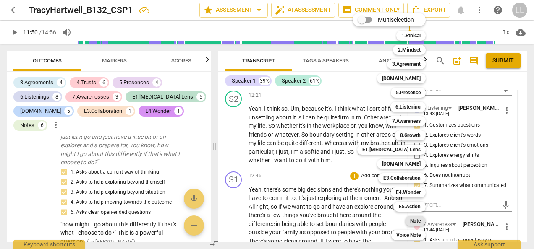
click at [414, 221] on b "Note" at bounding box center [415, 221] width 10 height 10
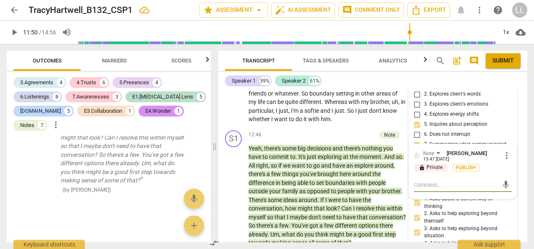
scroll to position [2643, 0]
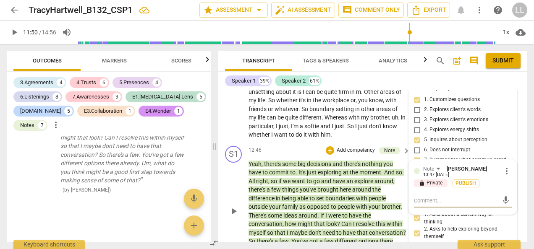
click at [417, 197] on textarea at bounding box center [456, 201] width 84 height 8
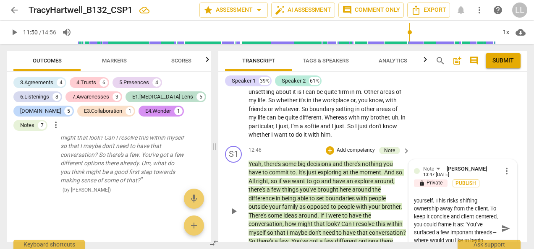
scroll to position [0, 0]
click at [453, 197] on textarea "You acknowledged several themes the client raised, but your response became len…" at bounding box center [456, 229] width 84 height 64
click at [464, 180] on span "Publish" at bounding box center [466, 183] width 13 height 7
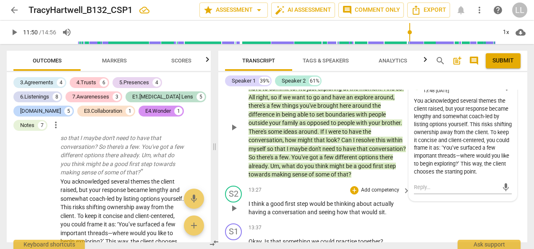
scroll to position [2685, 0]
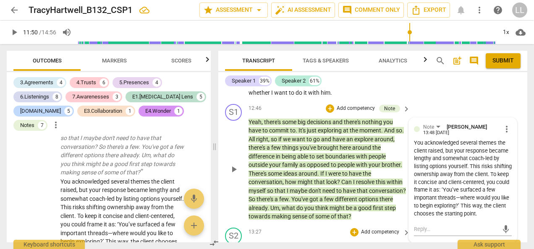
click at [422, 225] on div "S2 play_arrow pause 13:27 + Add competency keyboard_arrow_right I think a good …" at bounding box center [372, 244] width 309 height 38
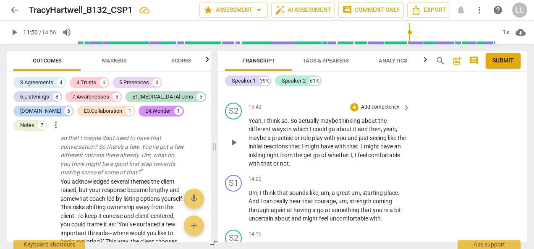
scroll to position [2895, 0]
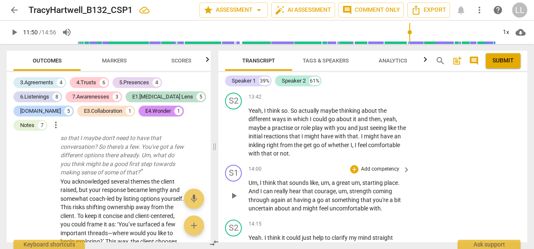
click at [235, 191] on span "play_arrow" at bounding box center [234, 196] width 10 height 10
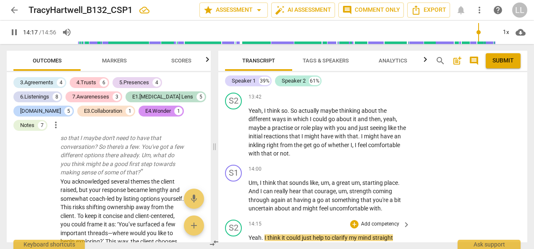
click at [237, 246] on span "pause" at bounding box center [234, 251] width 10 height 10
click at [353, 165] on div "+" at bounding box center [354, 169] width 8 height 8
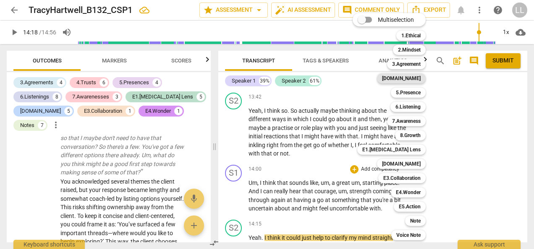
click at [414, 78] on b "[DOMAIN_NAME]" at bounding box center [401, 78] width 39 height 10
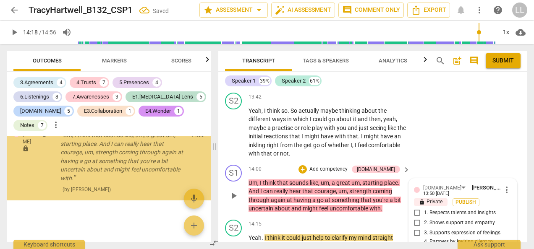
scroll to position [4928, 0]
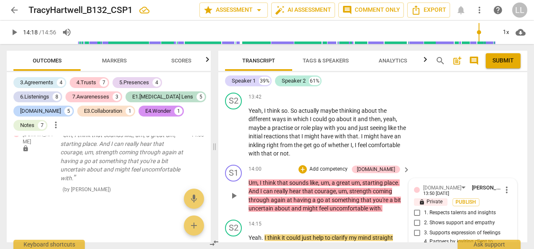
click at [415, 218] on input "2. Shows support and empathy" at bounding box center [417, 223] width 13 height 10
click at [418, 228] on input "3. Supports expression of feelings" at bounding box center [417, 233] width 13 height 10
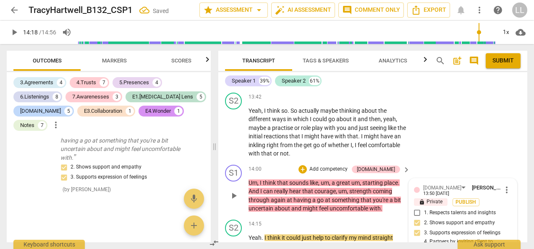
click at [414, 208] on input "1. Respects talents and insights" at bounding box center [417, 213] width 13 height 10
click at [462, 199] on span "Publish" at bounding box center [466, 202] width 13 height 7
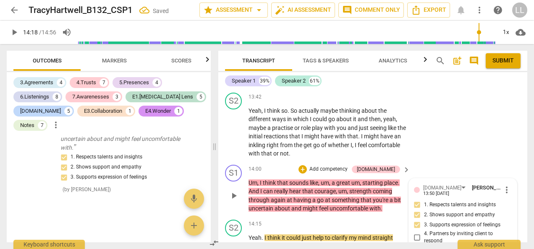
click at [336, 166] on p "Add competency" at bounding box center [329, 170] width 40 height 8
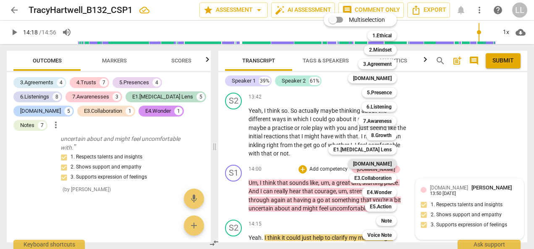
click at [380, 163] on b "[DOMAIN_NAME]" at bounding box center [372, 164] width 39 height 10
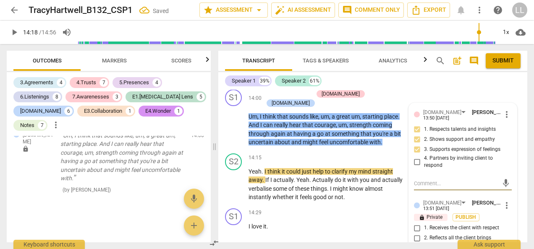
scroll to position [2979, 0]
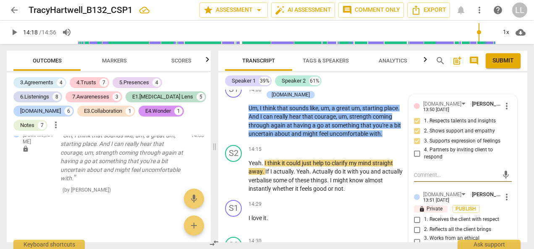
click at [418, 225] on input "2. Reflects all the client brings" at bounding box center [417, 230] width 13 height 10
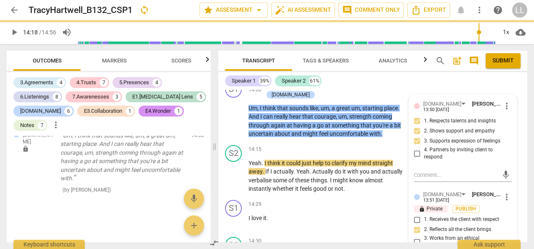
scroll to position [3021, 0]
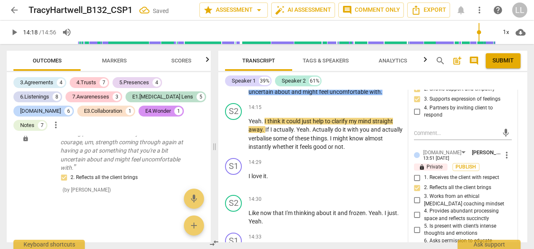
click at [416, 225] on input "5. Is present with client’s intense thoughts and emotions" at bounding box center [417, 230] width 13 height 10
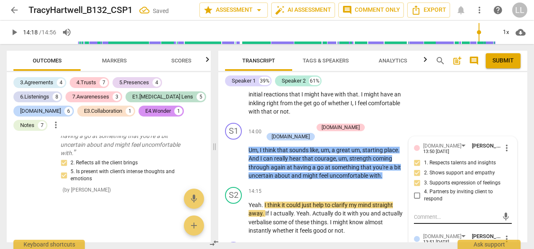
scroll to position [2979, 0]
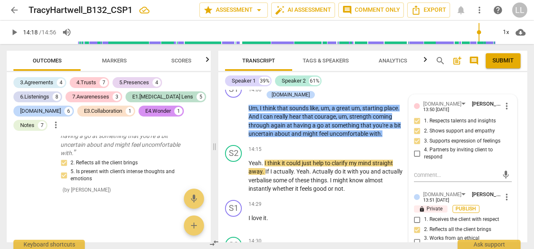
click at [466, 206] on span "Publish" at bounding box center [466, 209] width 13 height 7
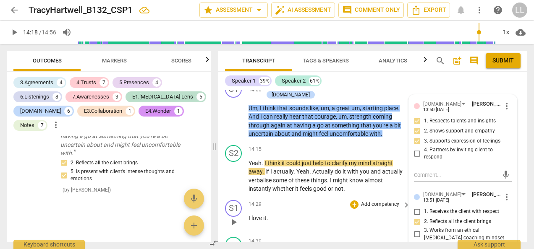
click at [353, 197] on div "S1 play_arrow pause 14:29 + Add competency keyboard_arrow_right I love it ." at bounding box center [372, 215] width 309 height 37
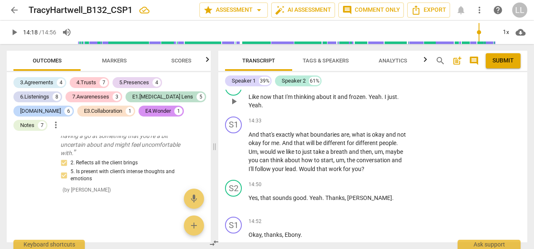
scroll to position [3053, 0]
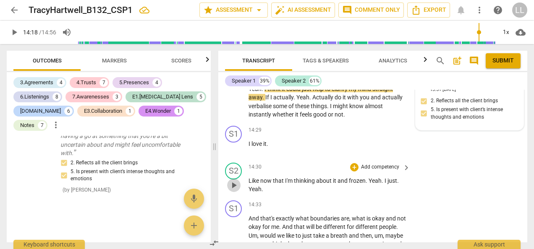
click at [233, 181] on span "play_arrow" at bounding box center [234, 186] width 10 height 10
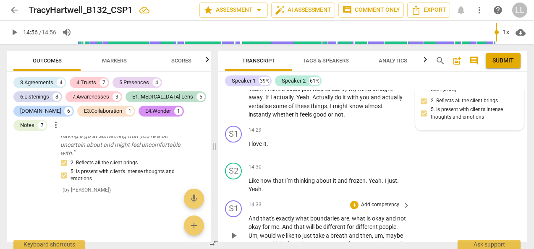
click at [381, 202] on p "Add competency" at bounding box center [380, 206] width 40 height 8
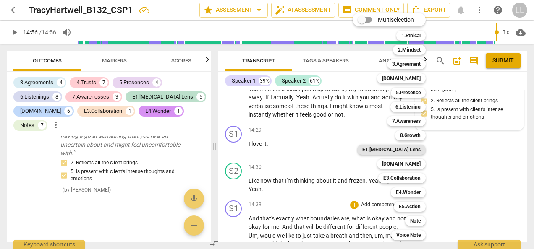
click at [416, 150] on b "E1.[MEDICAL_DATA] Lens" at bounding box center [391, 150] width 58 height 10
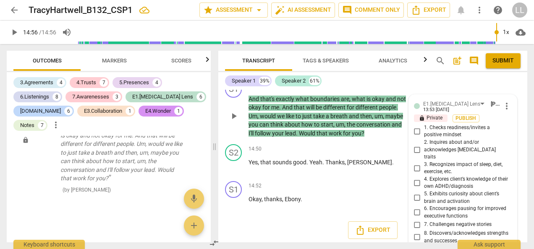
scroll to position [3131, 0]
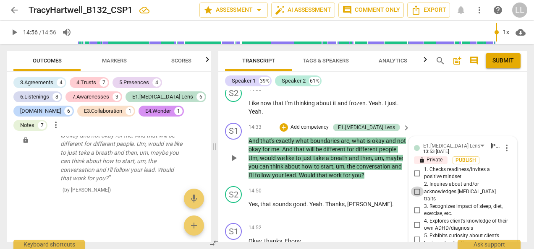
click at [416, 187] on input "2. Inquires about and/or acknowledges [MEDICAL_DATA] traits" at bounding box center [417, 192] width 13 height 10
click at [461, 157] on span "Publish" at bounding box center [466, 160] width 13 height 7
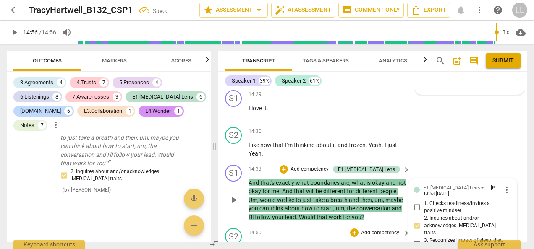
scroll to position [3047, 0]
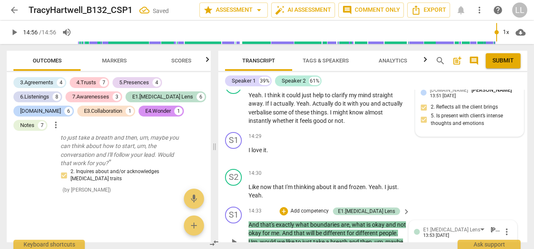
click at [313, 208] on p "Add competency" at bounding box center [310, 212] width 40 height 8
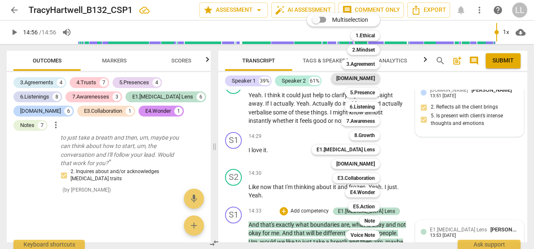
click at [371, 76] on b "[DOMAIN_NAME]" at bounding box center [355, 78] width 39 height 10
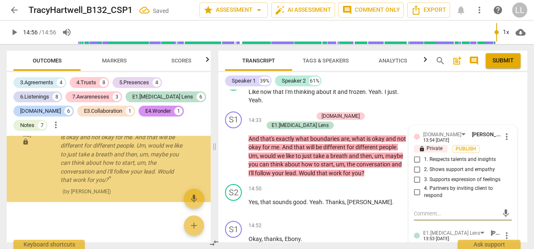
scroll to position [5241, 0]
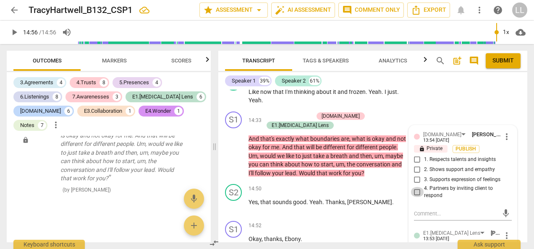
click at [416, 187] on input "4. Partners by inviting client to respond" at bounding box center [417, 192] width 13 height 10
click at [467, 146] on span "Publish" at bounding box center [466, 149] width 13 height 7
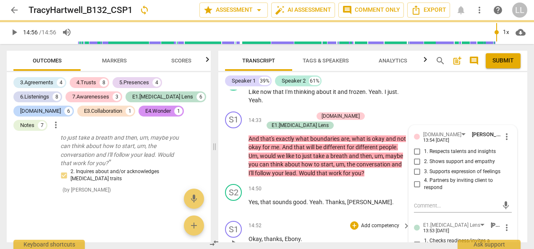
scroll to position [5141, 0]
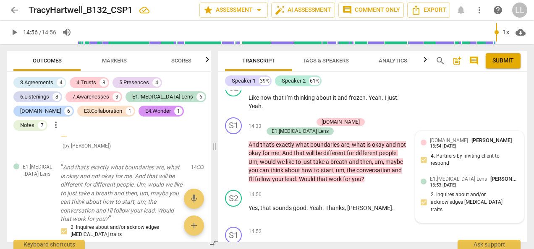
scroll to position [3137, 0]
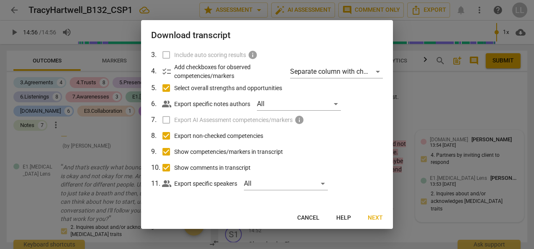
scroll to position [69, 0]
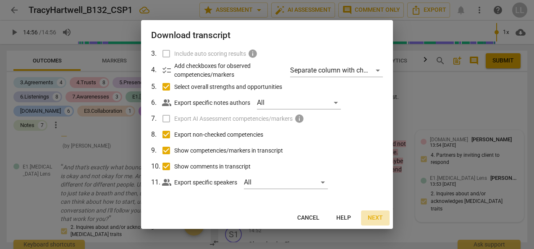
click at [372, 218] on span "Next" at bounding box center [375, 218] width 15 height 8
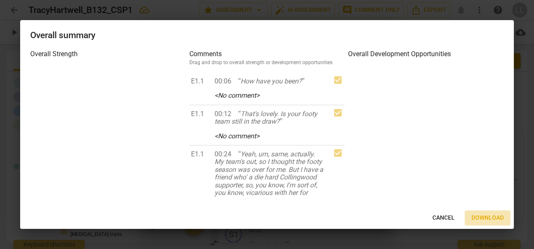
click at [494, 217] on span "Download" at bounding box center [488, 218] width 32 height 8
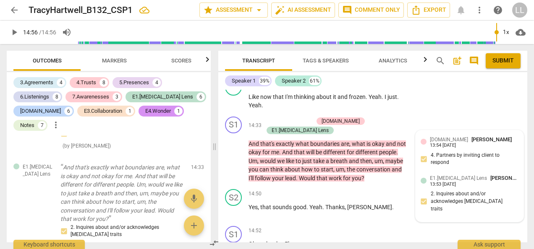
click at [459, 59] on span "post_add" at bounding box center [457, 61] width 10 height 10
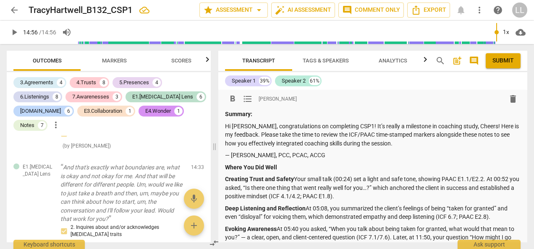
scroll to position [136, 0]
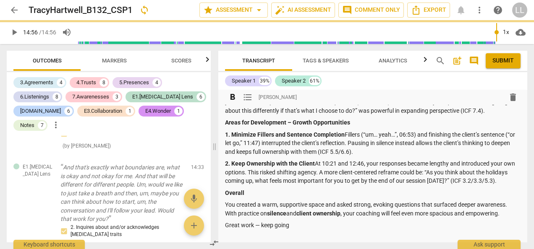
click at [227, 193] on strong "Overall" at bounding box center [234, 193] width 19 height 7
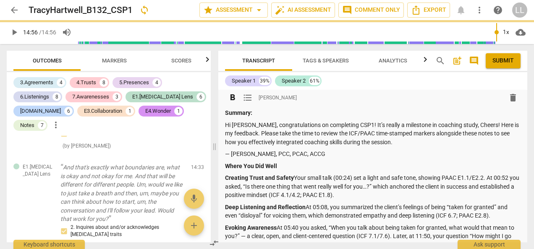
scroll to position [0, 0]
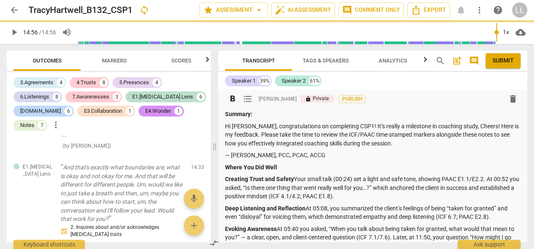
click at [312, 158] on p "— [PERSON_NAME], PCC, PCAC, ACCG" at bounding box center [373, 155] width 296 height 9
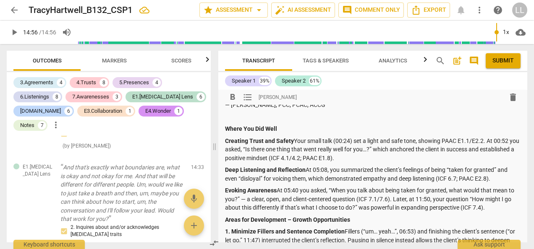
scroll to position [42, 0]
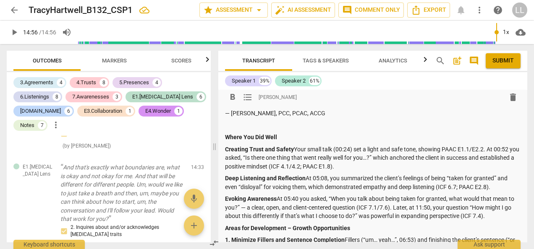
click at [226, 151] on strong "Creating Trust and Safety" at bounding box center [259, 149] width 69 height 7
click at [247, 98] on span "format_list_bulleted" at bounding box center [248, 97] width 10 height 10
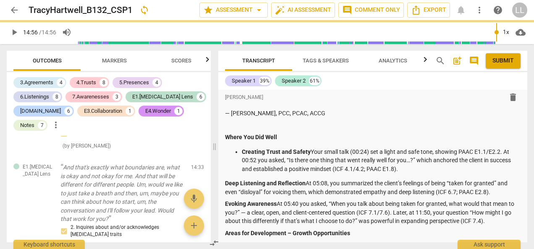
click at [223, 183] on div "format_bold format_list_bulleted [PERSON_NAME] delete Summary: Hi [PERSON_NAME]…" at bounding box center [372, 209] width 309 height 322
click at [227, 185] on strong "Deep Listening and Reflection" at bounding box center [265, 183] width 81 height 7
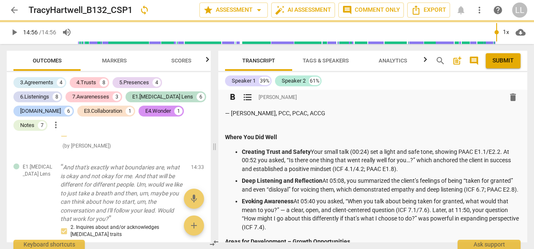
scroll to position [126, 0]
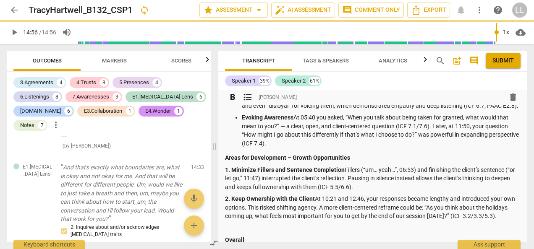
click at [227, 173] on strong "1. Minimize Fillers and Sentence Completion" at bounding box center [285, 170] width 120 height 7
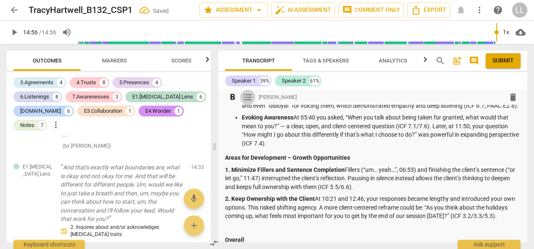
click at [245, 98] on span "format_list_bulleted" at bounding box center [248, 97] width 10 height 10
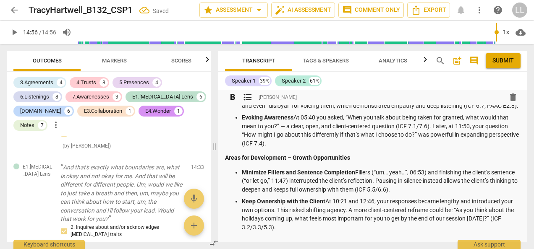
click at [424, 181] on p "Minimize Fillers and Sentence Completion Fillers (“um… yeah…”, 06:53) and finis…" at bounding box center [381, 181] width 279 height 26
click at [353, 194] on p "Minimize Fillers and Sentence Completion Fillers (“um… yeah…”) and finishing th…" at bounding box center [381, 181] width 279 height 26
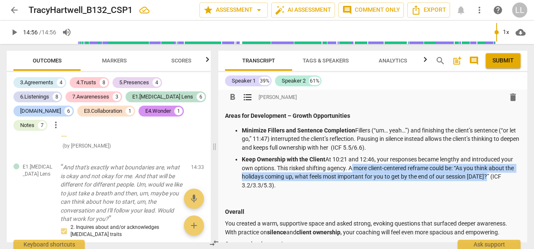
drag, startPoint x: 349, startPoint y: 176, endPoint x: 496, endPoint y: 184, distance: 147.2
click at [496, 184] on p "Keep Ownership with the Client At 10:21 and 12:46, your responses became length…" at bounding box center [381, 172] width 279 height 34
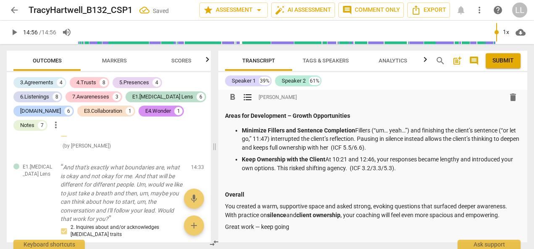
click at [404, 173] on p "Keep Ownership with the Client At 10:21 and 12:46, your responses became length…" at bounding box center [381, 163] width 279 height 17
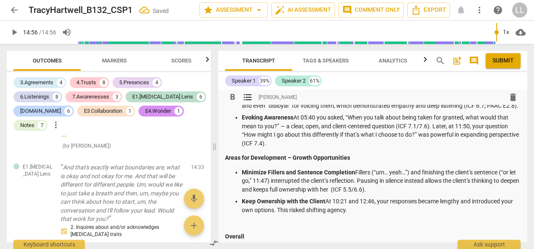
click at [389, 194] on p "Minimize Fillers and Sentence Completion Fillers (“um… yeah…”) and finishing th…" at bounding box center [381, 181] width 279 height 26
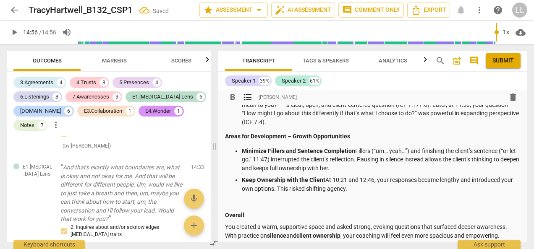
scroll to position [168, 0]
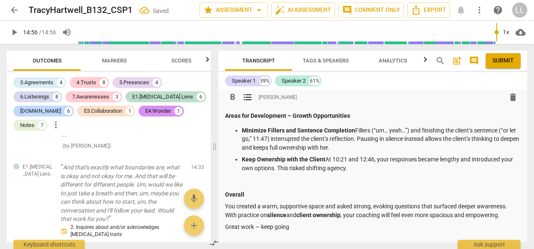
click at [282, 187] on p at bounding box center [373, 182] width 296 height 9
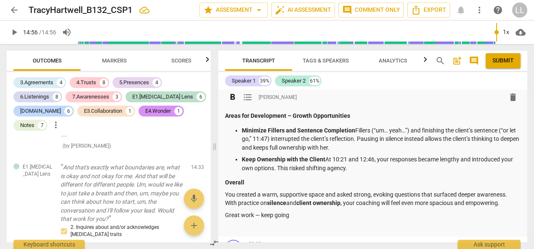
click at [229, 220] on p "Great work — keep going" at bounding box center [373, 215] width 296 height 9
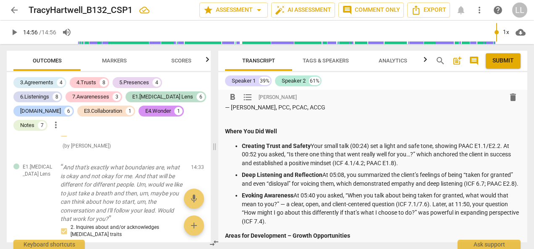
scroll to position [0, 0]
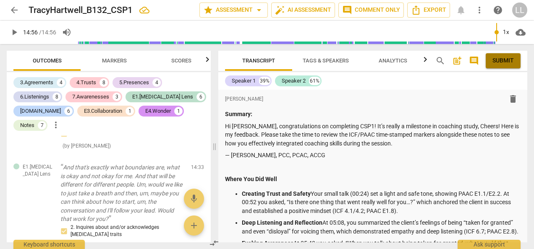
click at [502, 62] on span "Submit" at bounding box center [503, 61] width 21 height 8
